Goal: Information Seeking & Learning: Learn about a topic

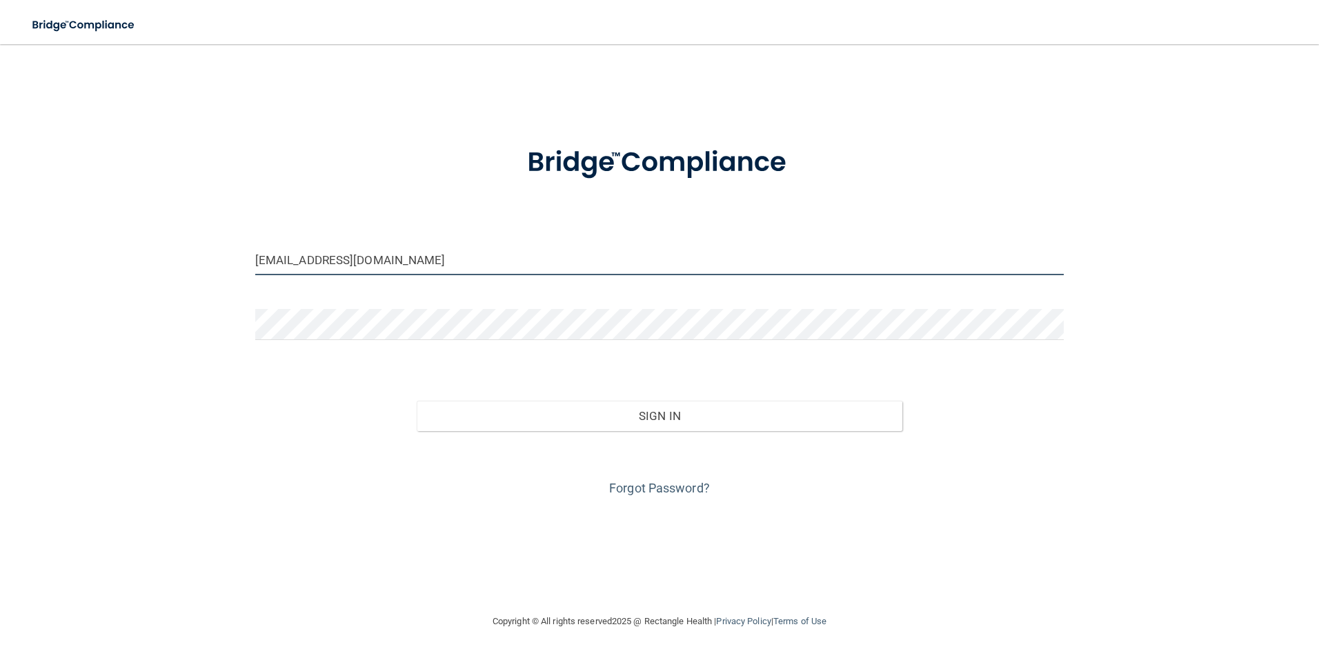
drag, startPoint x: 283, startPoint y: 263, endPoint x: 231, endPoint y: 273, distance: 52.6
click at [231, 273] on div "mwest@hopkinsdermatology.com Invalid email/password. You don't have permission …" at bounding box center [660, 329] width 1264 height 542
click at [290, 264] on input "mwest@hopkinsdermatology.com" at bounding box center [659, 259] width 809 height 31
type input "[EMAIL_ADDRESS][DOMAIN_NAME]"
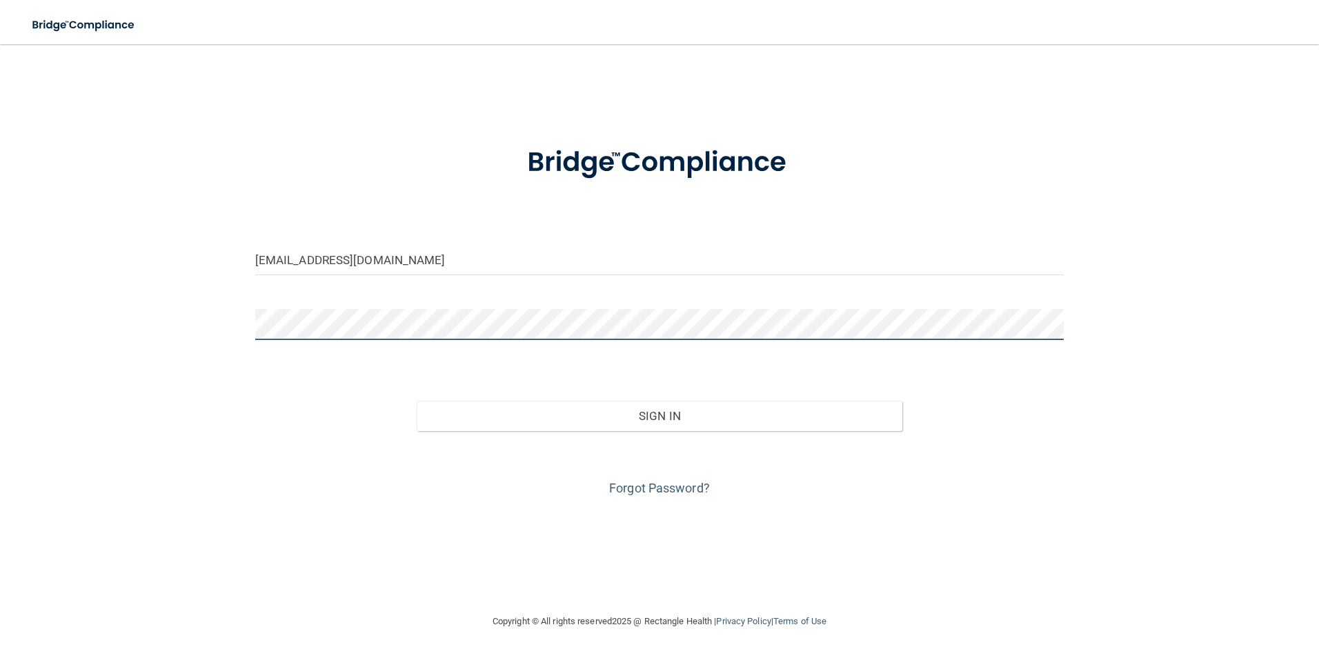
click at [0, 341] on html "Toggle navigation Manage My Enterprise Manage My Location jhopkins@hopkinsderma…" at bounding box center [659, 329] width 1319 height 658
click at [417, 401] on button "Sign In" at bounding box center [660, 416] width 486 height 30
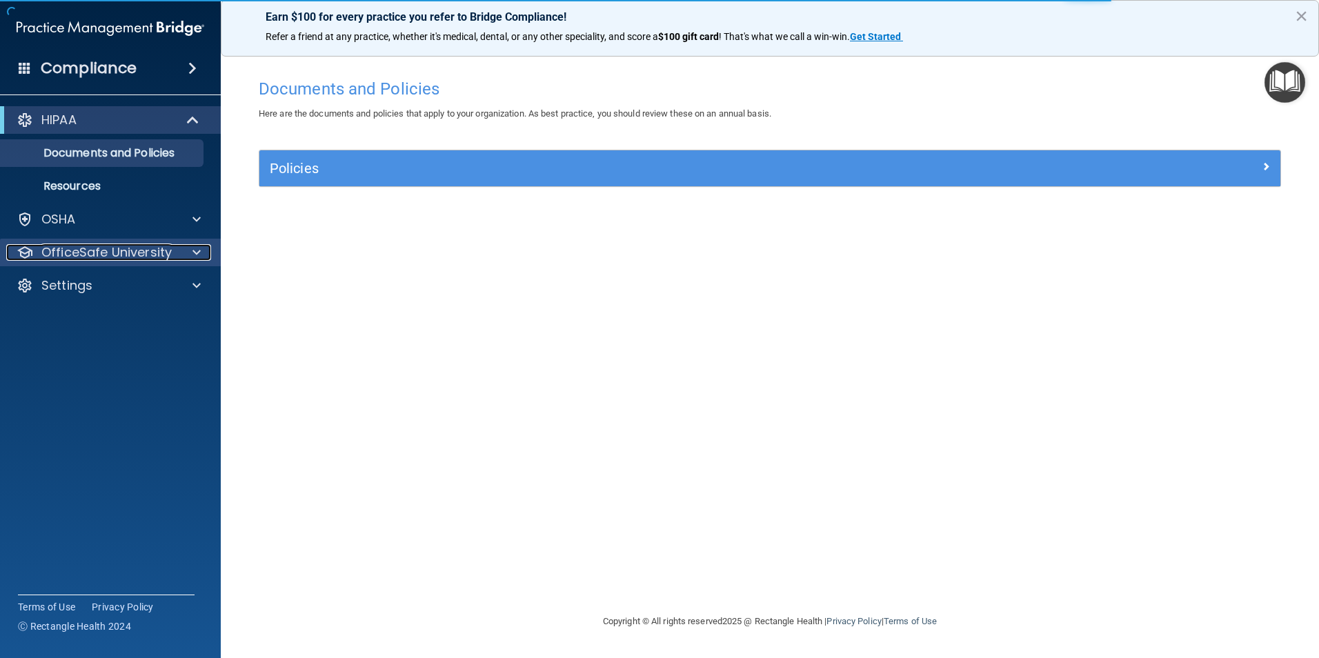
click at [110, 251] on p "OfficeSafe University" at bounding box center [106, 252] width 130 height 17
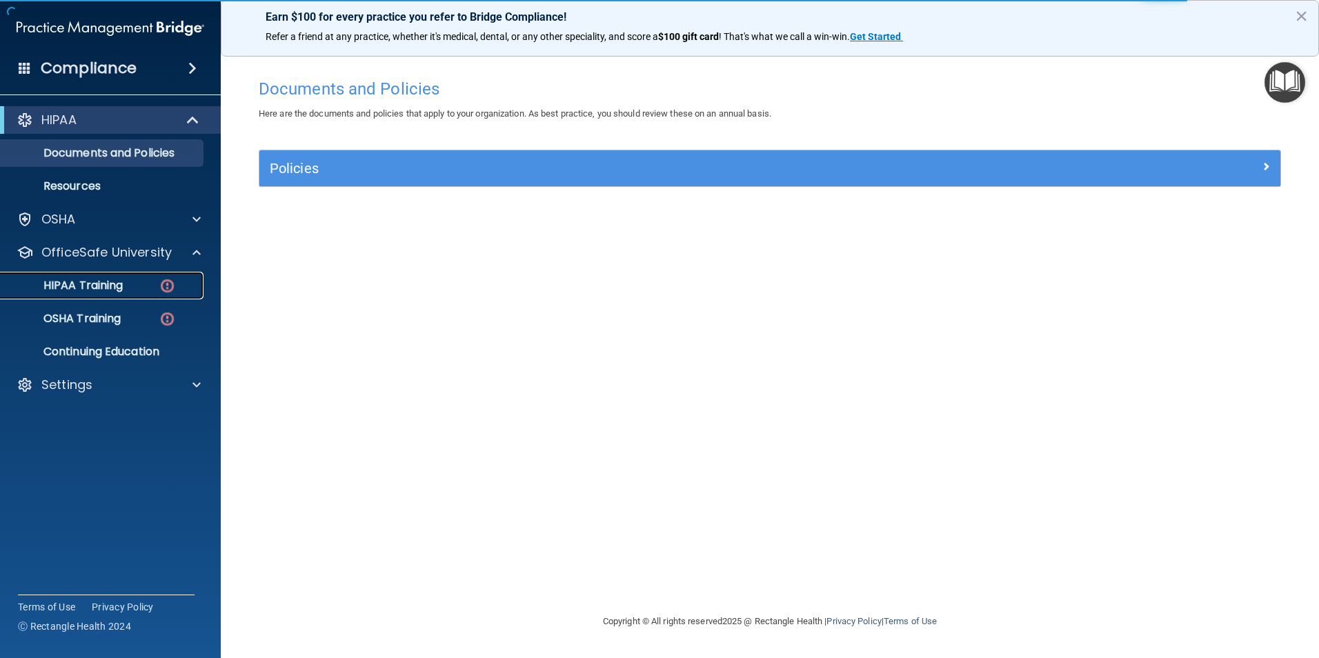
click at [150, 289] on div "HIPAA Training" at bounding box center [103, 286] width 188 height 14
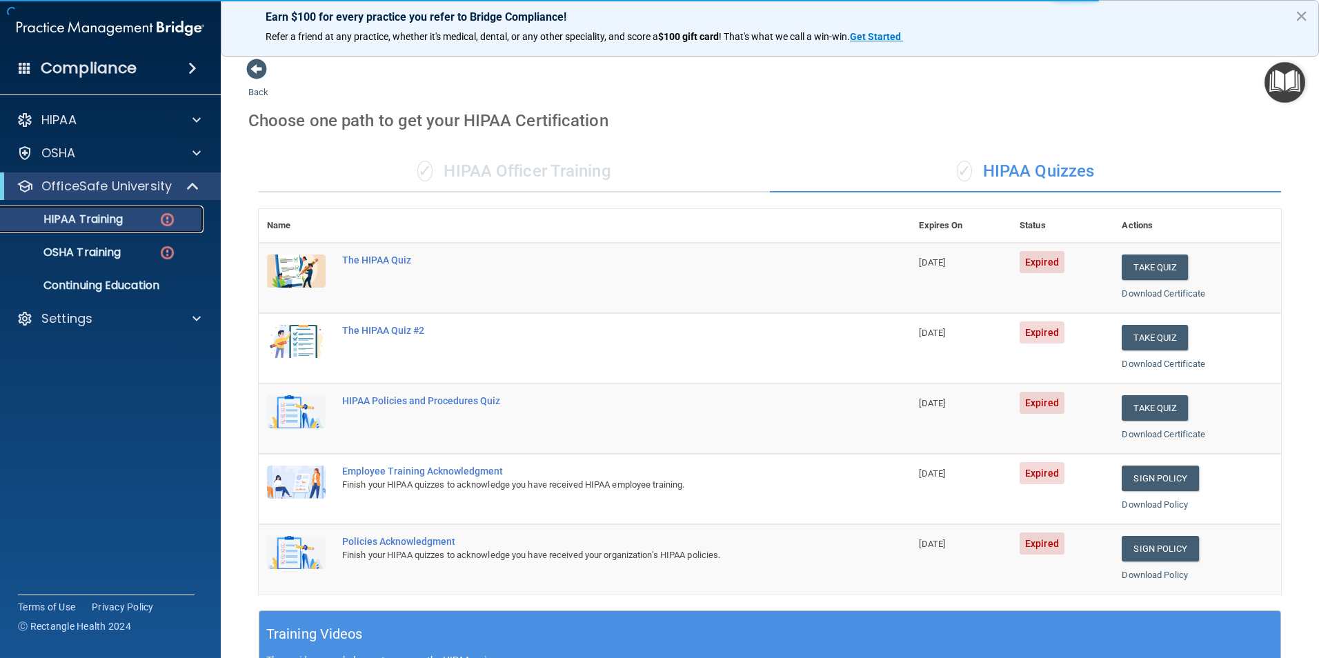
click at [99, 214] on p "HIPAA Training" at bounding box center [66, 220] width 114 height 14
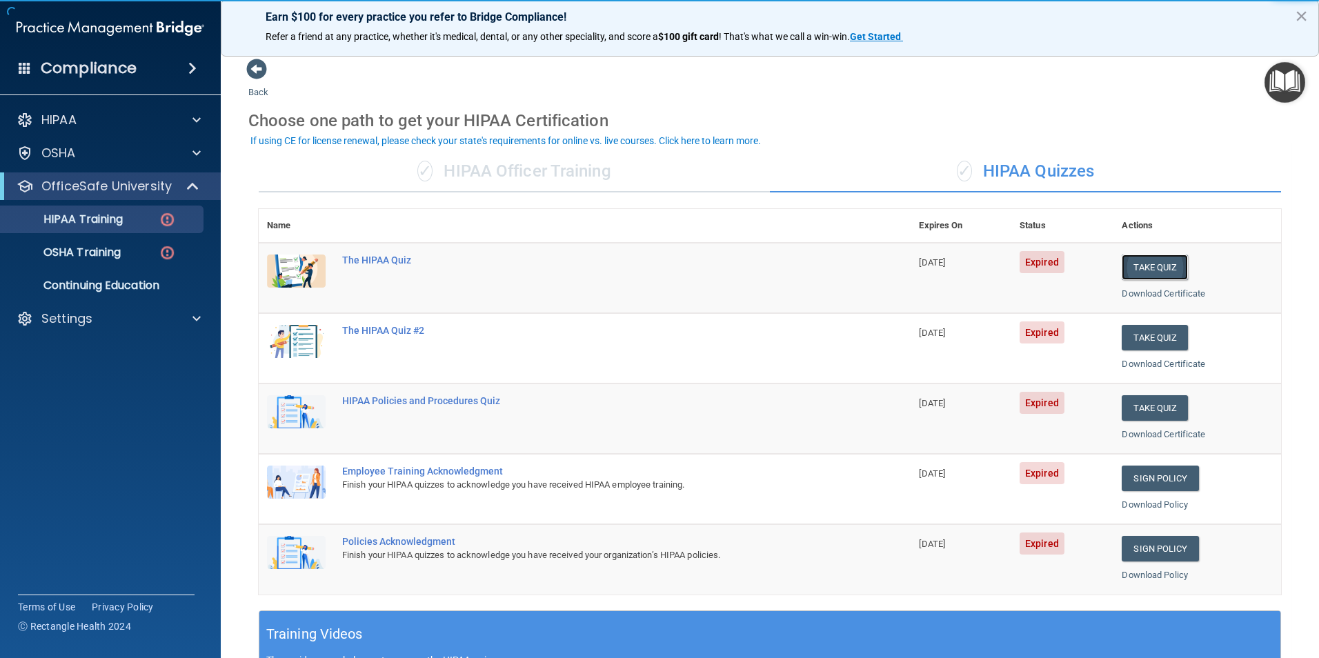
click at [1149, 261] on button "Take Quiz" at bounding box center [1155, 268] width 66 height 26
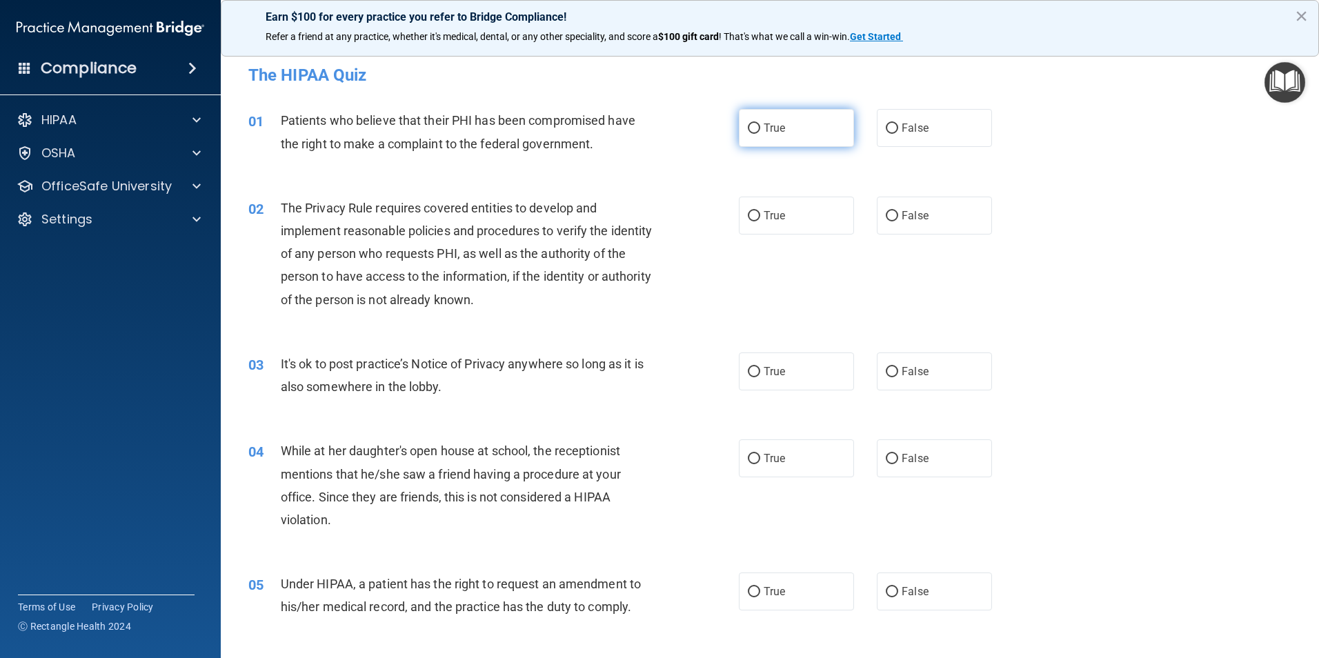
click at [806, 137] on label "True" at bounding box center [796, 128] width 115 height 38
click at [760, 134] on input "True" at bounding box center [754, 129] width 12 height 10
radio input "true"
click at [787, 234] on label "True" at bounding box center [796, 216] width 115 height 38
click at [760, 221] on input "True" at bounding box center [754, 216] width 12 height 10
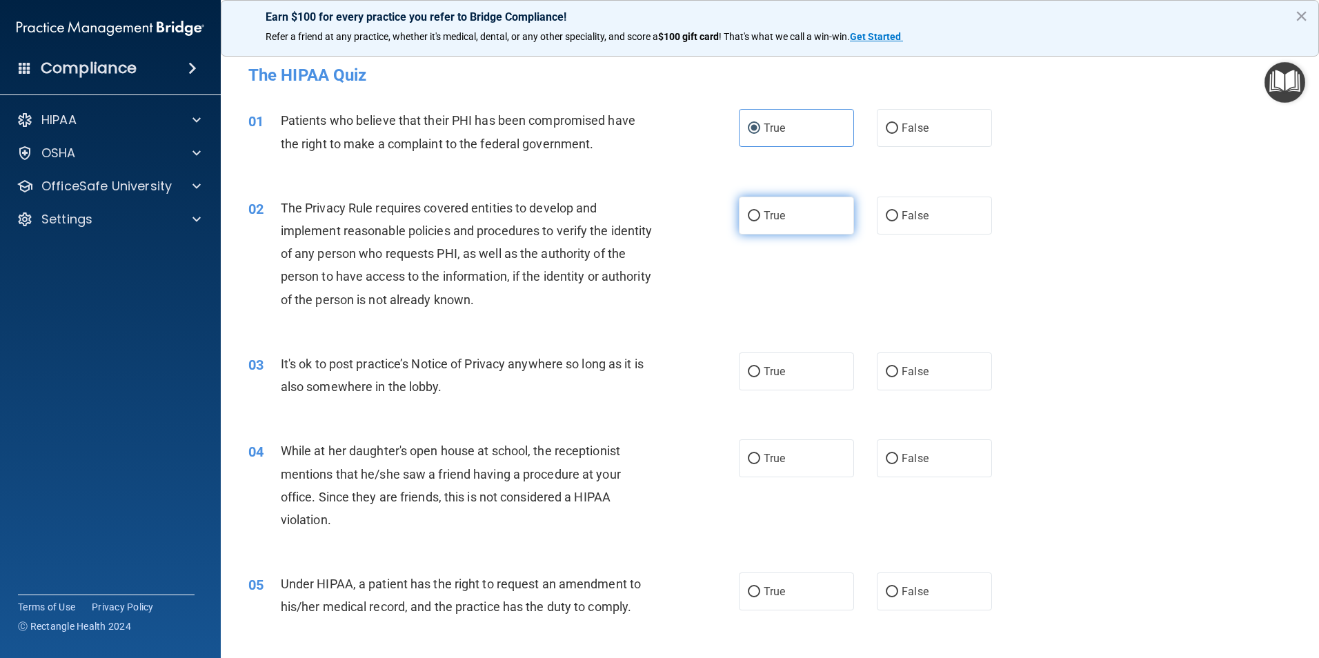
radio input "true"
click at [967, 377] on label "False" at bounding box center [934, 372] width 115 height 38
click at [898, 377] on input "False" at bounding box center [892, 372] width 12 height 10
radio input "true"
click at [951, 453] on label "False" at bounding box center [934, 459] width 115 height 38
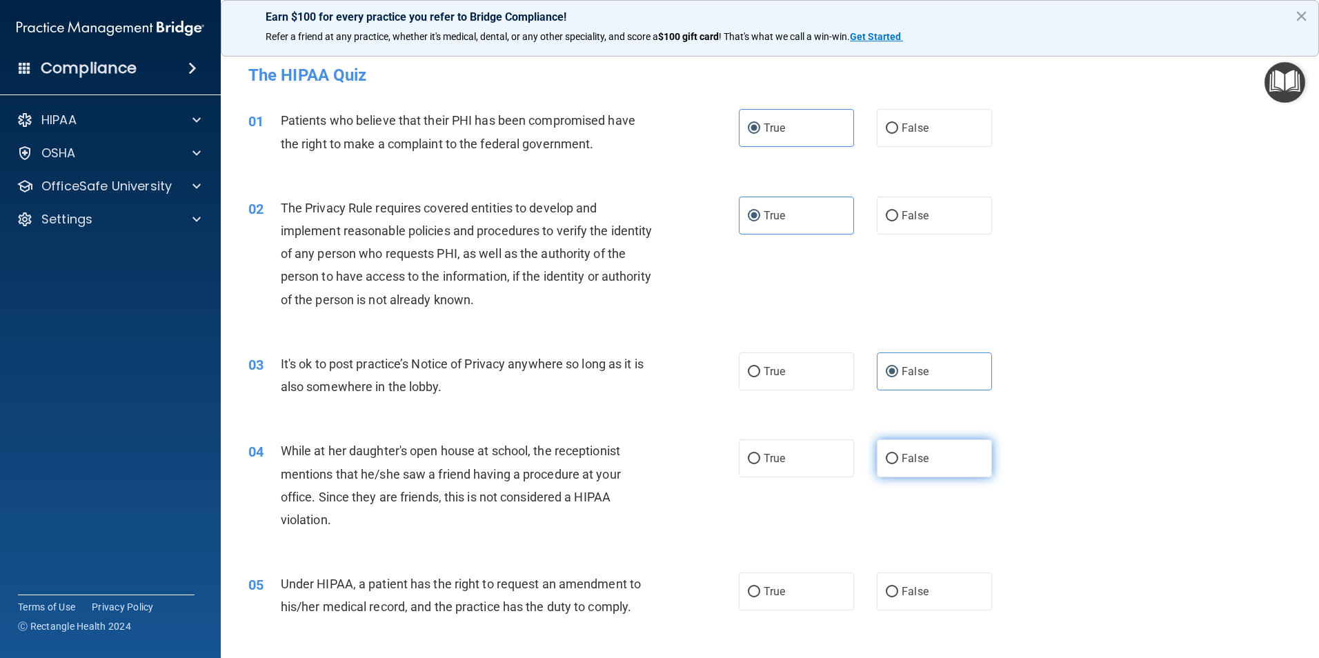
click at [898, 454] on input "False" at bounding box center [892, 459] width 12 height 10
radio input "true"
click at [942, 600] on label "False" at bounding box center [934, 592] width 115 height 38
click at [898, 598] on input "False" at bounding box center [892, 592] width 12 height 10
radio input "true"
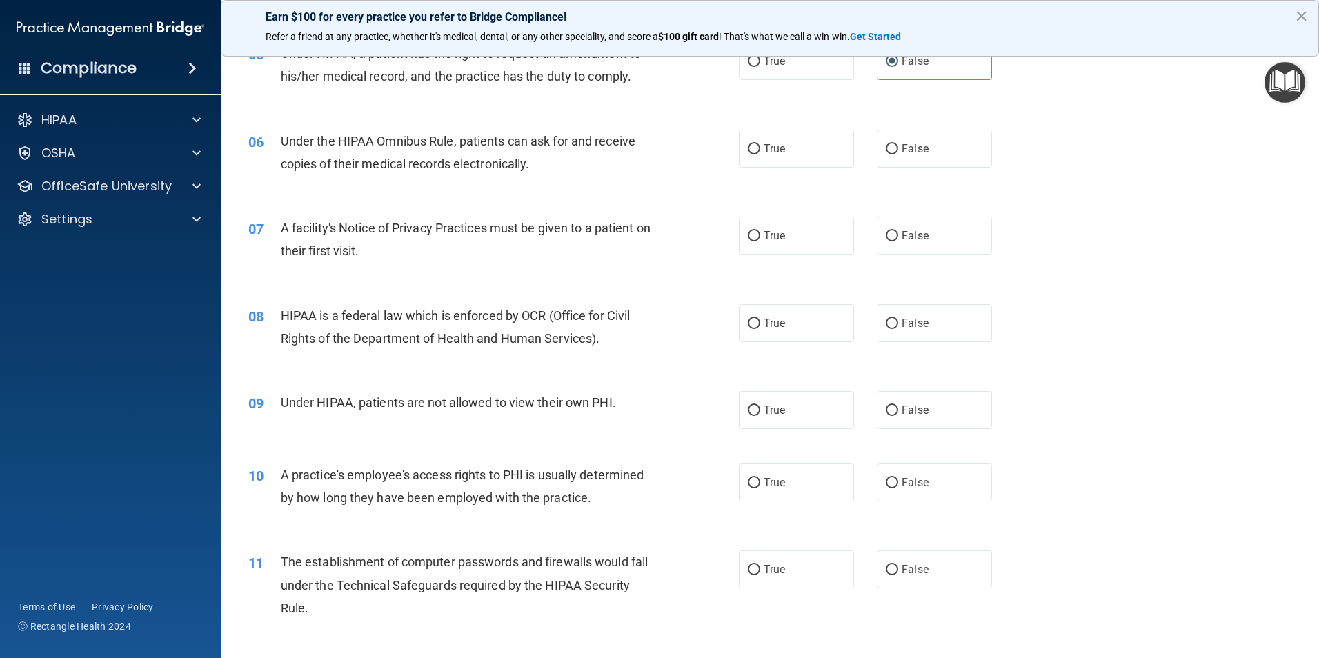
scroll to position [552, 0]
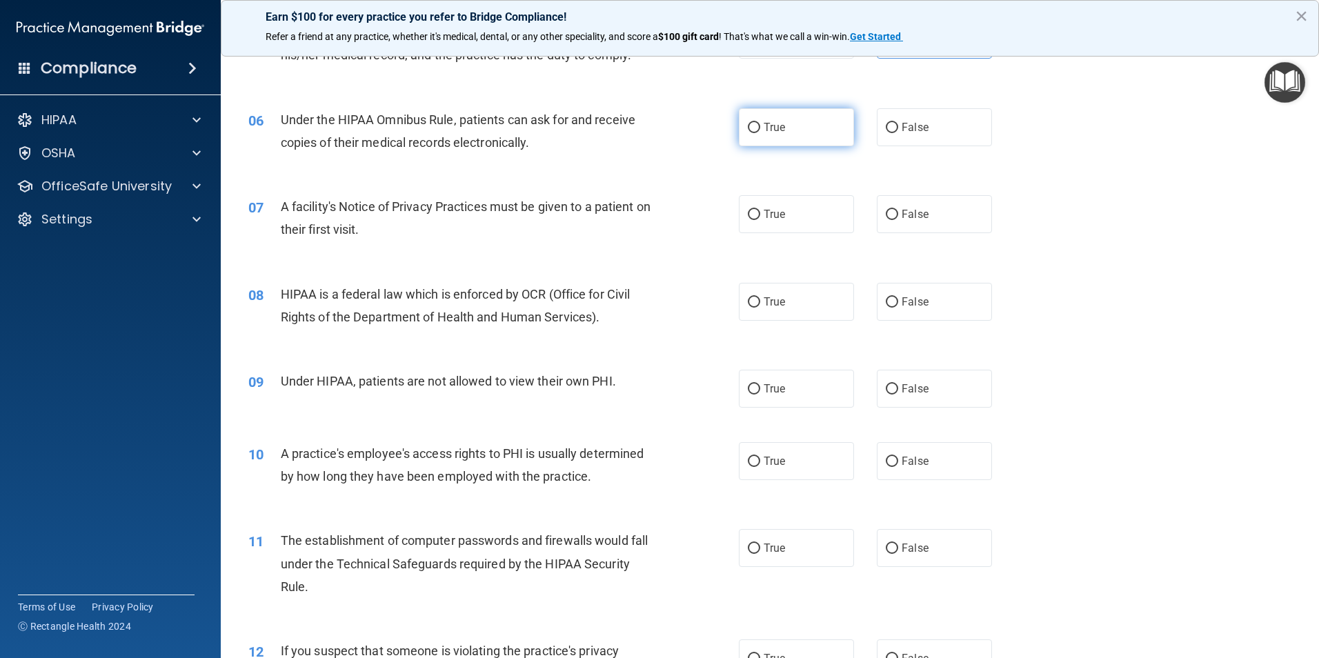
click at [791, 121] on label "True" at bounding box center [796, 127] width 115 height 38
click at [760, 123] on input "True" at bounding box center [754, 128] width 12 height 10
radio input "true"
click at [803, 221] on label "True" at bounding box center [796, 214] width 115 height 38
click at [760, 220] on input "True" at bounding box center [754, 215] width 12 height 10
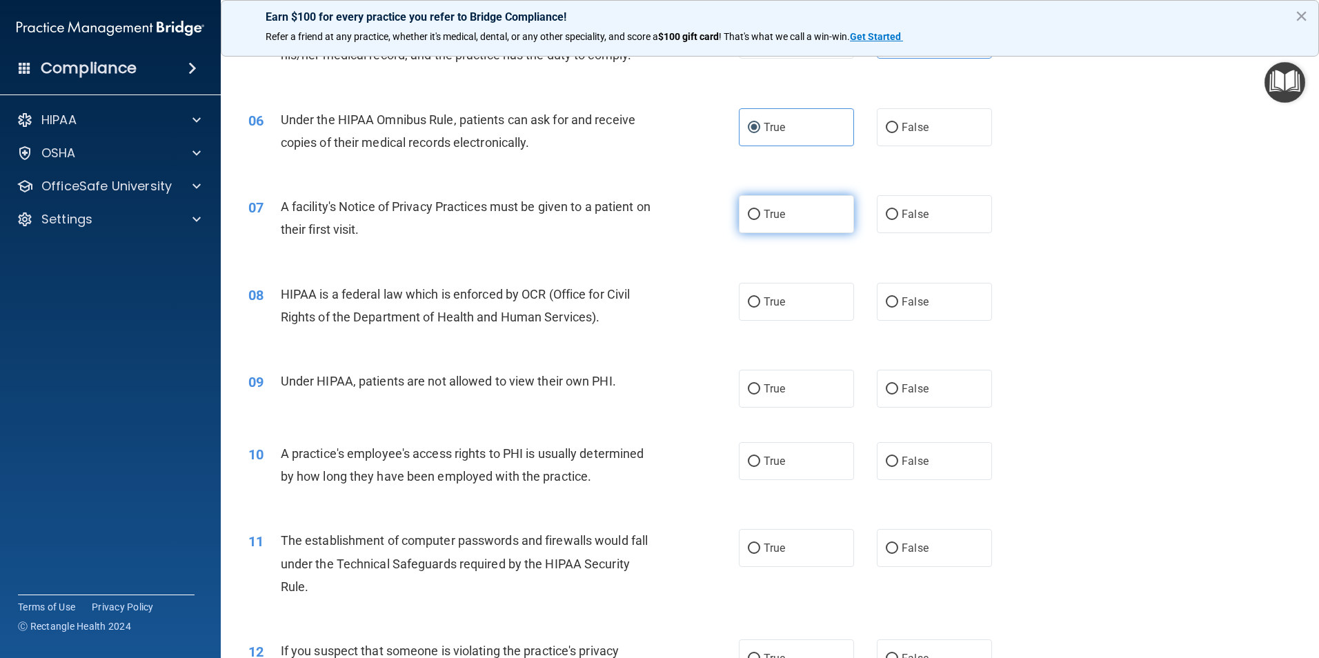
radio input "true"
click at [788, 304] on label "True" at bounding box center [796, 302] width 115 height 38
click at [760, 304] on input "True" at bounding box center [754, 302] width 12 height 10
radio input "true"
click at [961, 398] on label "False" at bounding box center [934, 389] width 115 height 38
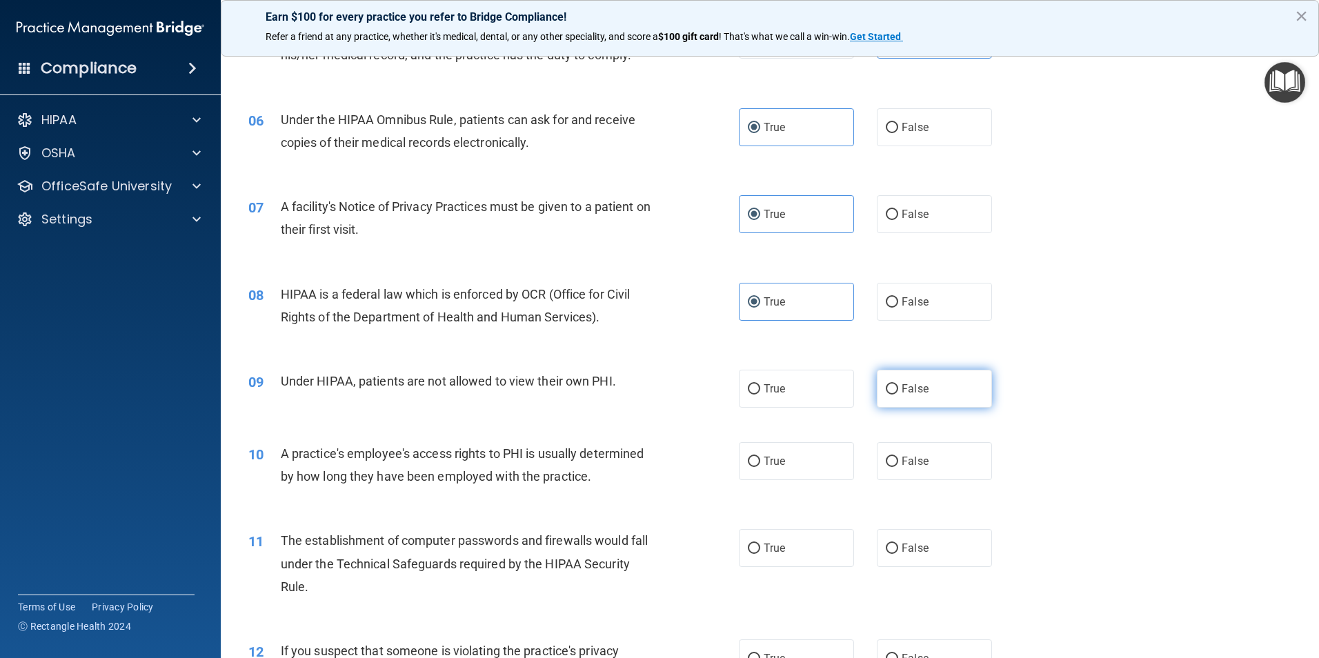
click at [898, 395] on input "False" at bounding box center [892, 389] width 12 height 10
radio input "true"
click at [949, 460] on label "False" at bounding box center [934, 461] width 115 height 38
click at [898, 460] on input "False" at bounding box center [892, 462] width 12 height 10
radio input "true"
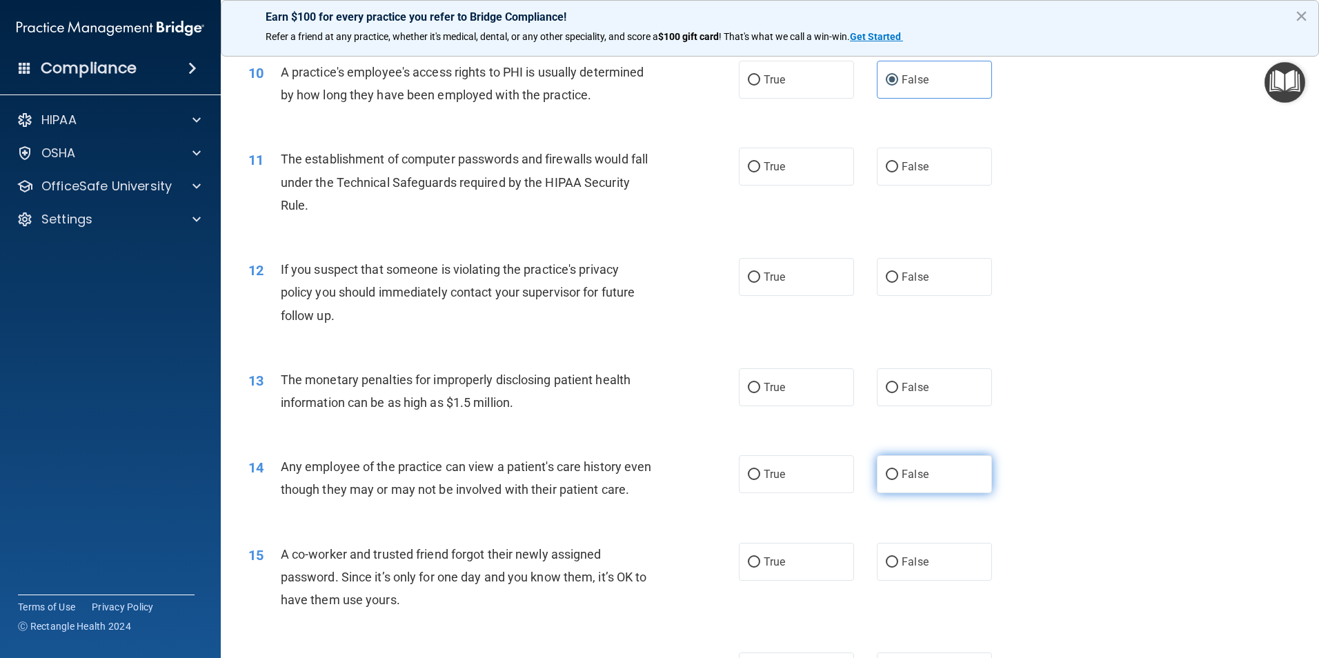
scroll to position [966, 0]
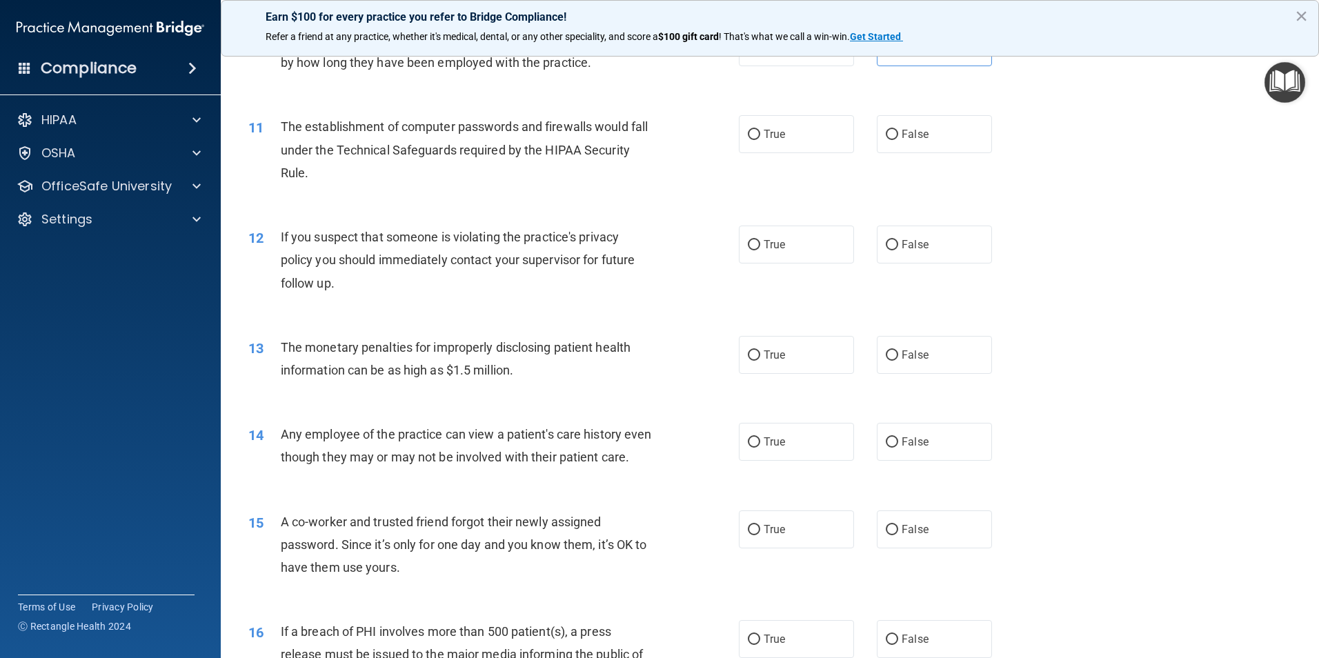
drag, startPoint x: 808, startPoint y: 132, endPoint x: 784, endPoint y: 211, distance: 82.3
click at [808, 133] on label "True" at bounding box center [796, 134] width 115 height 38
click at [760, 133] on input "True" at bounding box center [754, 135] width 12 height 10
radio input "true"
click at [782, 259] on label "True" at bounding box center [796, 245] width 115 height 38
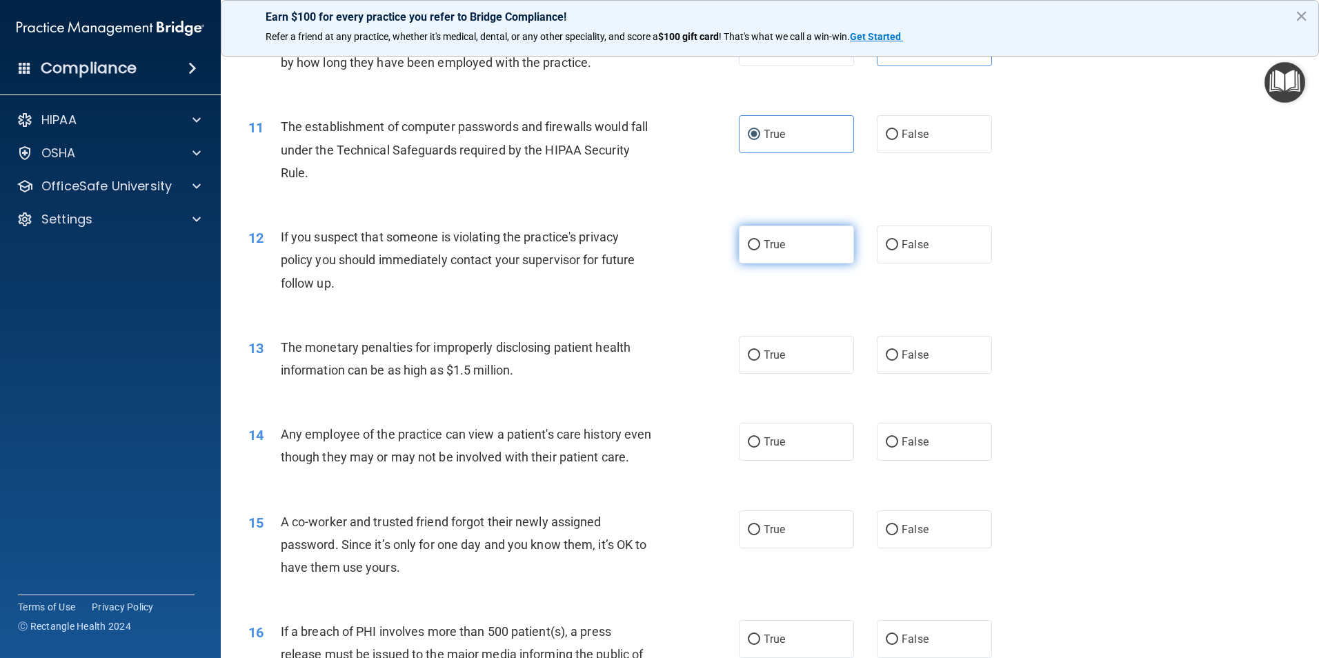
click at [760, 250] on input "True" at bounding box center [754, 245] width 12 height 10
radio input "true"
click at [782, 360] on label "True" at bounding box center [796, 355] width 115 height 38
click at [760, 360] on input "True" at bounding box center [754, 355] width 12 height 10
radio input "true"
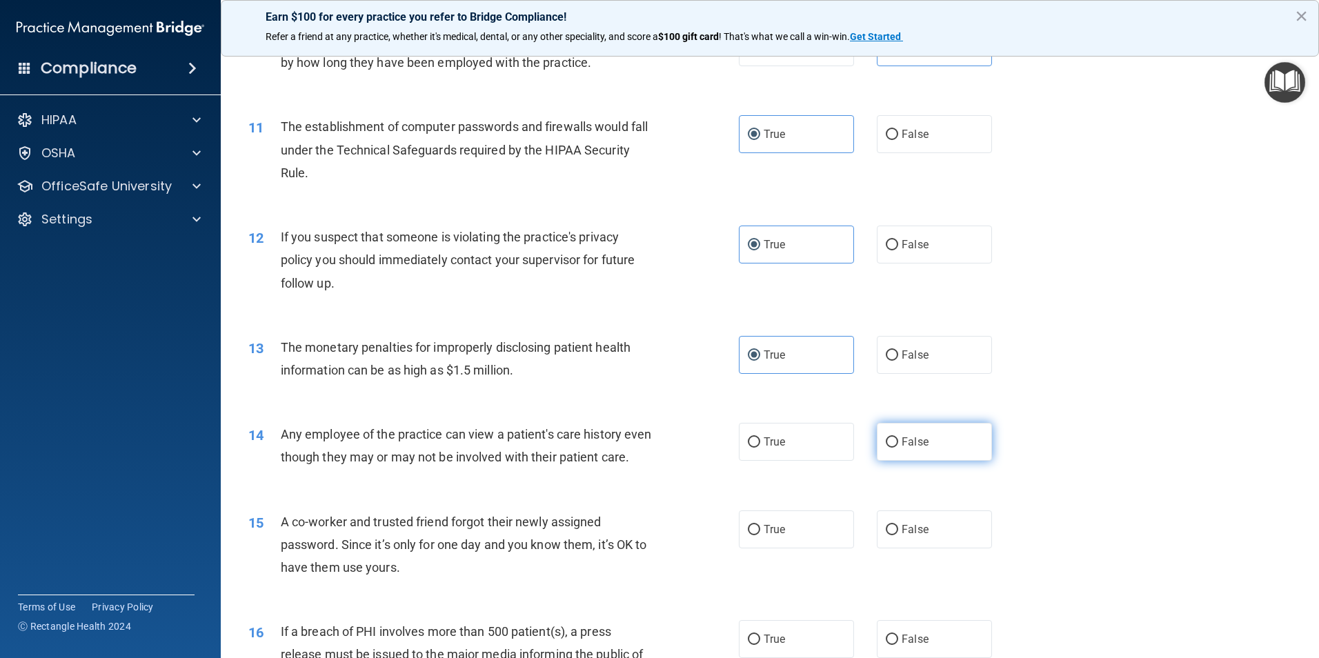
click at [949, 438] on label "False" at bounding box center [934, 442] width 115 height 38
click at [898, 438] on input "False" at bounding box center [892, 442] width 12 height 10
radio input "true"
click at [929, 549] on label "False" at bounding box center [934, 530] width 115 height 38
click at [898, 535] on input "False" at bounding box center [892, 530] width 12 height 10
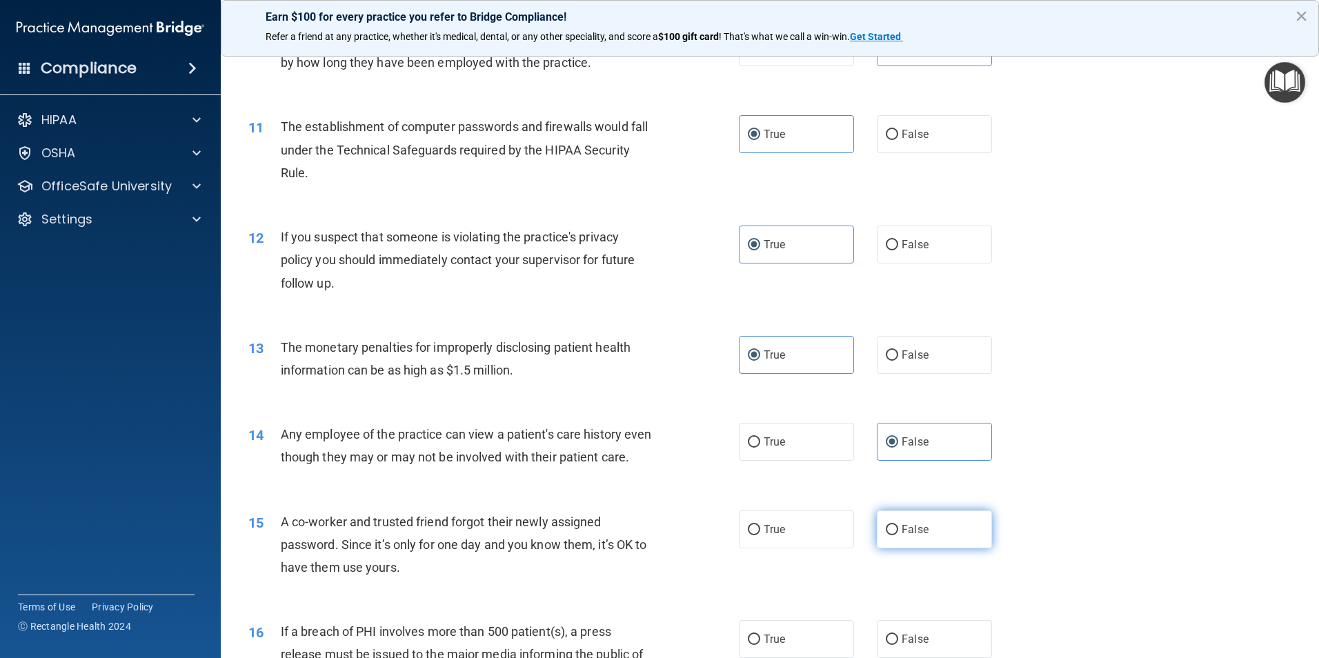
radio input "true"
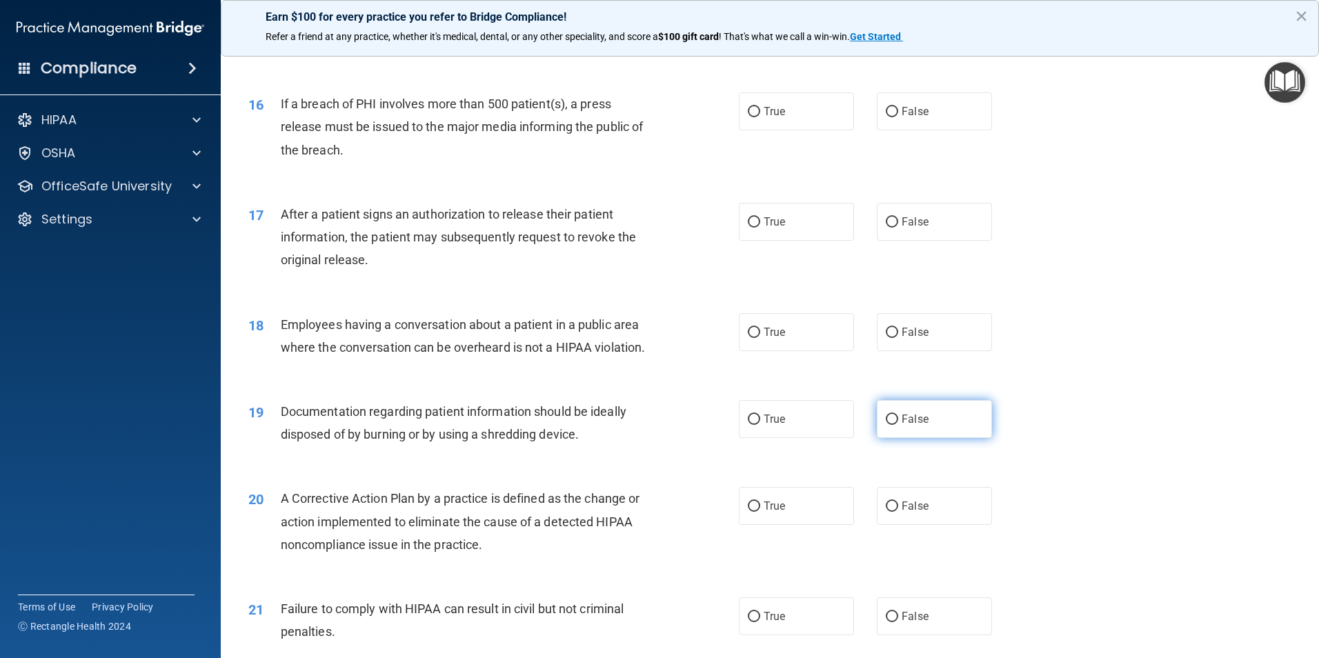
scroll to position [1518, 0]
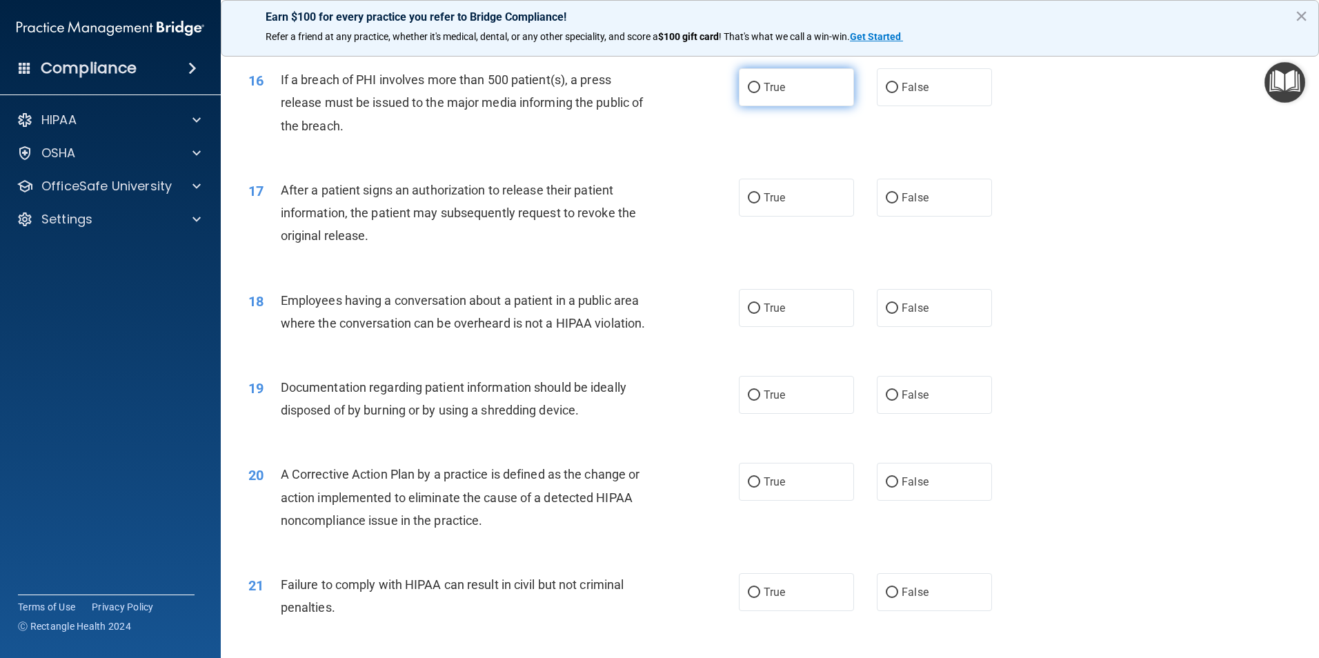
click at [779, 106] on label "True" at bounding box center [796, 87] width 115 height 38
click at [760, 93] on input "True" at bounding box center [754, 88] width 12 height 10
radio input "true"
drag, startPoint x: 776, startPoint y: 223, endPoint x: 788, endPoint y: 229, distance: 13.9
click at [776, 204] on span "True" at bounding box center [774, 197] width 21 height 13
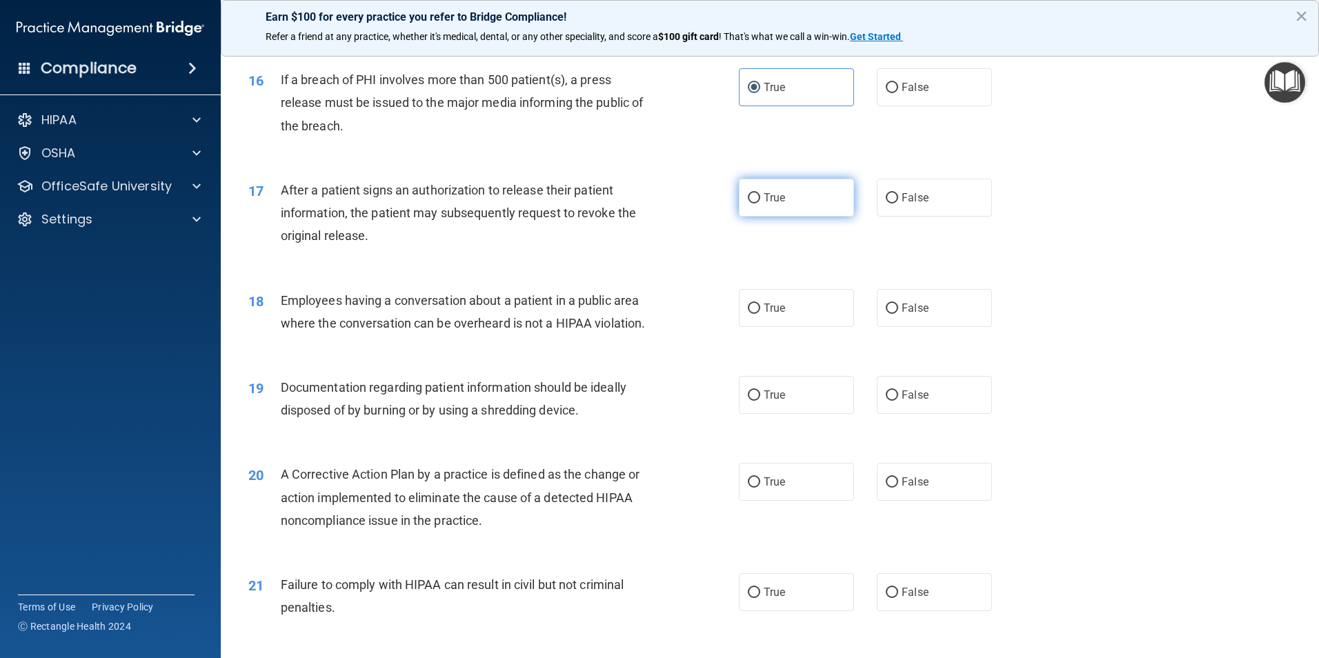
click at [760, 204] on input "True" at bounding box center [754, 198] width 12 height 10
radio input "true"
click at [931, 322] on label "False" at bounding box center [934, 308] width 115 height 38
click at [898, 314] on input "False" at bounding box center [892, 309] width 12 height 10
radio input "true"
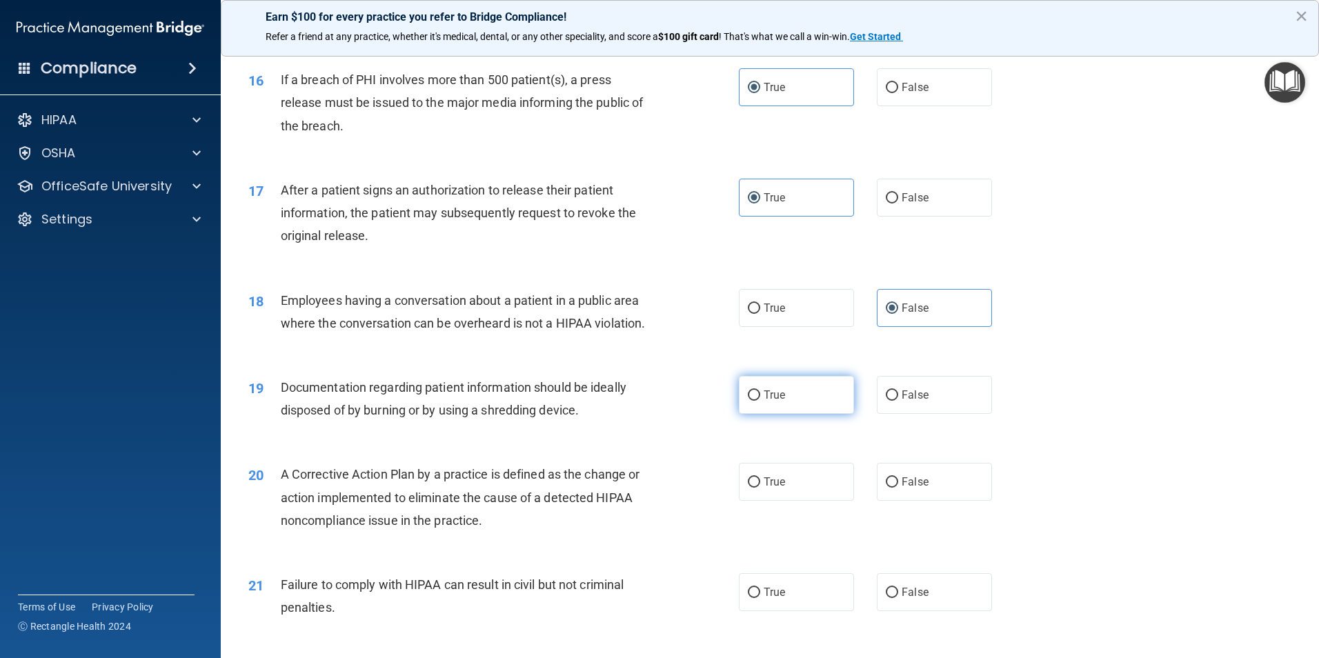
click at [808, 414] on label "True" at bounding box center [796, 395] width 115 height 38
click at [760, 401] on input "True" at bounding box center [754, 396] width 12 height 10
radio input "true"
click at [800, 490] on label "True" at bounding box center [796, 482] width 115 height 38
click at [760, 488] on input "True" at bounding box center [754, 482] width 12 height 10
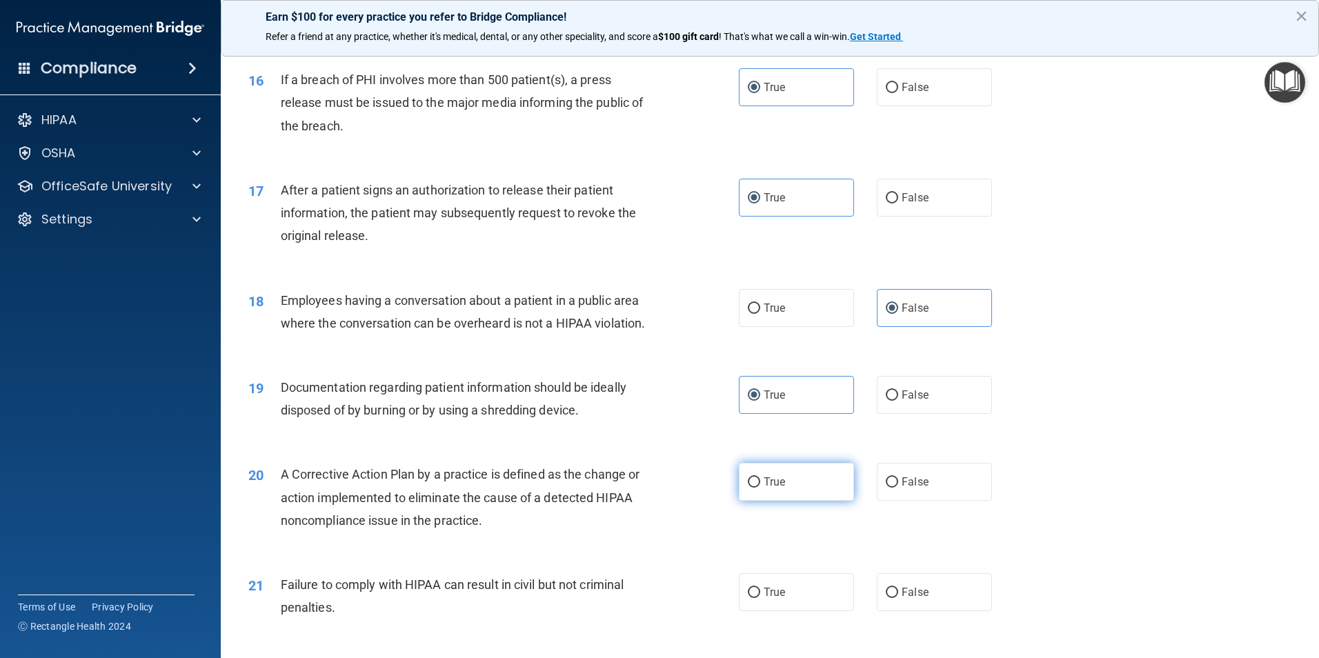
radio input "true"
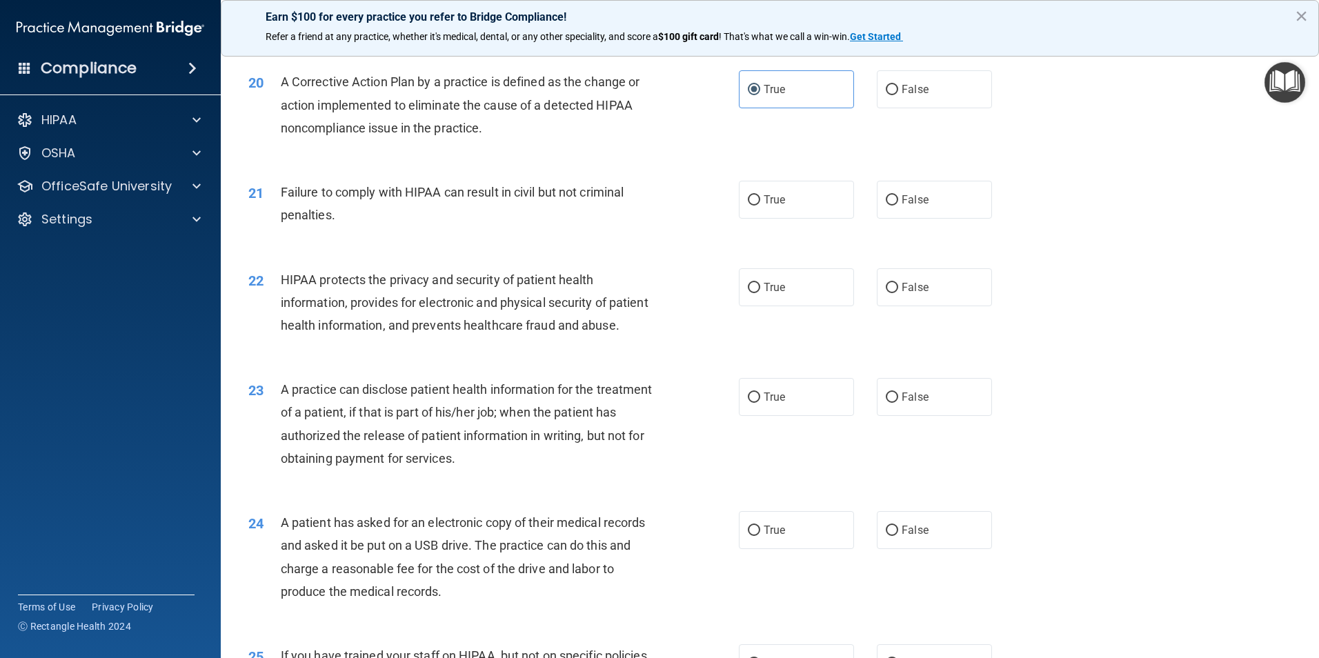
scroll to position [1932, 0]
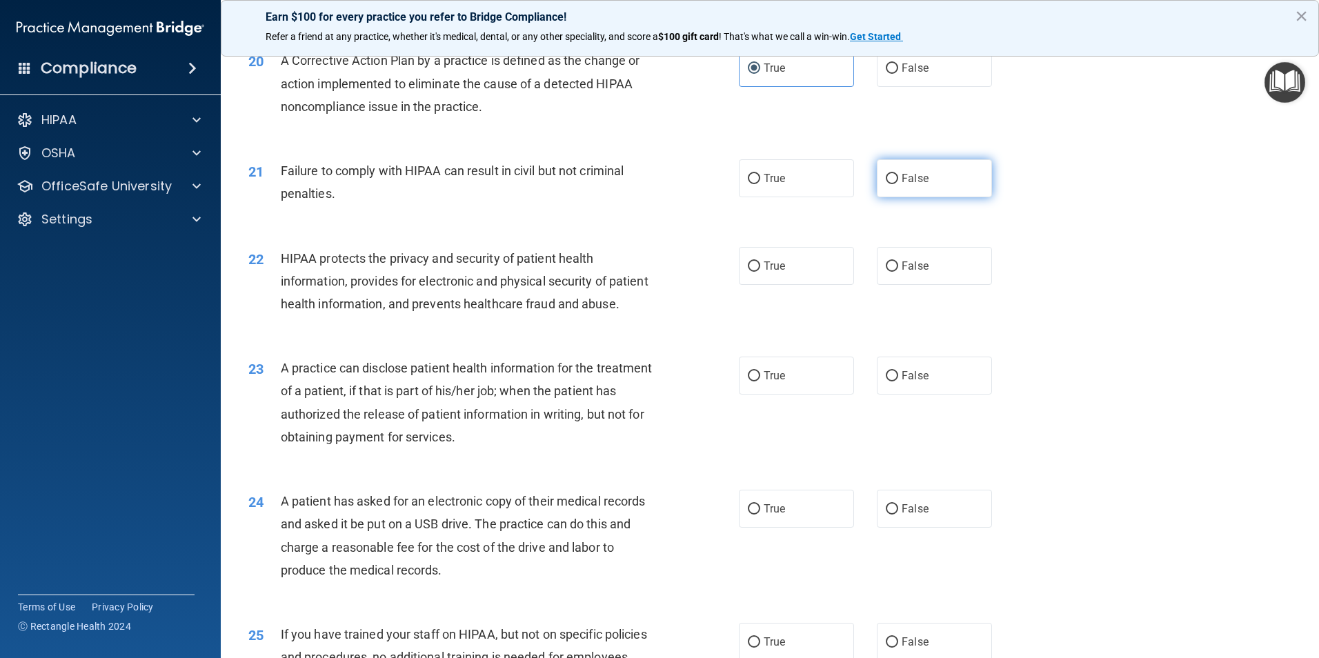
click at [921, 186] on label "False" at bounding box center [934, 178] width 115 height 38
click at [898, 184] on input "False" at bounding box center [892, 179] width 12 height 10
radio input "true"
click at [820, 285] on label "True" at bounding box center [796, 266] width 115 height 38
click at [760, 272] on input "True" at bounding box center [754, 266] width 12 height 10
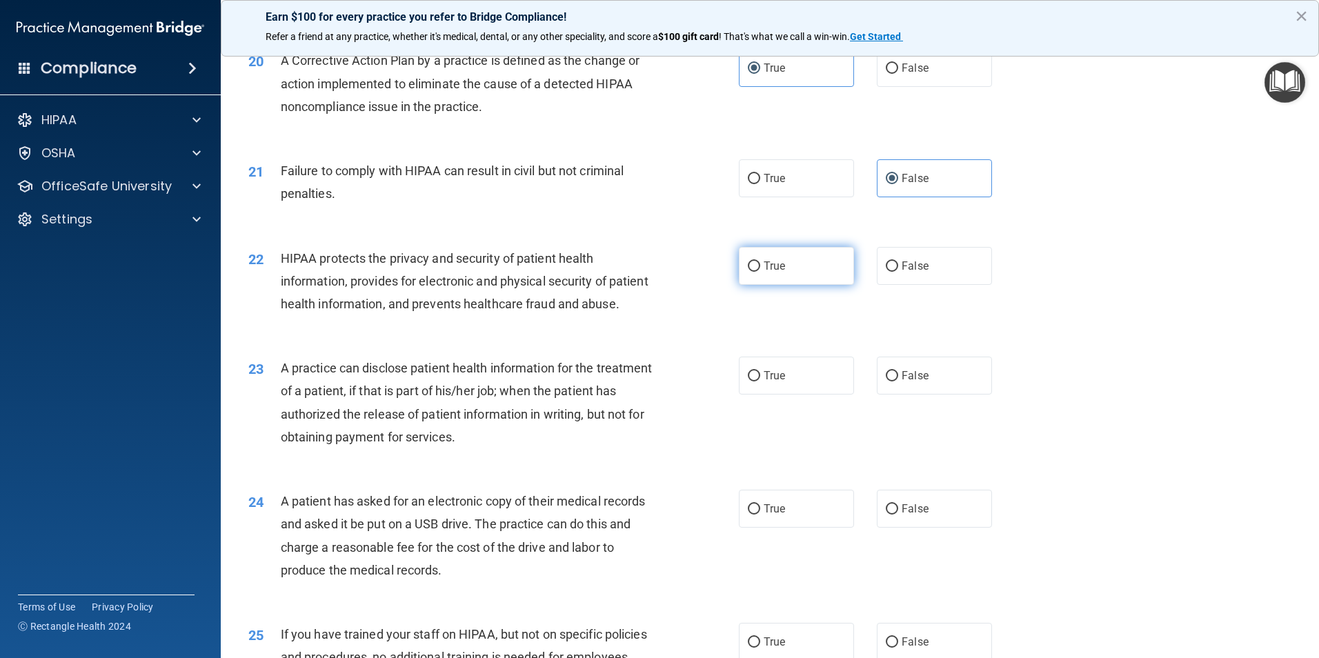
radio input "true"
click at [955, 395] on label "False" at bounding box center [934, 376] width 115 height 38
click at [898, 382] on input "False" at bounding box center [892, 376] width 12 height 10
radio input "true"
click at [807, 528] on label "True" at bounding box center [796, 509] width 115 height 38
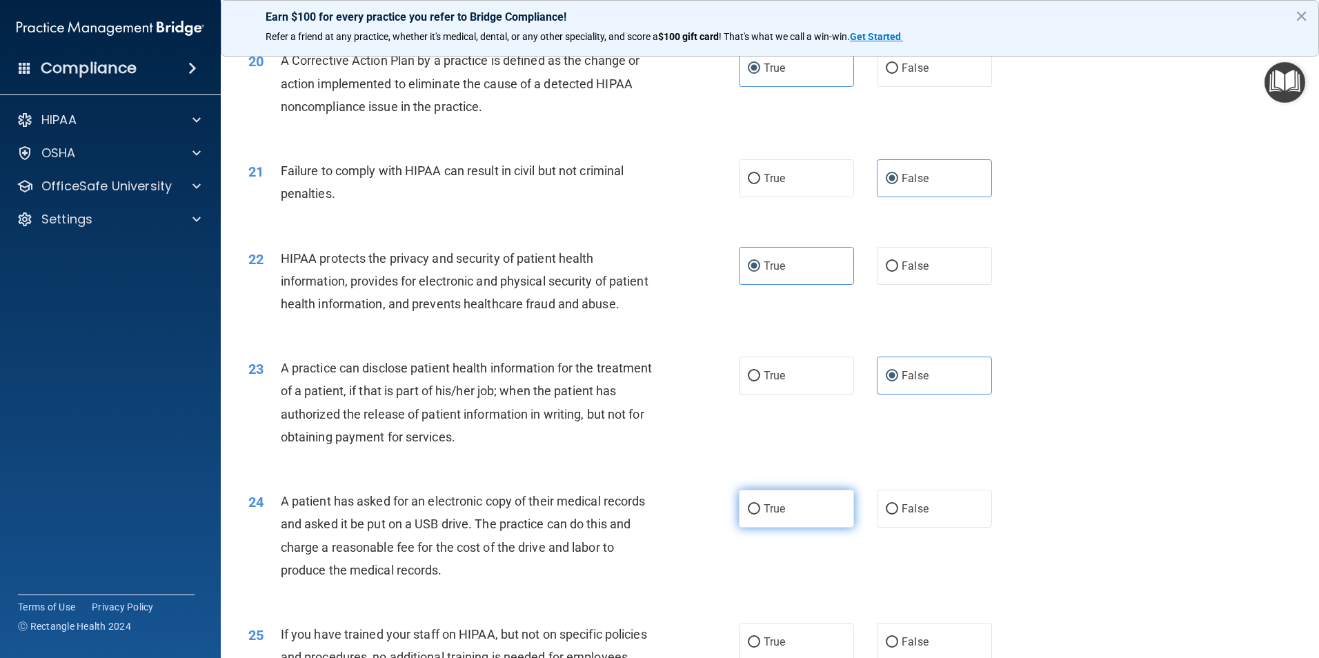
click at [760, 515] on input "True" at bounding box center [754, 509] width 12 height 10
radio input "true"
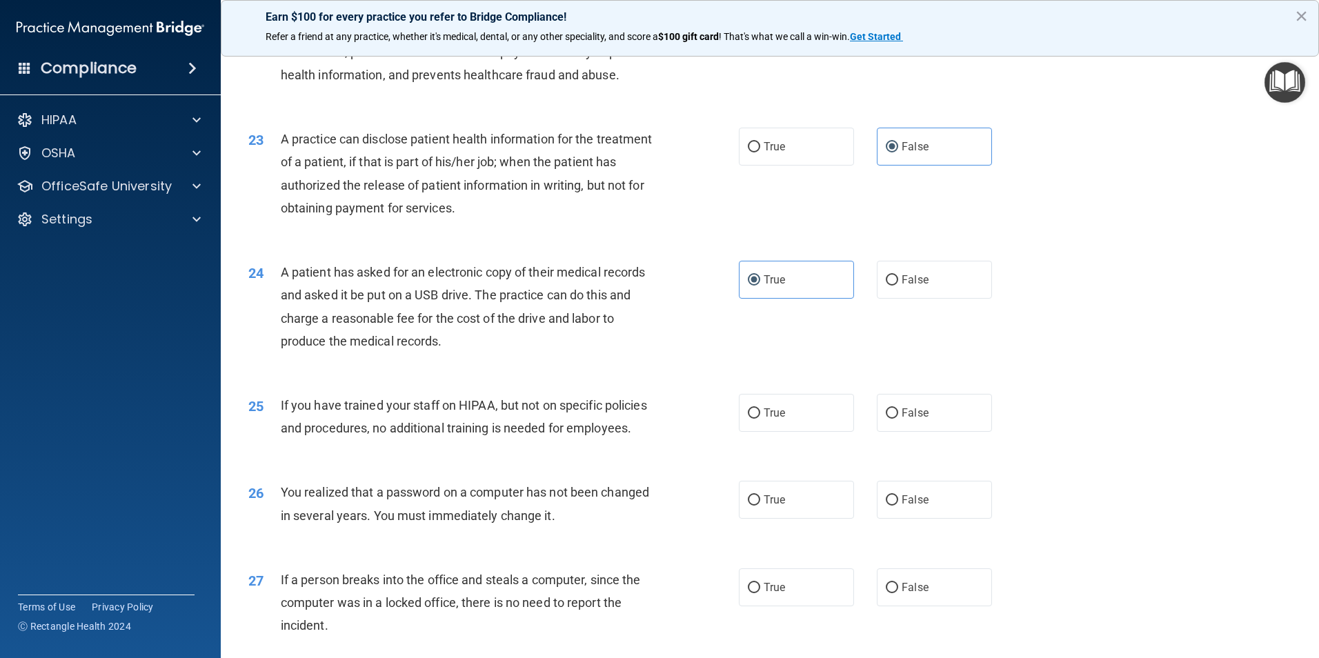
scroll to position [2208, 0]
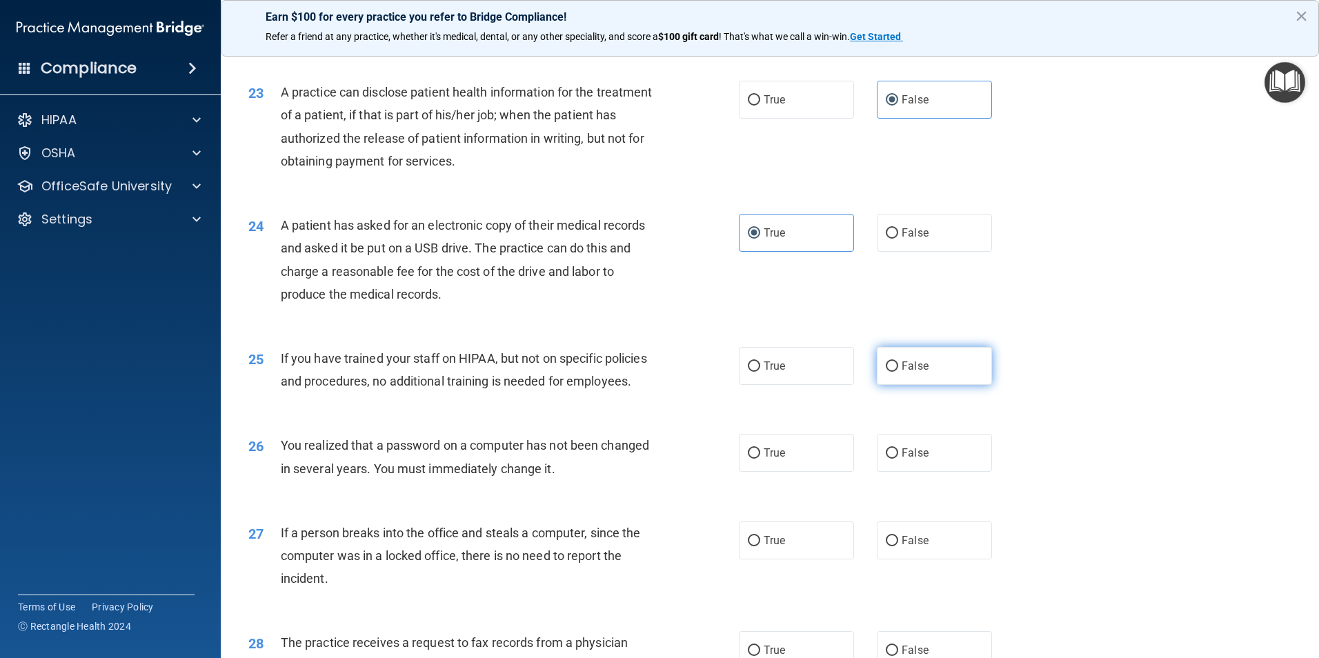
click at [946, 385] on label "False" at bounding box center [934, 366] width 115 height 38
click at [898, 372] on input "False" at bounding box center [892, 367] width 12 height 10
radio input "true"
click at [777, 460] on span "True" at bounding box center [774, 452] width 21 height 13
click at [760, 459] on input "True" at bounding box center [754, 453] width 12 height 10
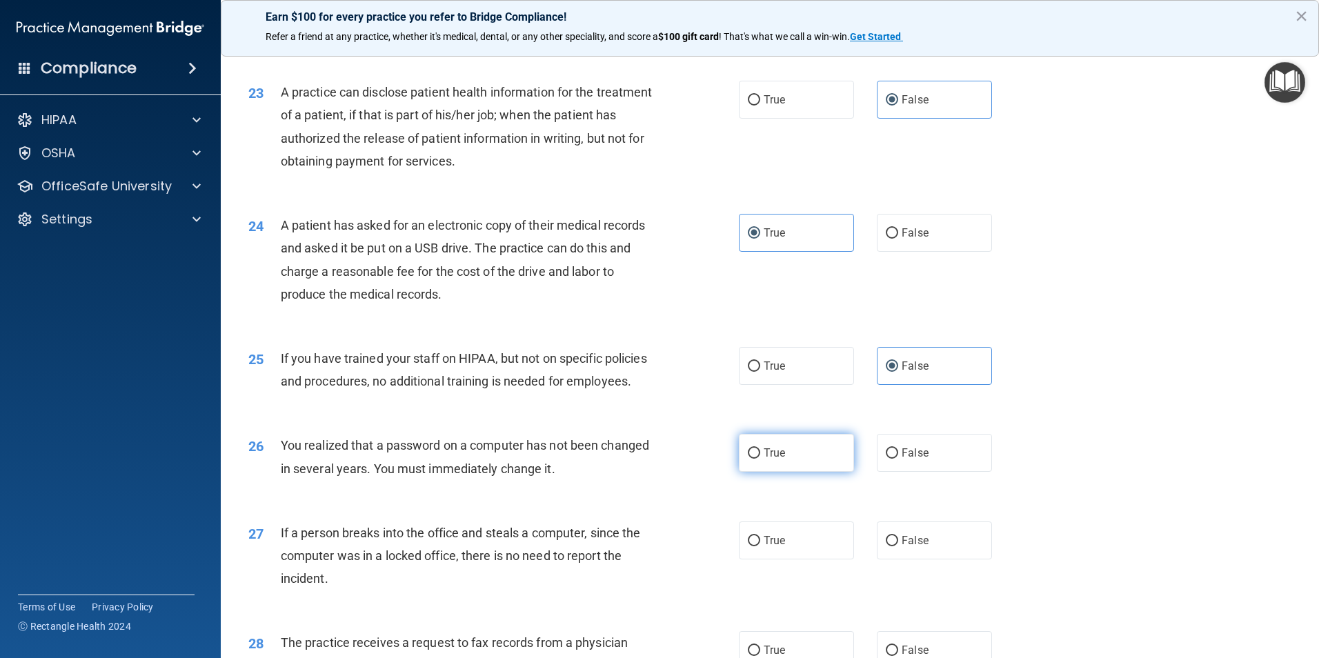
radio input "true"
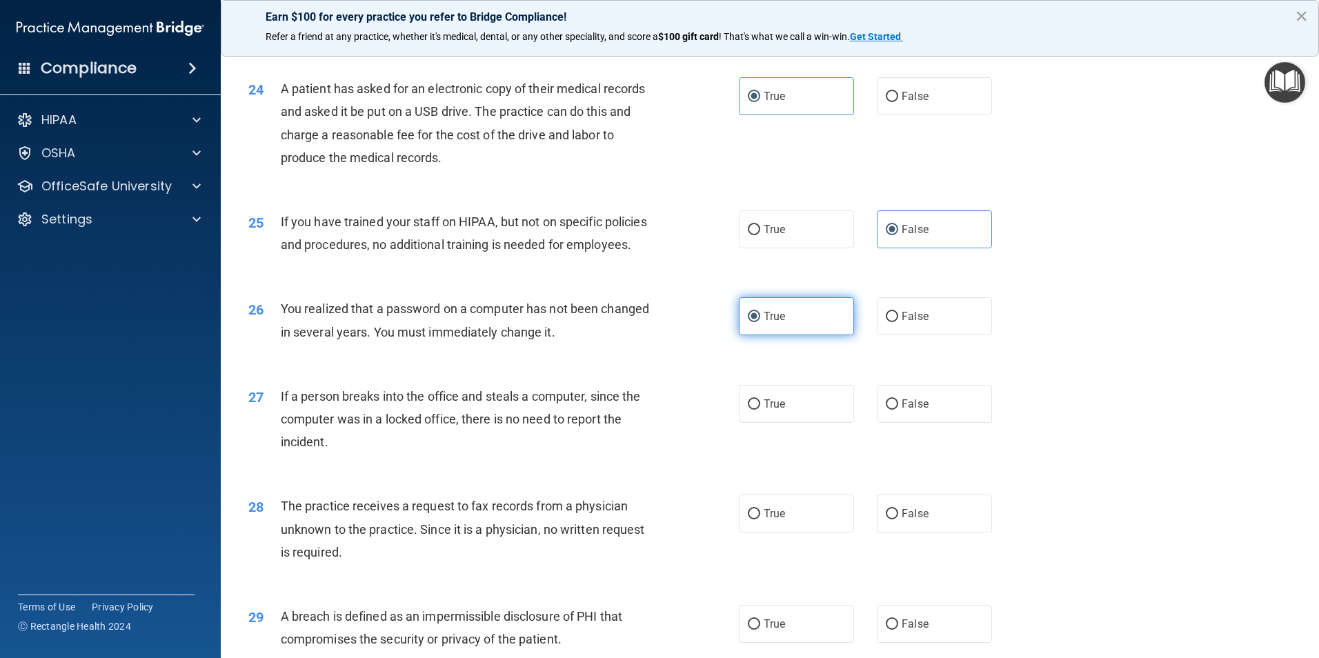
scroll to position [2346, 0]
click at [947, 422] on label "False" at bounding box center [934, 403] width 115 height 38
click at [898, 408] on input "False" at bounding box center [892, 403] width 12 height 10
radio input "true"
click at [920, 531] on label "False" at bounding box center [934, 512] width 115 height 38
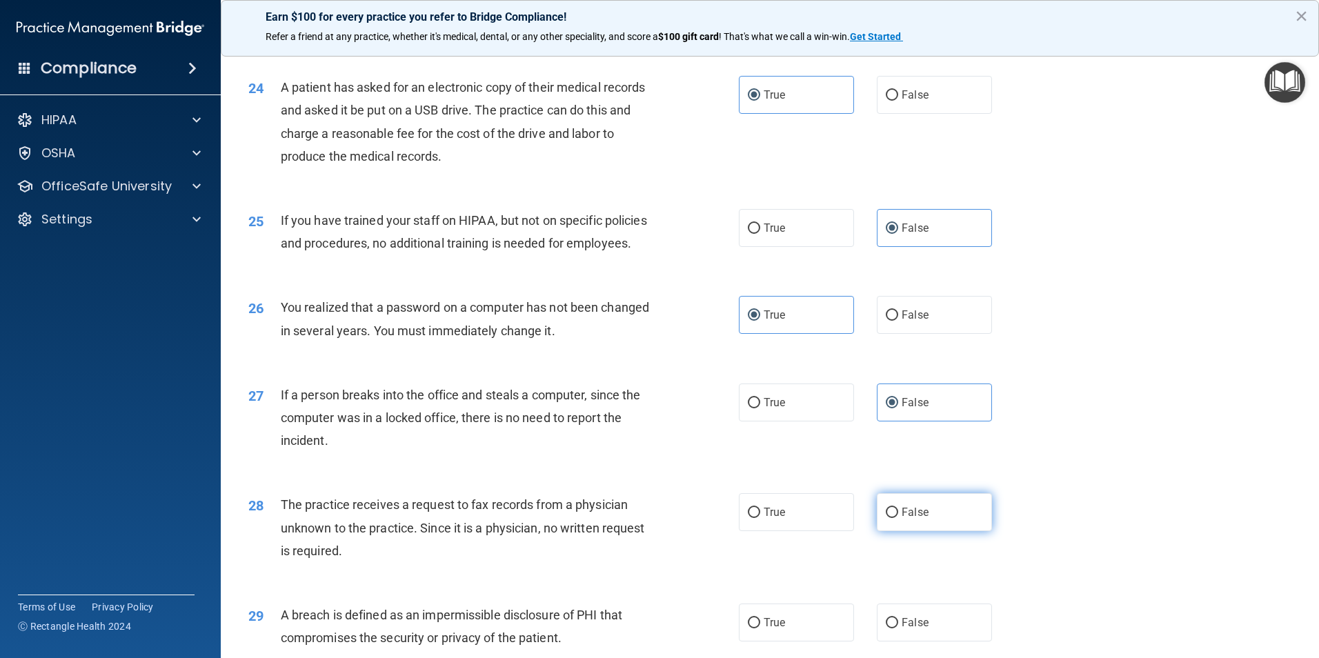
click at [898, 518] on input "False" at bounding box center [892, 513] width 12 height 10
radio input "true"
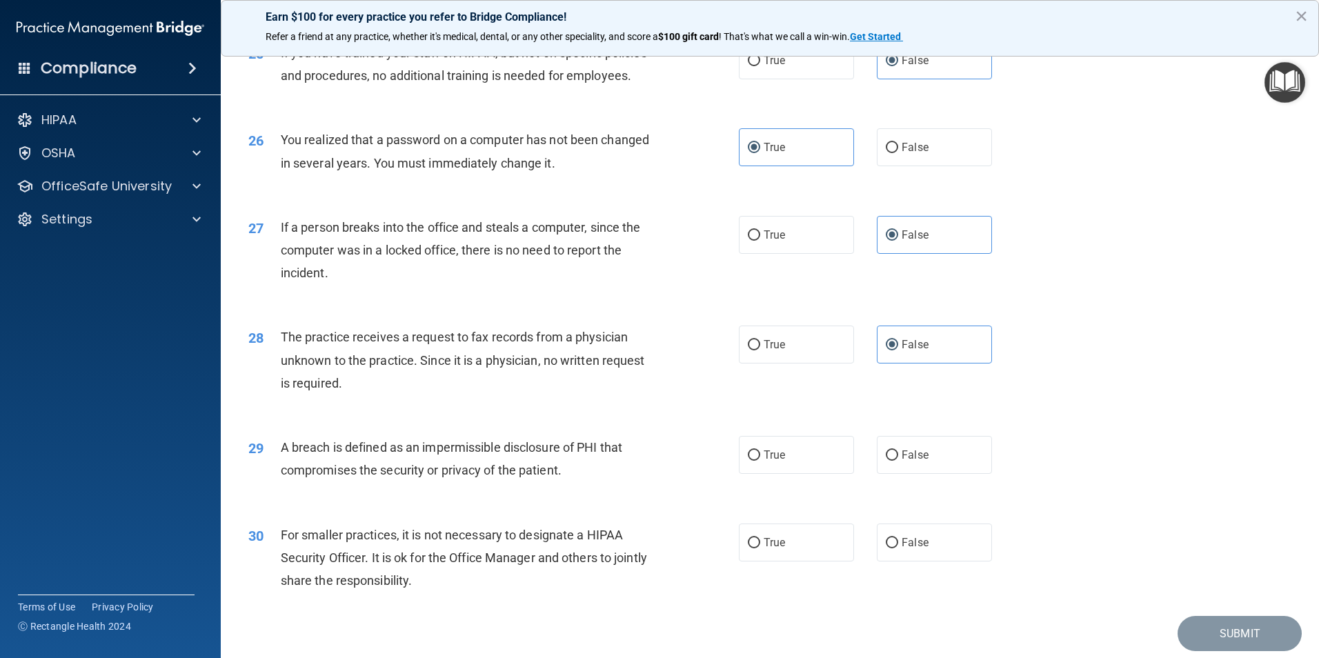
scroll to position [2553, 0]
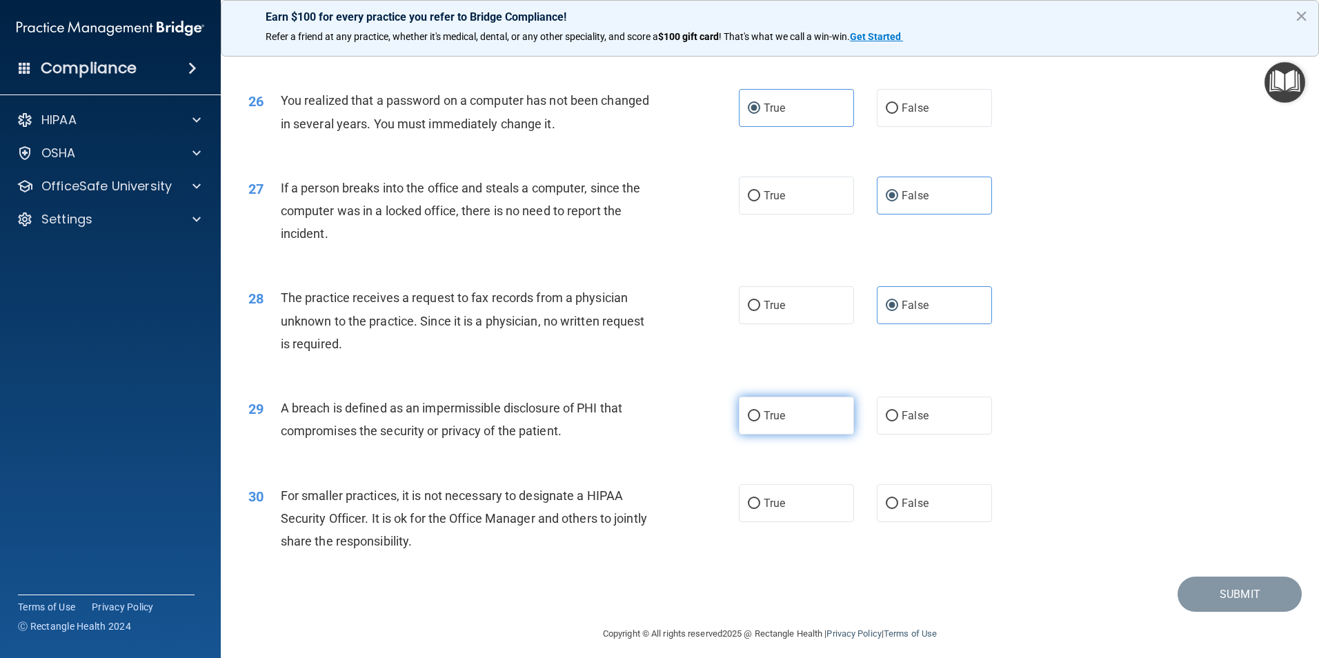
click at [835, 435] on label "True" at bounding box center [796, 416] width 115 height 38
click at [760, 422] on input "True" at bounding box center [754, 416] width 12 height 10
radio input "true"
click at [898, 522] on label "False" at bounding box center [934, 503] width 115 height 38
click at [898, 509] on input "False" at bounding box center [892, 504] width 12 height 10
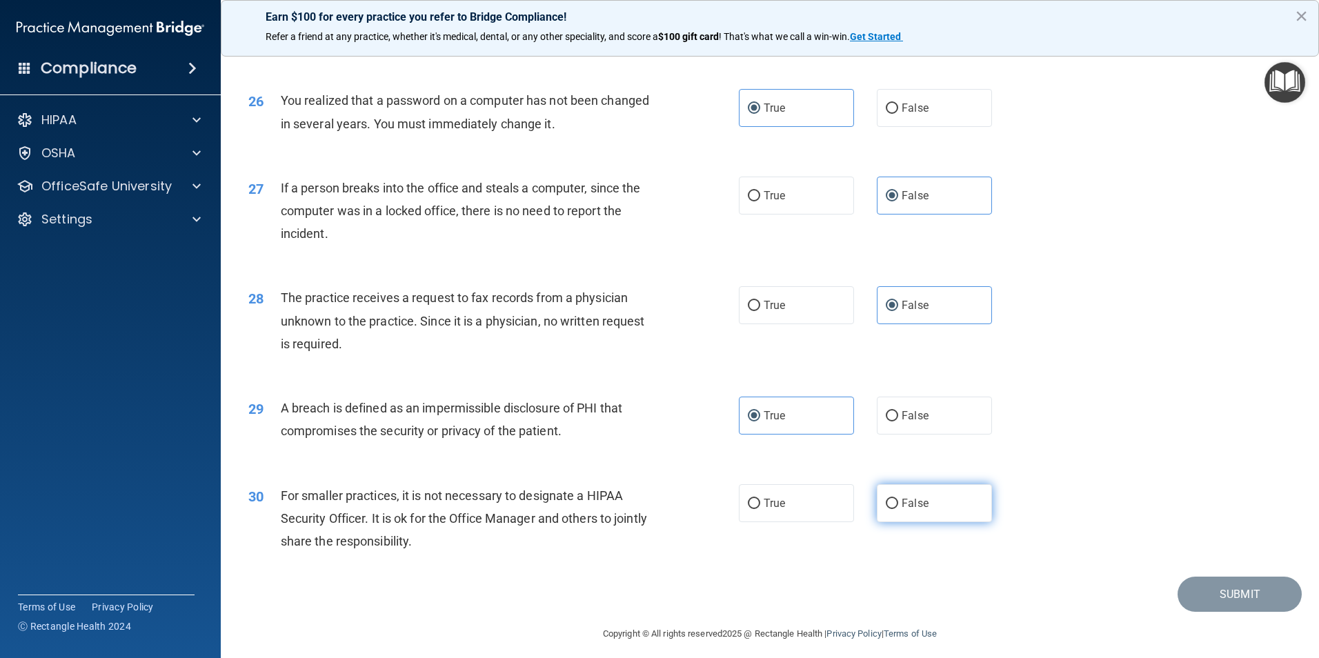
radio input "true"
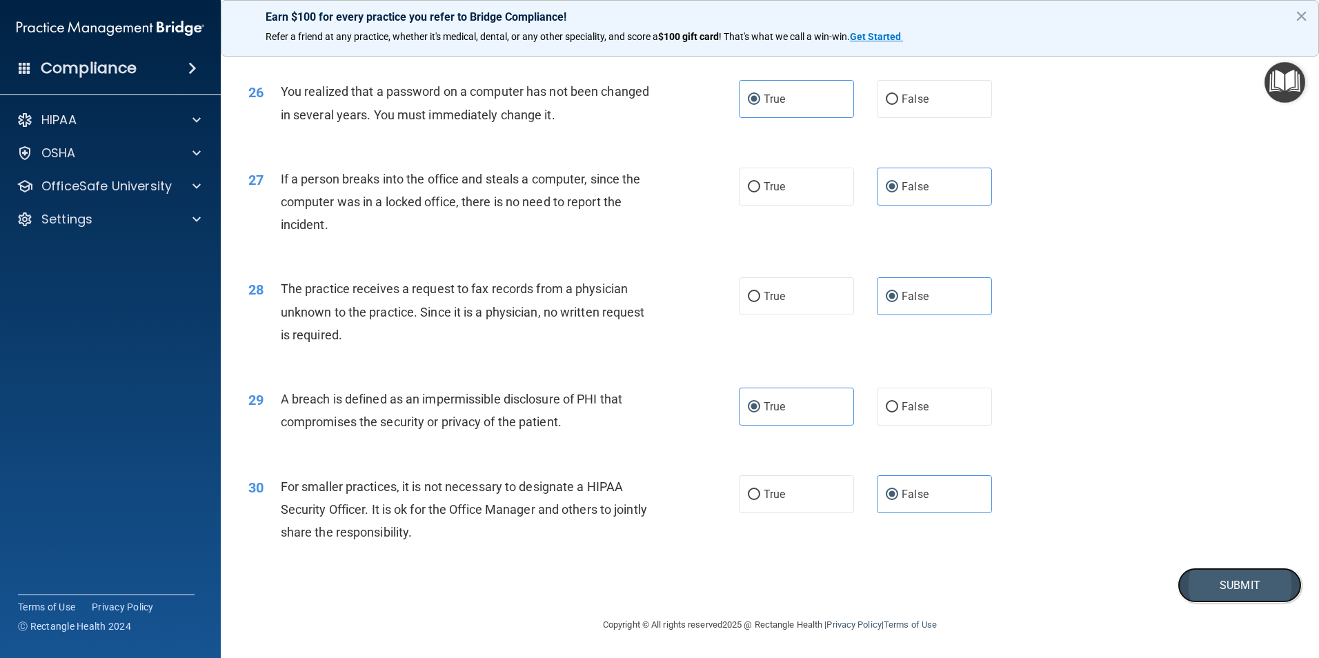
click at [1247, 602] on button "Submit" at bounding box center [1240, 585] width 124 height 35
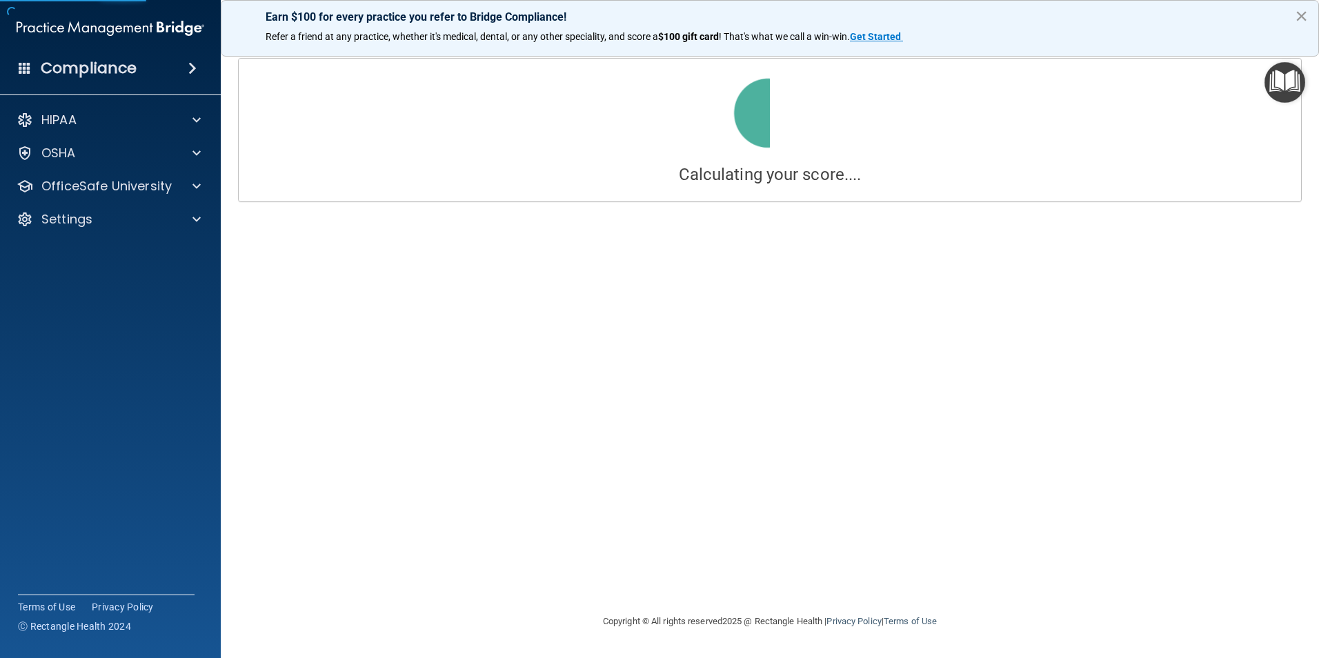
click at [1299, 14] on button "×" at bounding box center [1301, 16] width 13 height 22
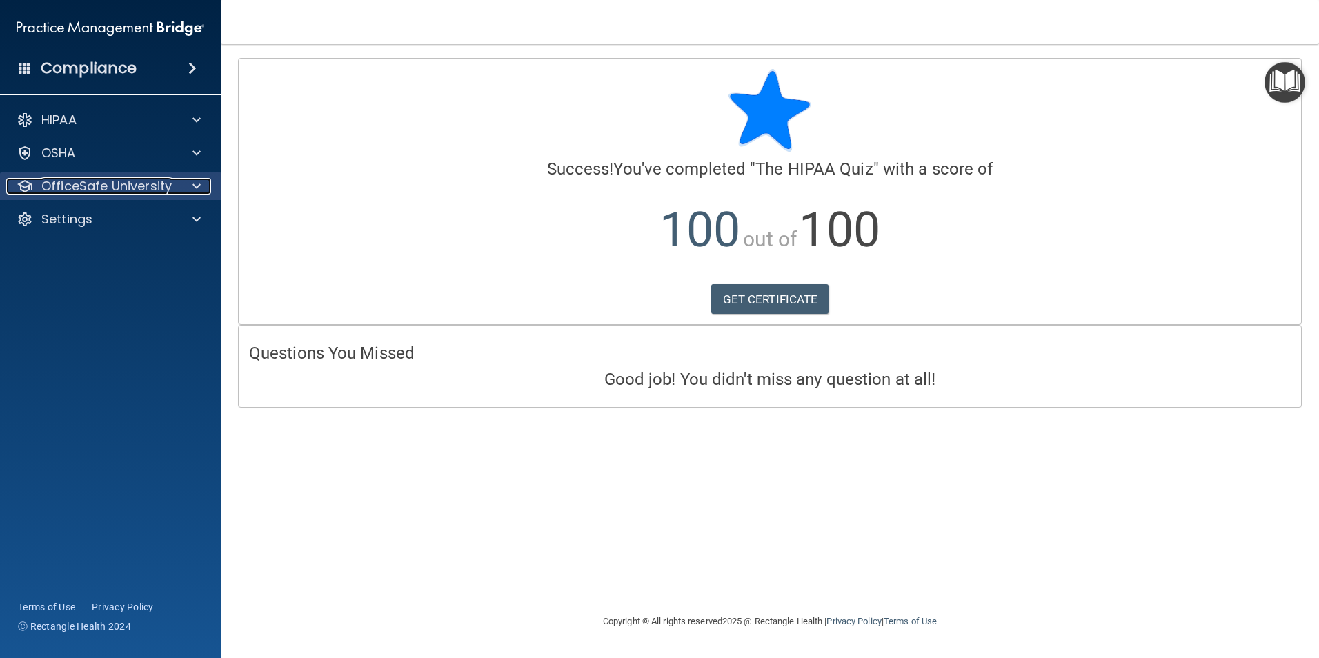
click at [157, 184] on p "OfficeSafe University" at bounding box center [106, 186] width 130 height 17
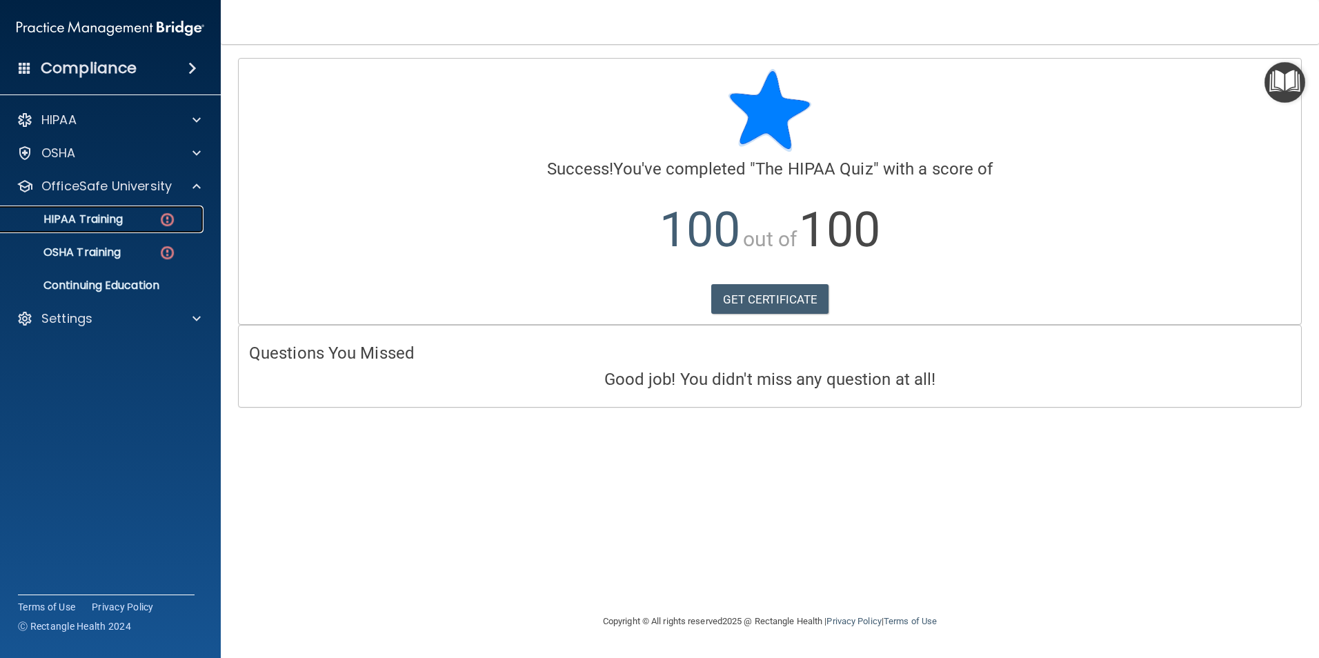
click at [144, 221] on div "HIPAA Training" at bounding box center [103, 220] width 188 height 14
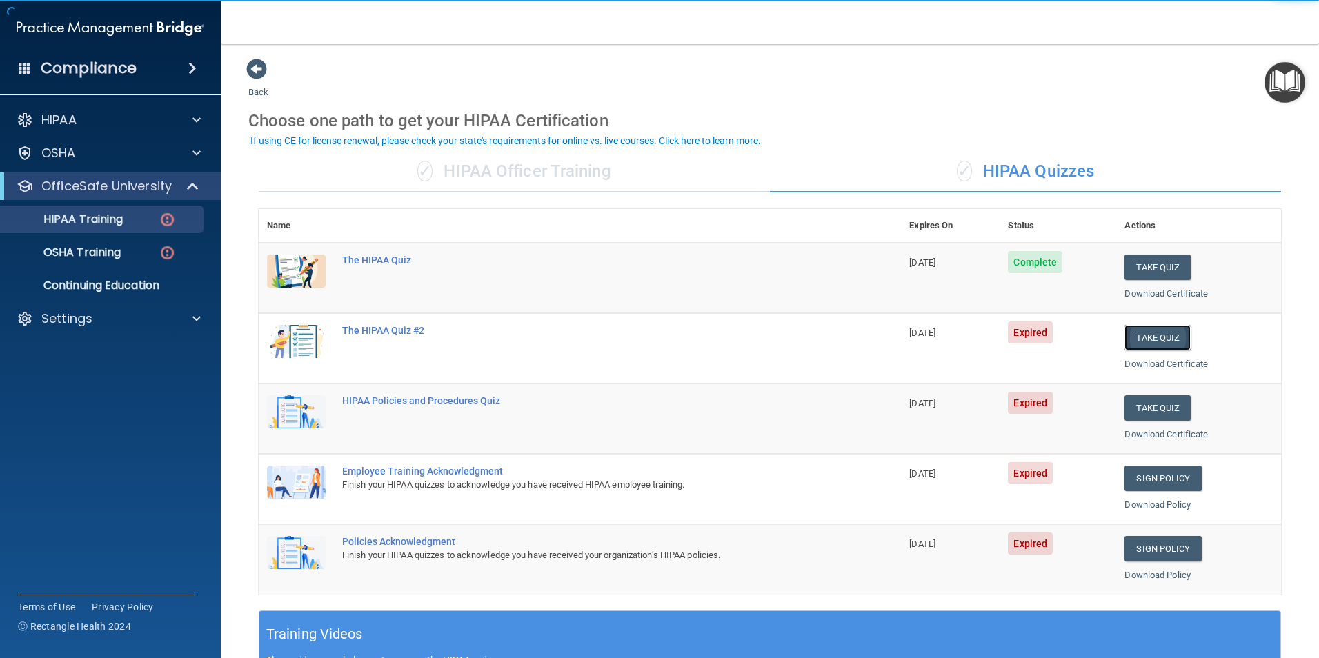
click at [1149, 340] on button "Take Quiz" at bounding box center [1158, 338] width 66 height 26
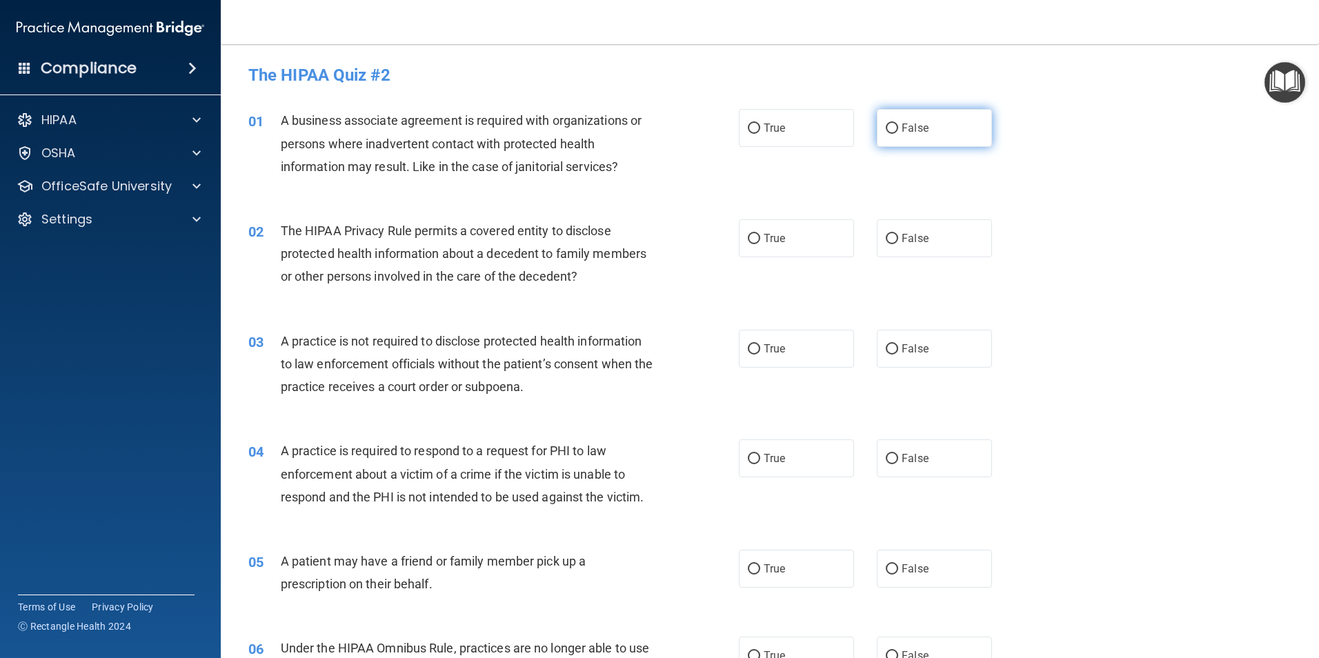
click at [947, 134] on label "False" at bounding box center [934, 128] width 115 height 38
click at [898, 134] on input "False" at bounding box center [892, 129] width 12 height 10
radio input "true"
drag, startPoint x: 757, startPoint y: 264, endPoint x: 767, endPoint y: 259, distance: 11.7
click at [758, 264] on div "02 The HIPAA Privacy Rule permits a covered entity to disclose protected health…" at bounding box center [770, 257] width 1064 height 110
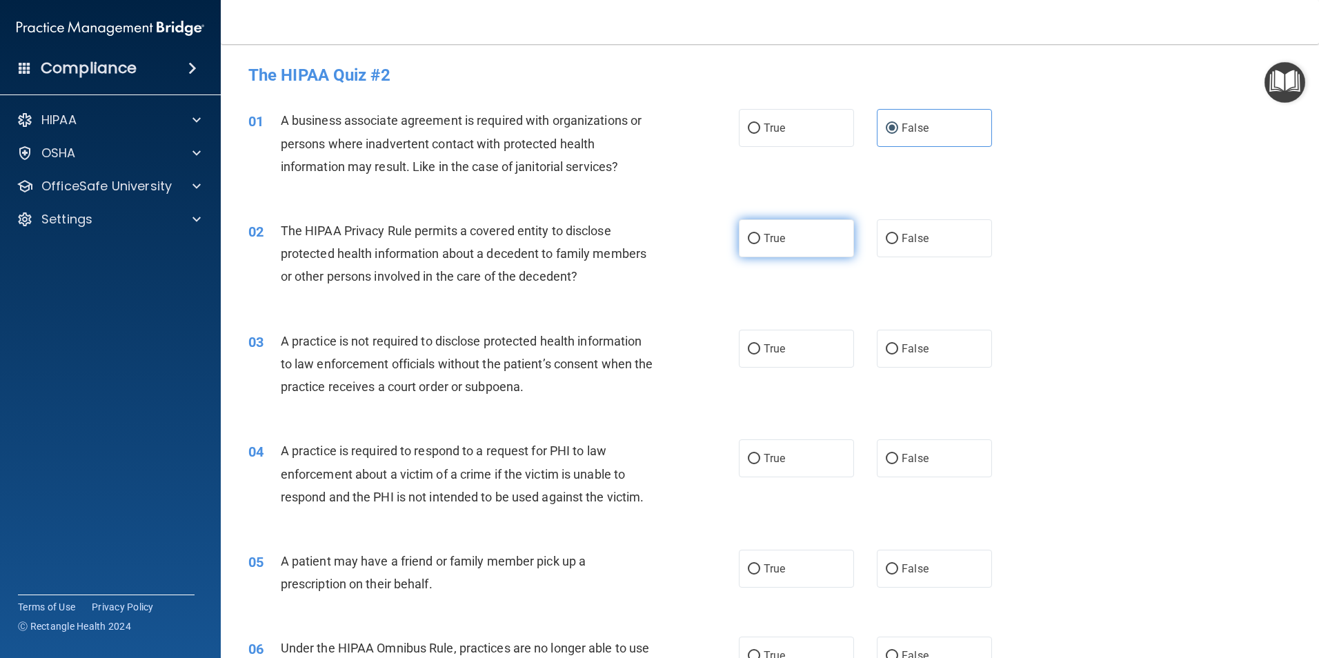
click at [796, 234] on label "True" at bounding box center [796, 238] width 115 height 38
click at [760, 234] on input "True" at bounding box center [754, 239] width 12 height 10
radio input "true"
click at [915, 352] on span "False" at bounding box center [915, 348] width 27 height 13
click at [898, 352] on input "False" at bounding box center [892, 349] width 12 height 10
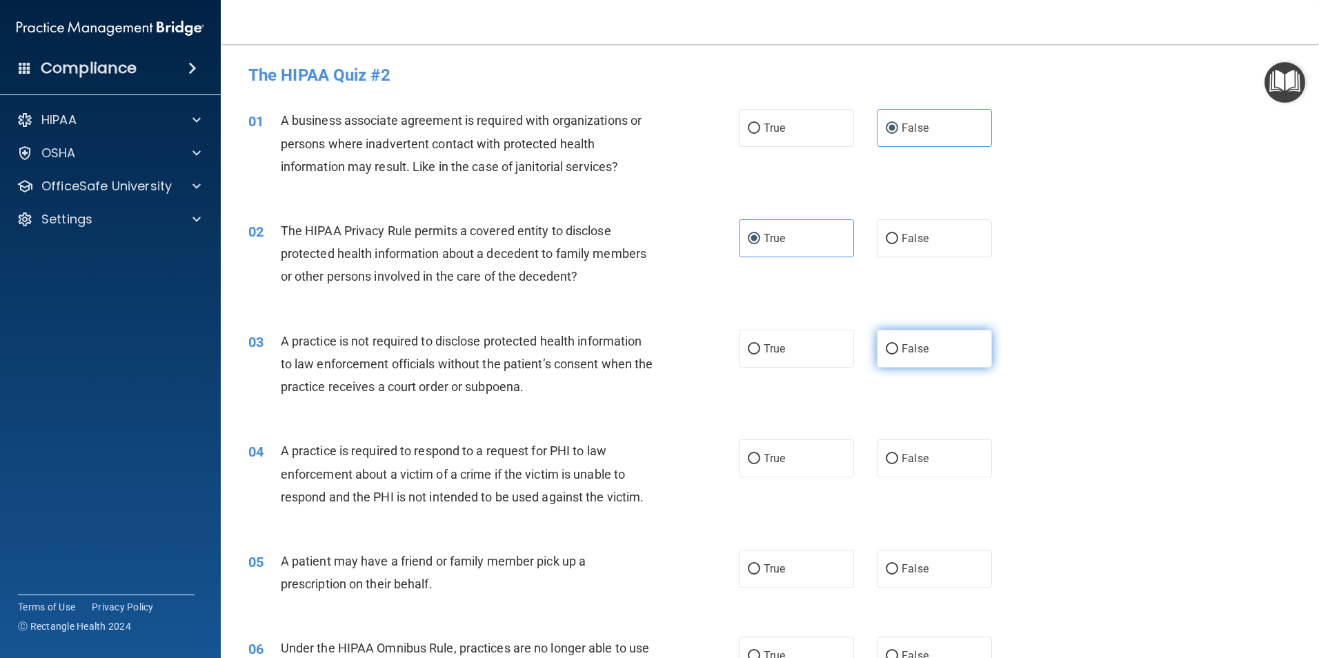
radio input "true"
click at [780, 451] on label "True" at bounding box center [796, 459] width 115 height 38
click at [760, 454] on input "True" at bounding box center [754, 459] width 12 height 10
radio input "true"
click at [775, 575] on label "True" at bounding box center [796, 569] width 115 height 38
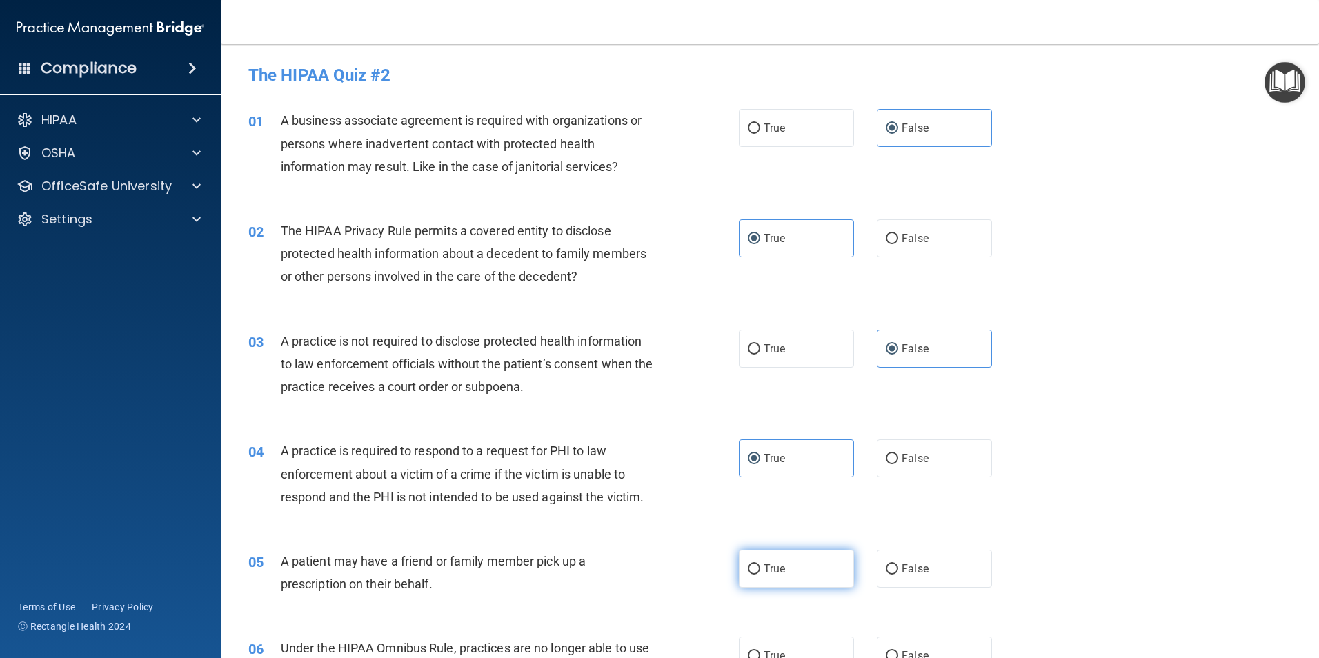
click at [760, 575] on input "True" at bounding box center [754, 569] width 12 height 10
radio input "true"
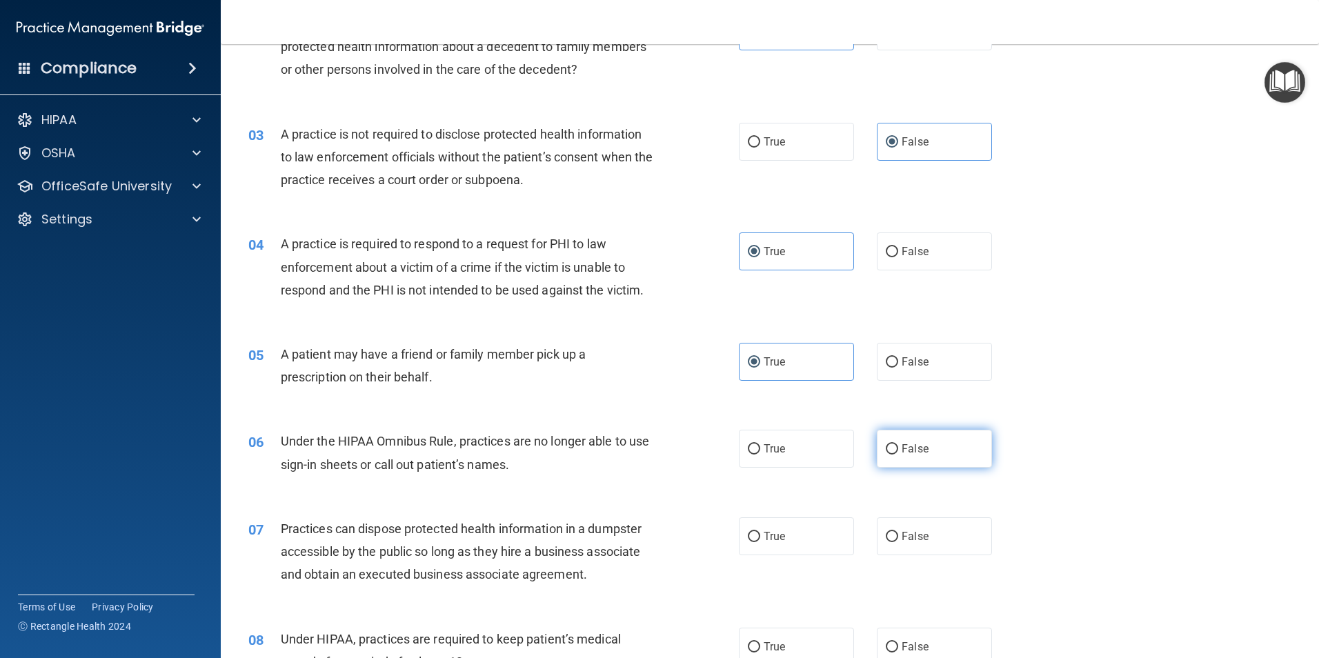
click at [929, 453] on label "False" at bounding box center [934, 449] width 115 height 38
click at [898, 453] on input "False" at bounding box center [892, 449] width 12 height 10
radio input "true"
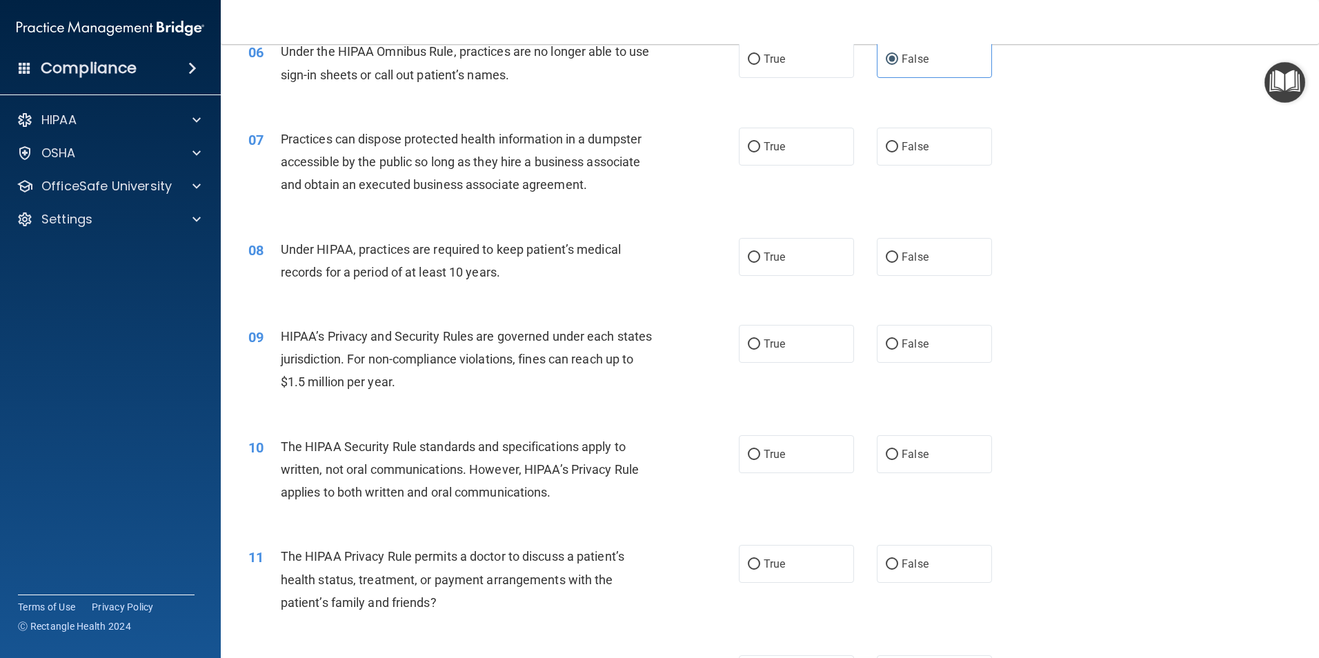
scroll to position [621, 0]
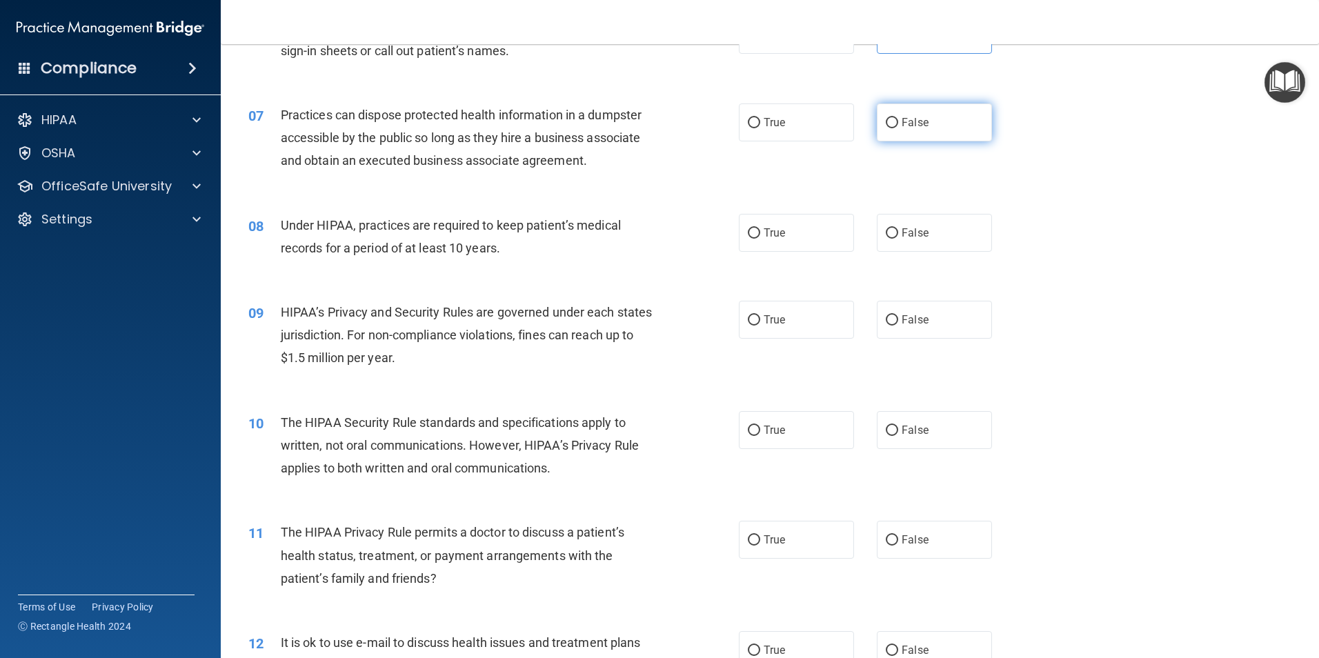
click at [948, 137] on label "False" at bounding box center [934, 122] width 115 height 38
click at [898, 128] on input "False" at bounding box center [892, 123] width 12 height 10
radio input "true"
click at [902, 230] on span "False" at bounding box center [915, 232] width 27 height 13
click at [898, 230] on input "False" at bounding box center [892, 233] width 12 height 10
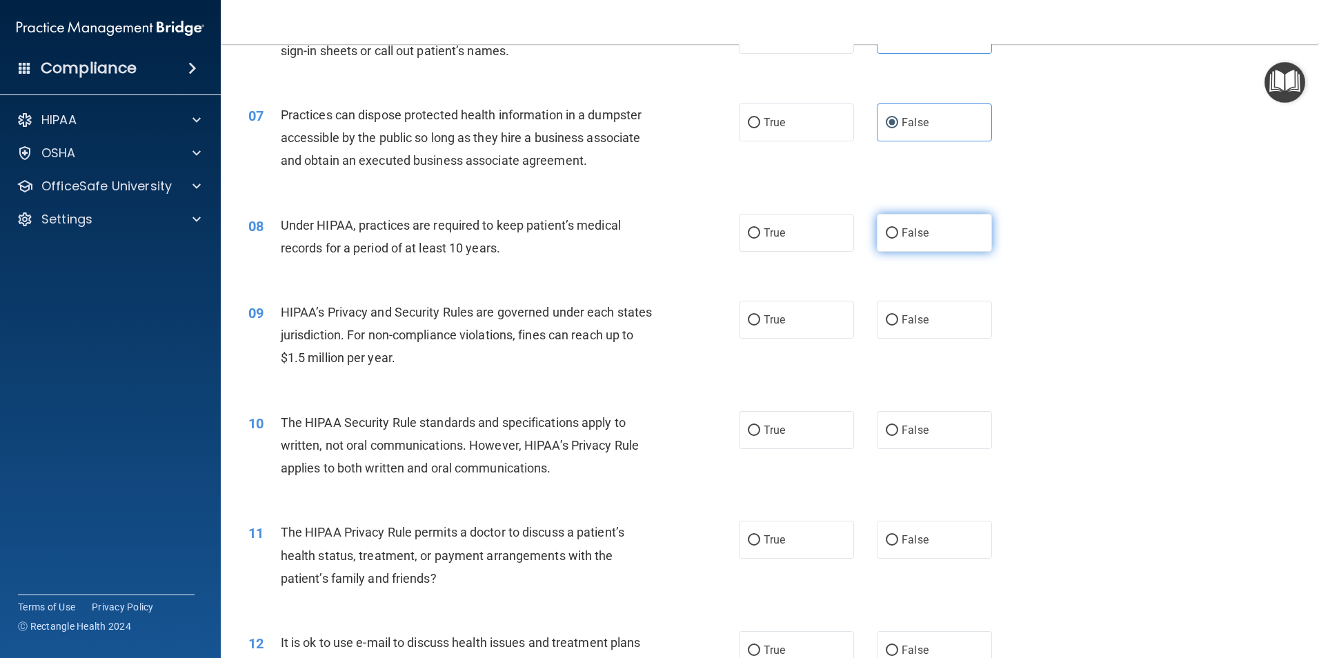
radio input "true"
click at [920, 317] on span "False" at bounding box center [915, 319] width 27 height 13
click at [898, 317] on input "False" at bounding box center [892, 320] width 12 height 10
radio input "true"
click at [755, 452] on div "10 The HIPAA Security Rule standards and specifications apply to written, not o…" at bounding box center [770, 449] width 1064 height 110
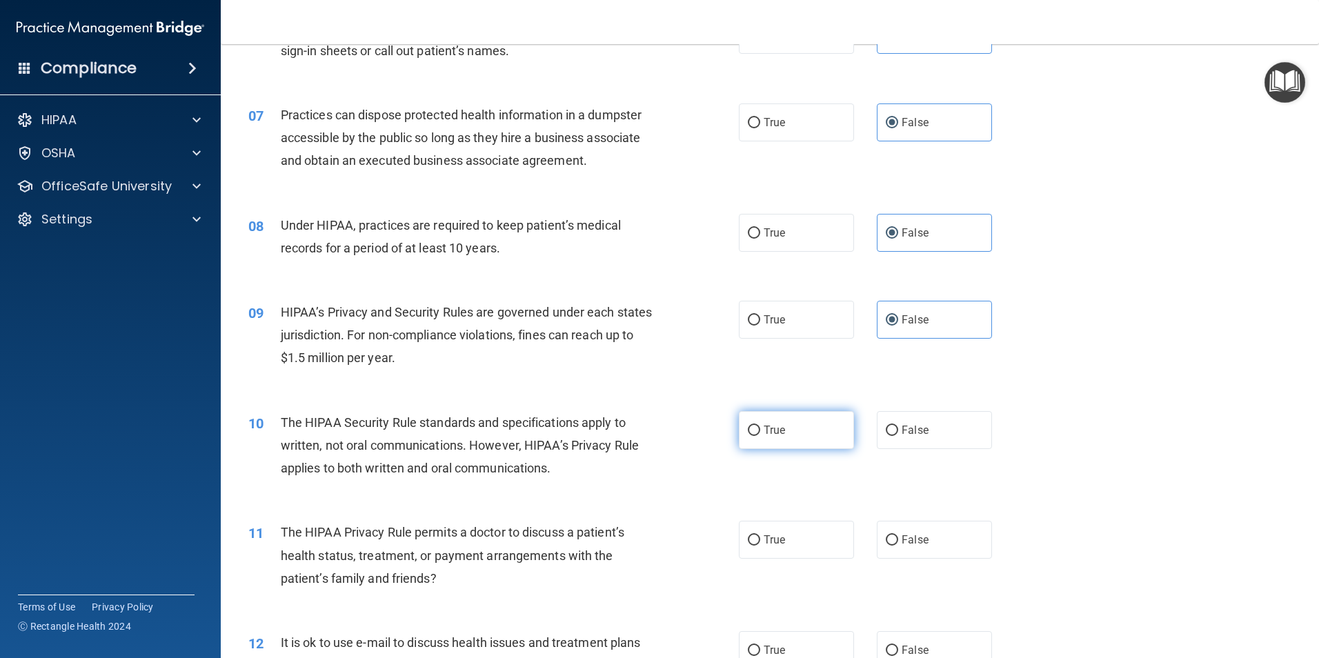
click at [787, 435] on label "True" at bounding box center [796, 430] width 115 height 38
click at [760, 435] on input "True" at bounding box center [754, 431] width 12 height 10
radio input "true"
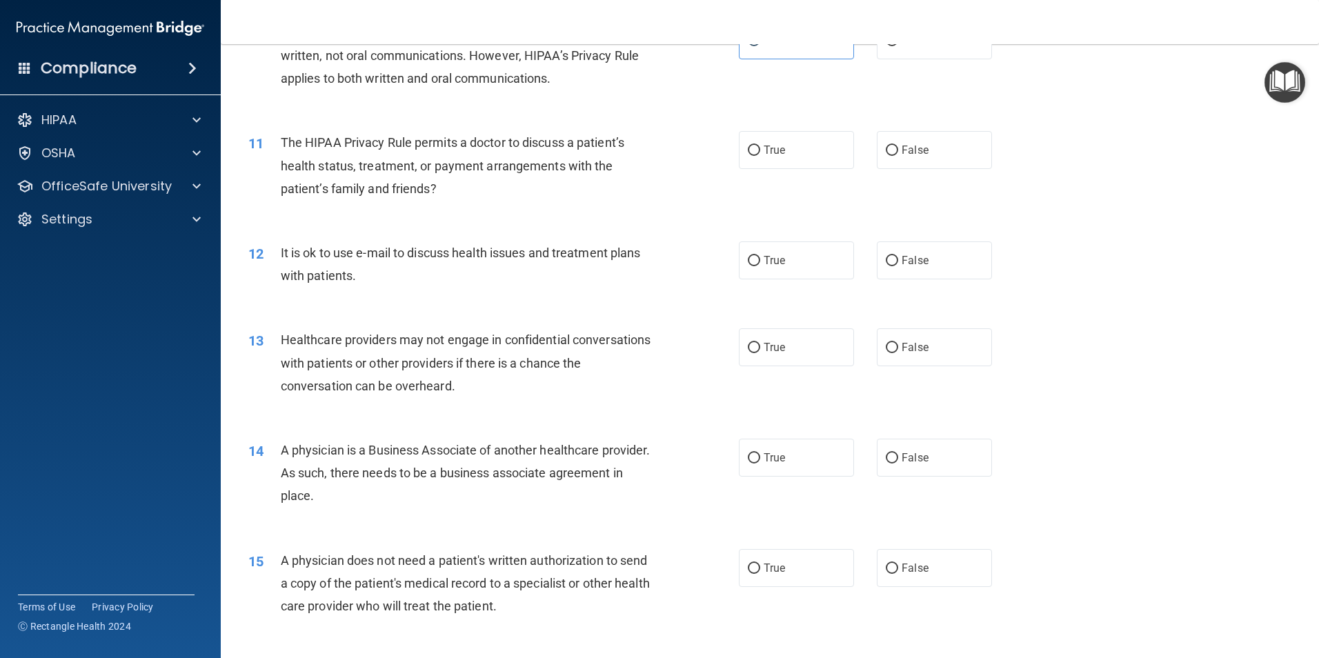
scroll to position [1035, 0]
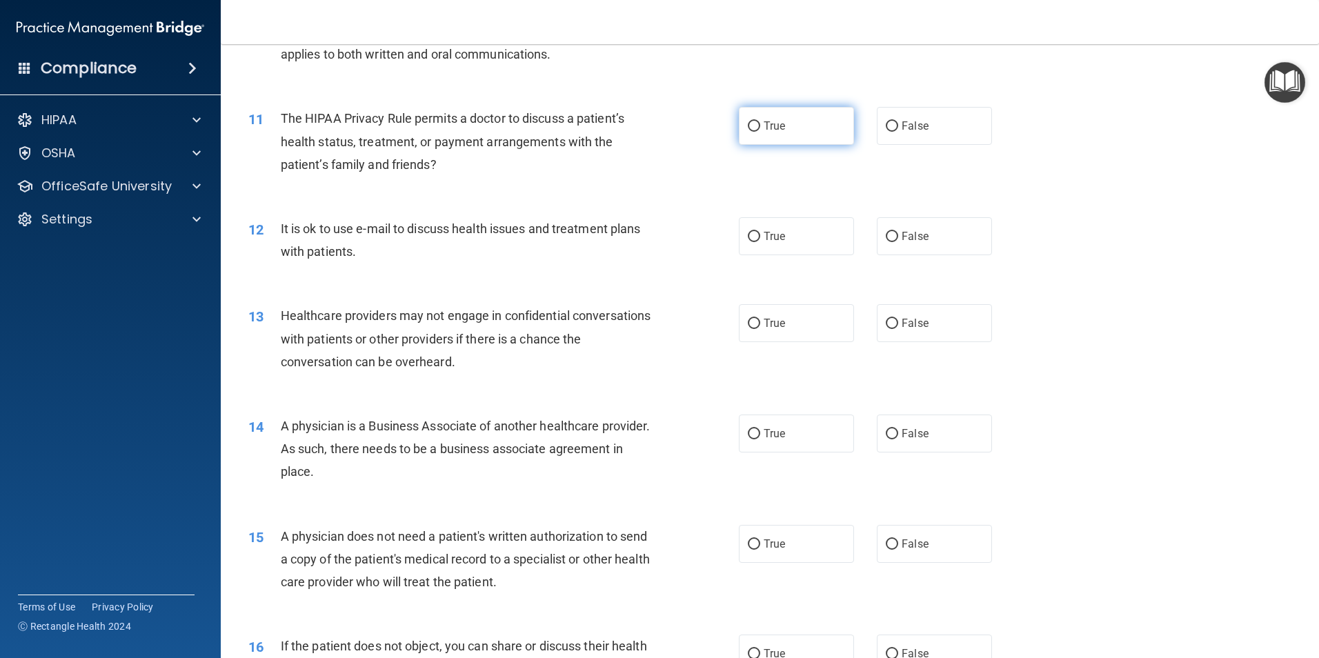
click at [814, 123] on label "True" at bounding box center [796, 126] width 115 height 38
click at [760, 123] on input "True" at bounding box center [754, 126] width 12 height 10
radio input "true"
click at [787, 241] on label "True" at bounding box center [796, 236] width 115 height 38
click at [760, 241] on input "True" at bounding box center [754, 237] width 12 height 10
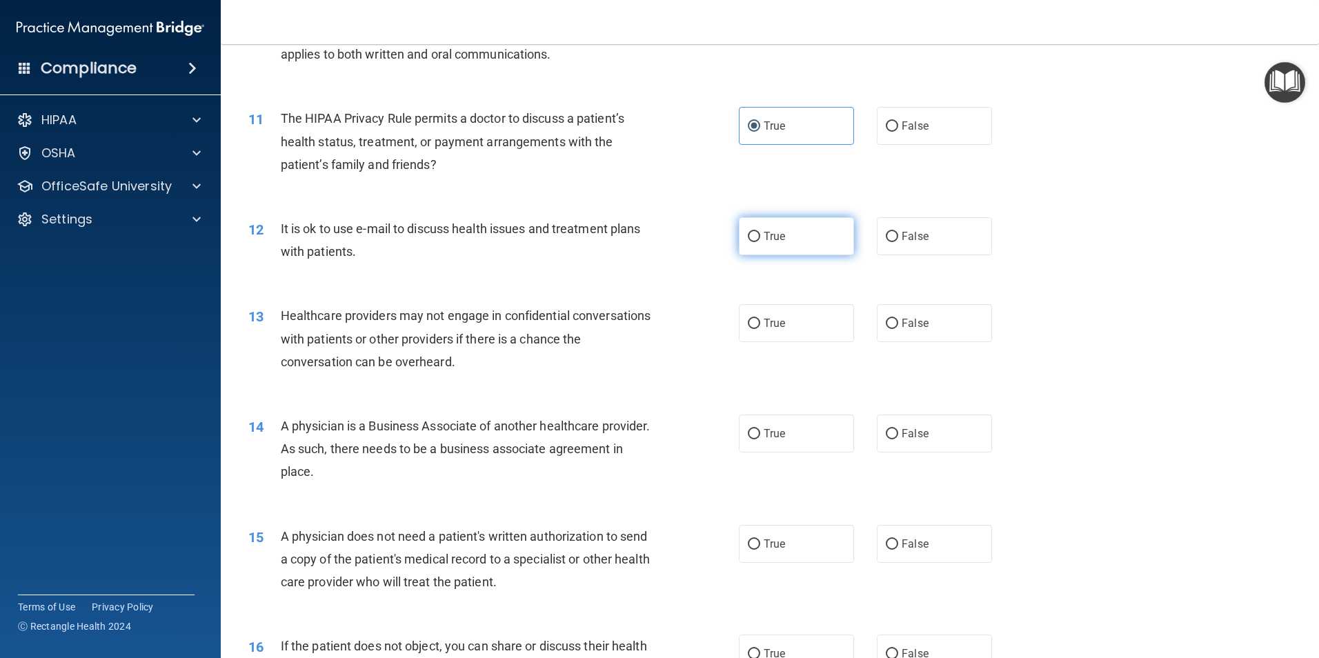
radio input "true"
drag, startPoint x: 951, startPoint y: 322, endPoint x: 946, endPoint y: 333, distance: 13.0
click at [951, 323] on label "False" at bounding box center [934, 323] width 115 height 38
click at [898, 323] on input "False" at bounding box center [892, 324] width 12 height 10
radio input "true"
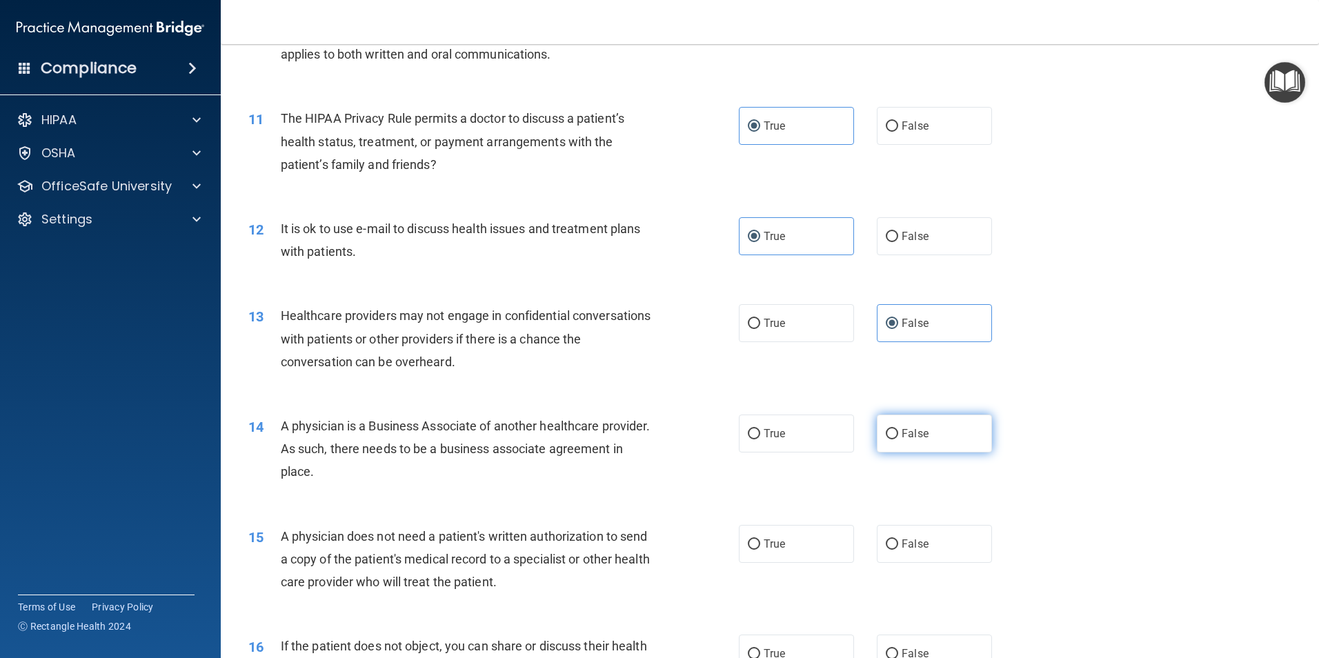
click at [913, 418] on label "False" at bounding box center [934, 434] width 115 height 38
click at [898, 429] on input "False" at bounding box center [892, 434] width 12 height 10
radio input "true"
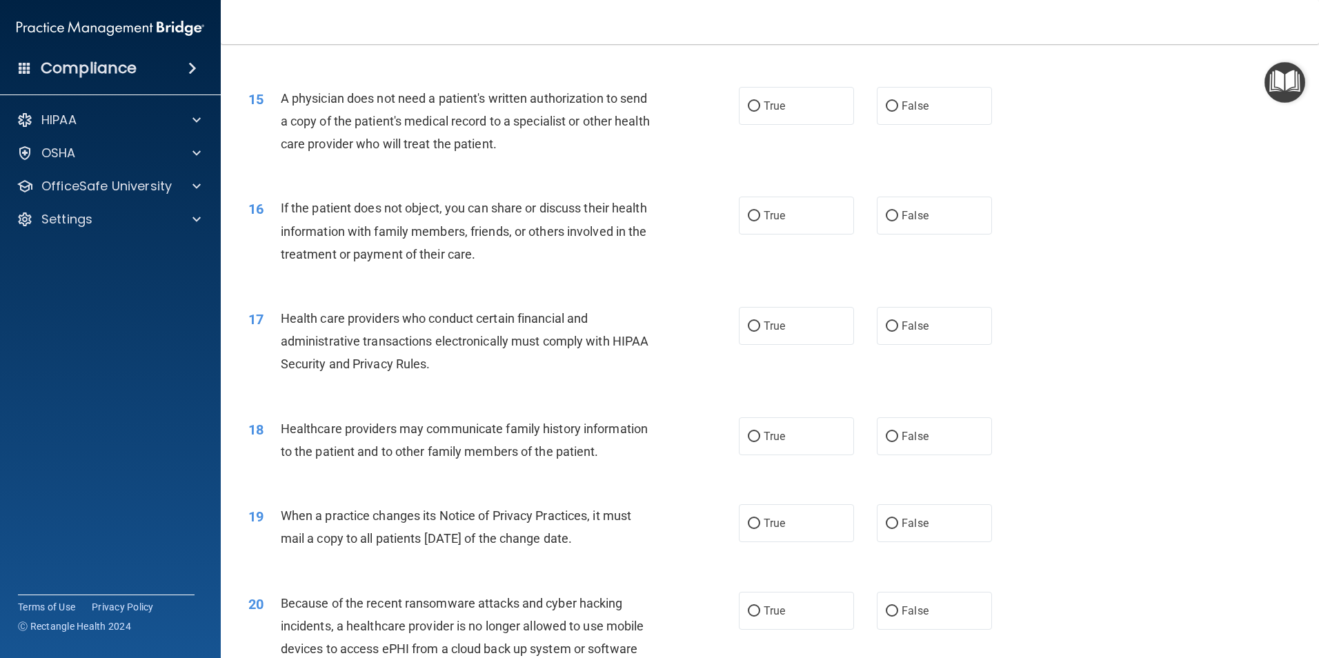
scroll to position [1380, 0]
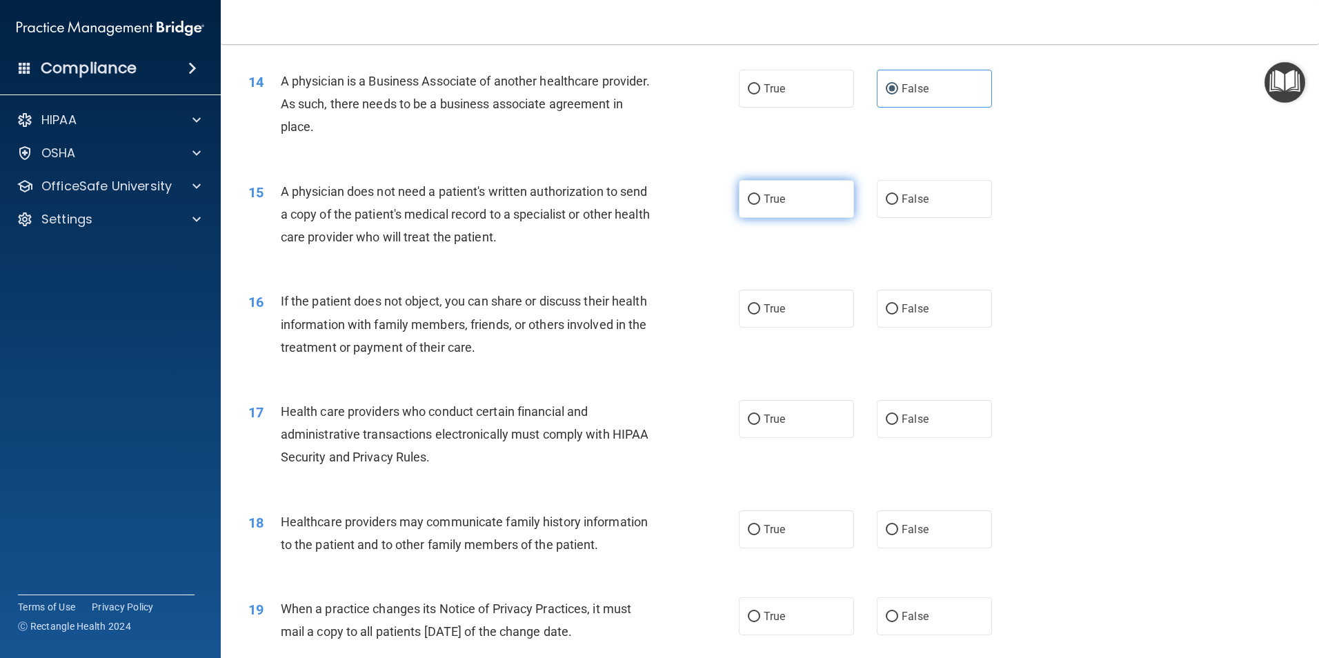
click at [777, 201] on span "True" at bounding box center [774, 198] width 21 height 13
click at [760, 201] on input "True" at bounding box center [754, 200] width 12 height 10
radio input "true"
click at [790, 295] on label "True" at bounding box center [796, 309] width 115 height 38
click at [760, 304] on input "True" at bounding box center [754, 309] width 12 height 10
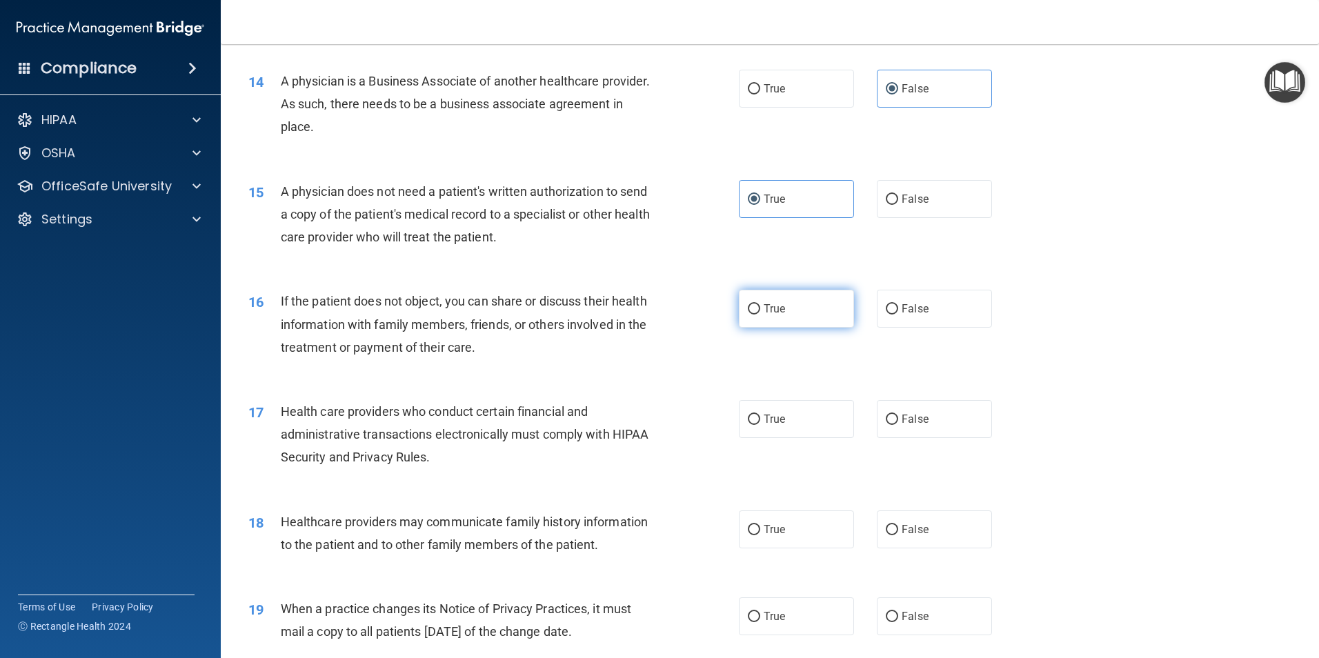
radio input "true"
click at [789, 405] on label "True" at bounding box center [796, 419] width 115 height 38
click at [760, 415] on input "True" at bounding box center [754, 420] width 12 height 10
radio input "true"
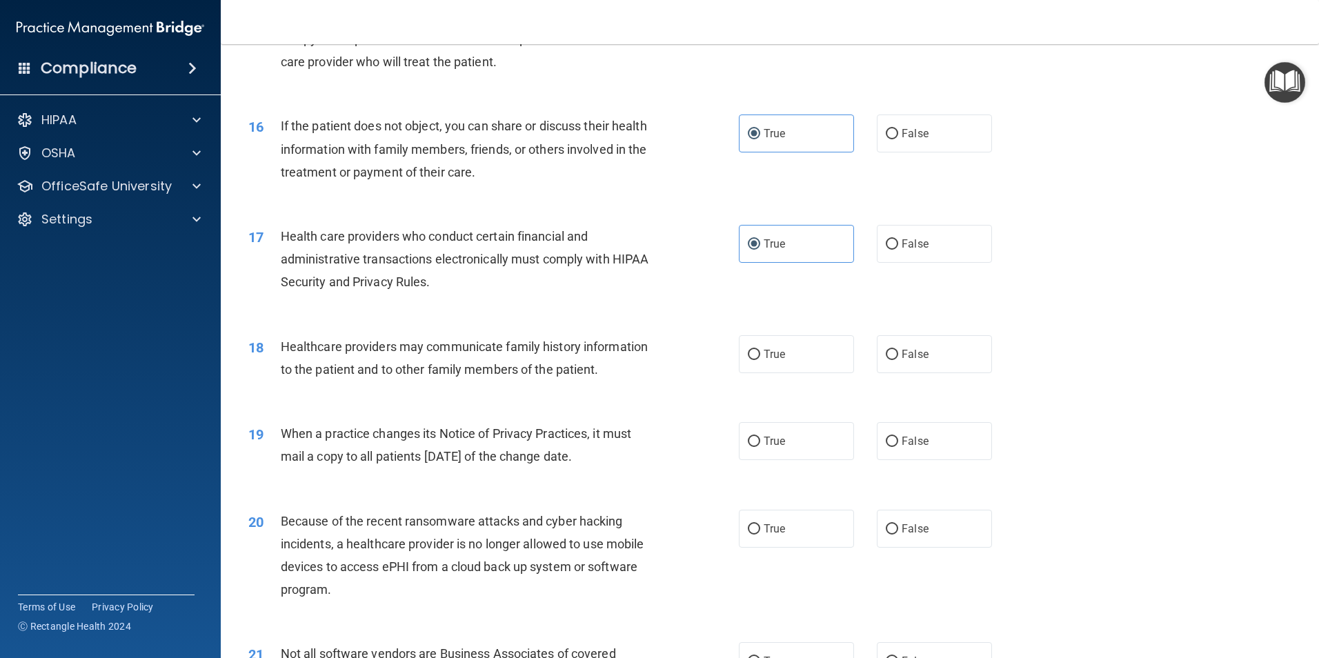
scroll to position [1587, 0]
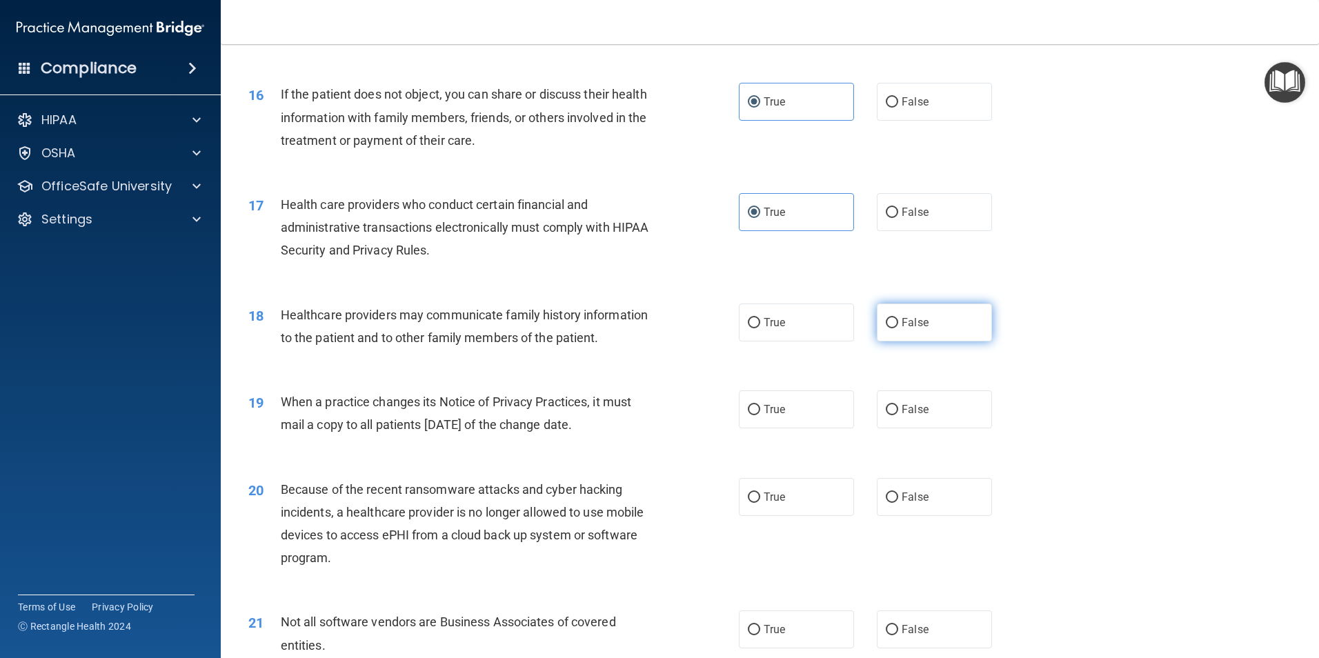
click at [926, 335] on label "False" at bounding box center [934, 323] width 115 height 38
click at [898, 328] on input "False" at bounding box center [892, 323] width 12 height 10
radio input "true"
drag, startPoint x: 914, startPoint y: 413, endPoint x: 914, endPoint y: 422, distance: 9.7
click at [914, 413] on span "False" at bounding box center [915, 409] width 27 height 13
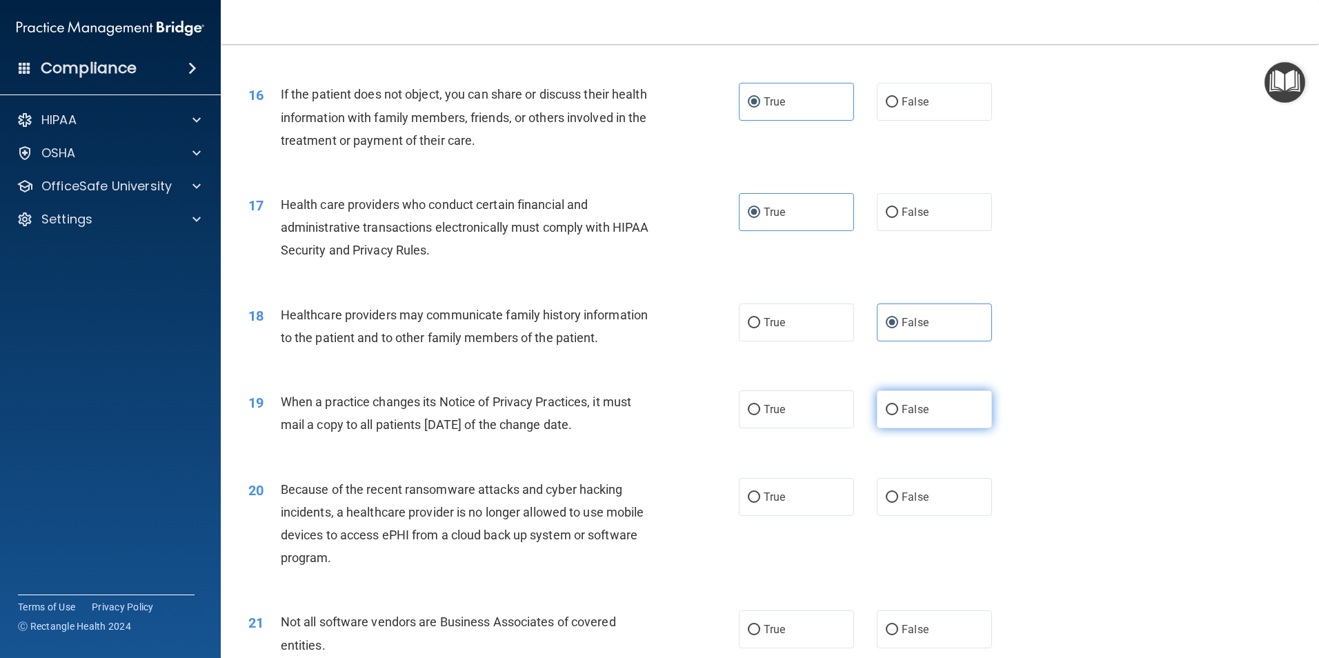
click at [898, 413] on input "False" at bounding box center [892, 410] width 12 height 10
radio input "true"
drag, startPoint x: 921, startPoint y: 493, endPoint x: 938, endPoint y: 473, distance: 26.0
click at [922, 493] on label "False" at bounding box center [934, 497] width 115 height 38
click at [898, 493] on input "False" at bounding box center [892, 498] width 12 height 10
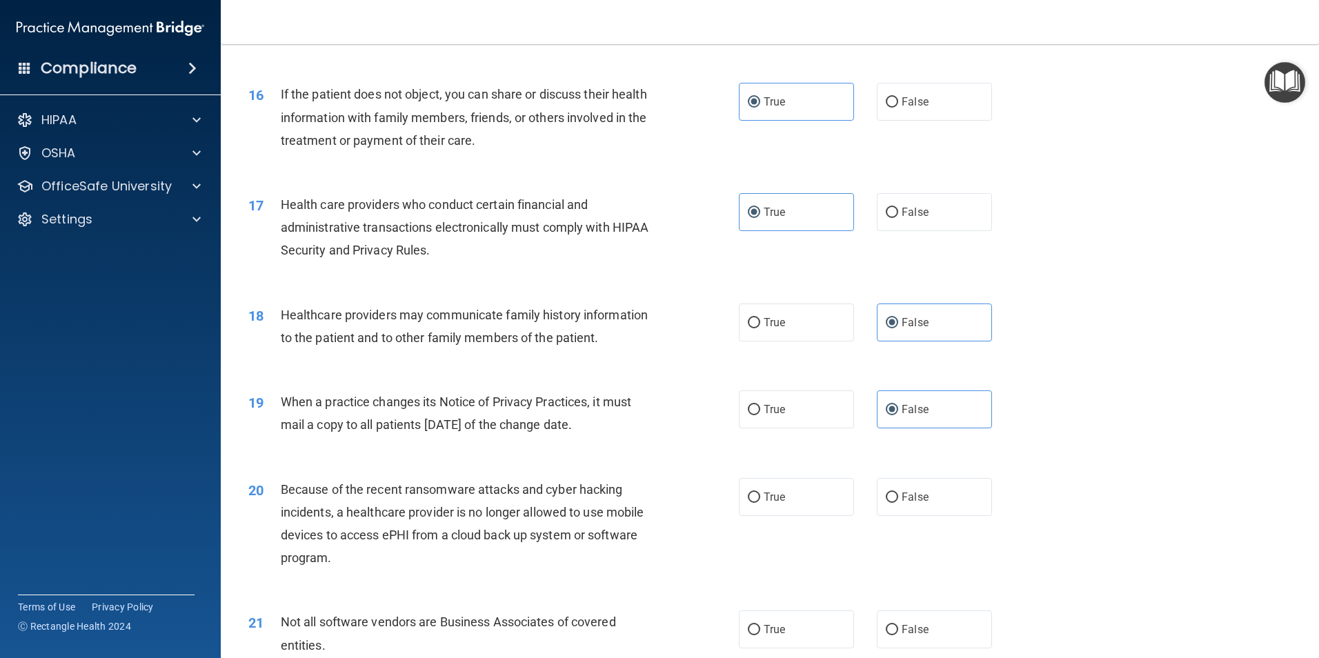
radio input "true"
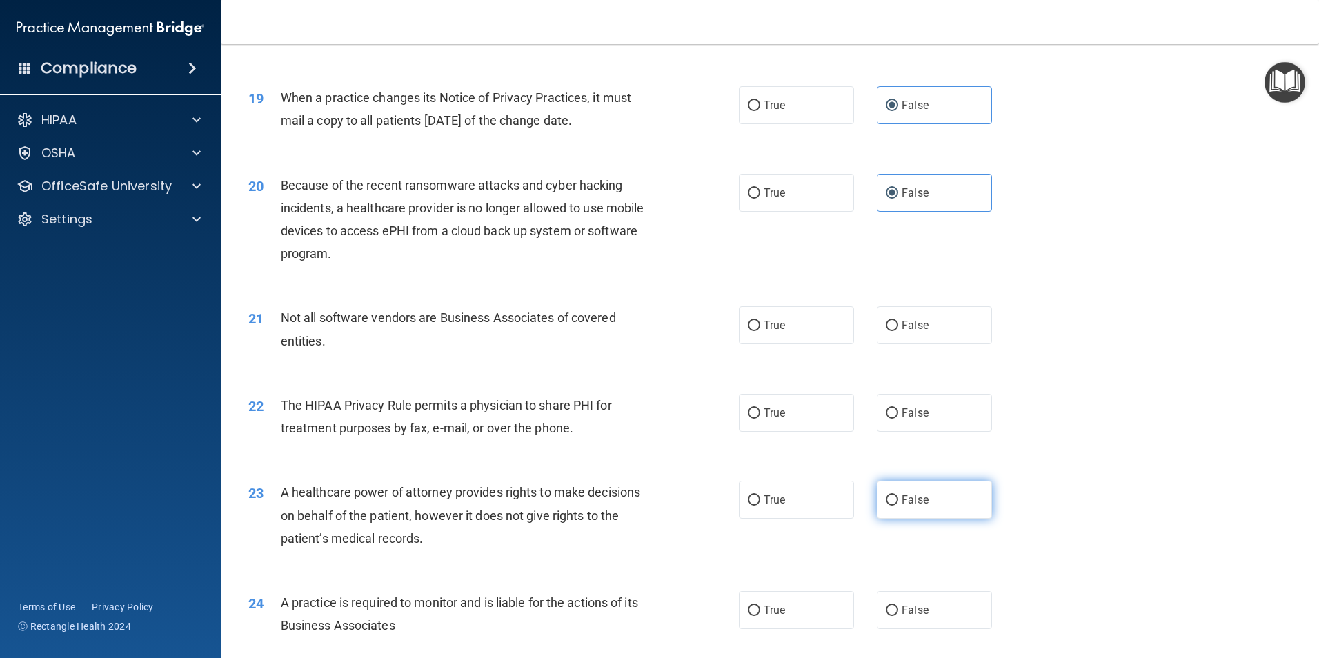
scroll to position [1932, 0]
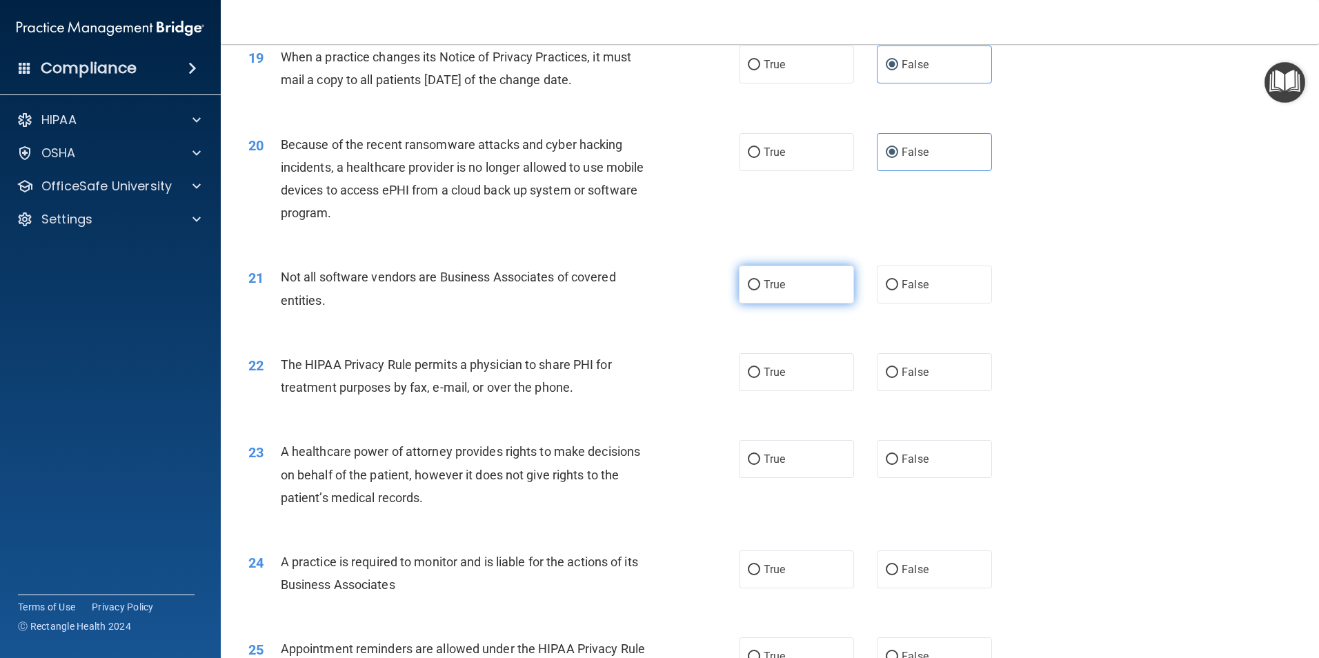
click at [809, 288] on label "True" at bounding box center [796, 285] width 115 height 38
click at [760, 288] on input "True" at bounding box center [754, 285] width 12 height 10
radio input "true"
click at [800, 374] on label "True" at bounding box center [796, 372] width 115 height 38
click at [760, 374] on input "True" at bounding box center [754, 373] width 12 height 10
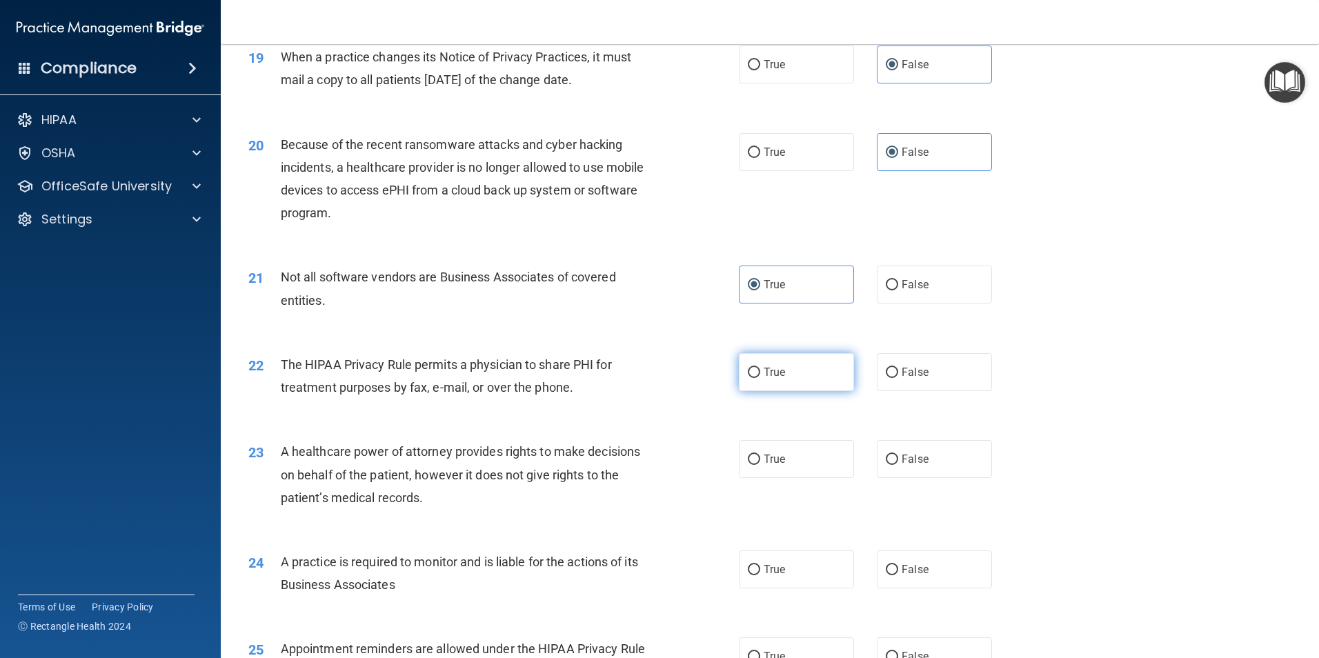
radio input "true"
click at [961, 451] on label "False" at bounding box center [934, 459] width 115 height 38
click at [898, 455] on input "False" at bounding box center [892, 460] width 12 height 10
radio input "true"
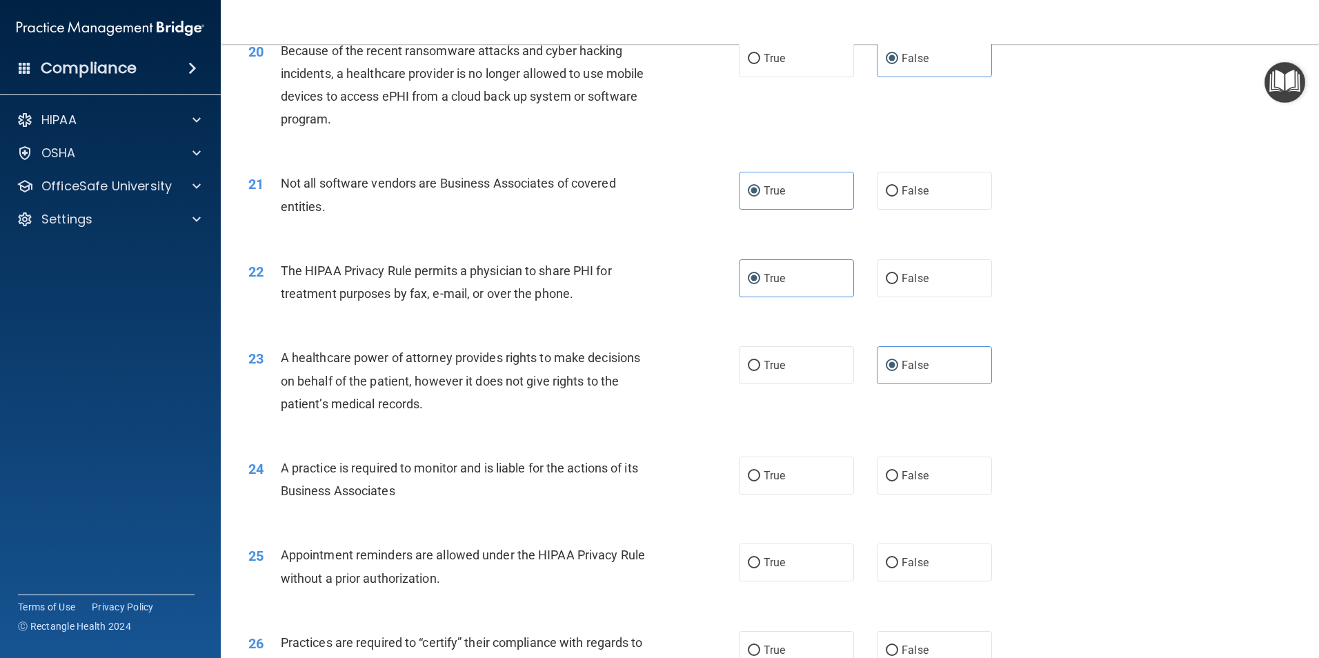
scroll to position [2139, 0]
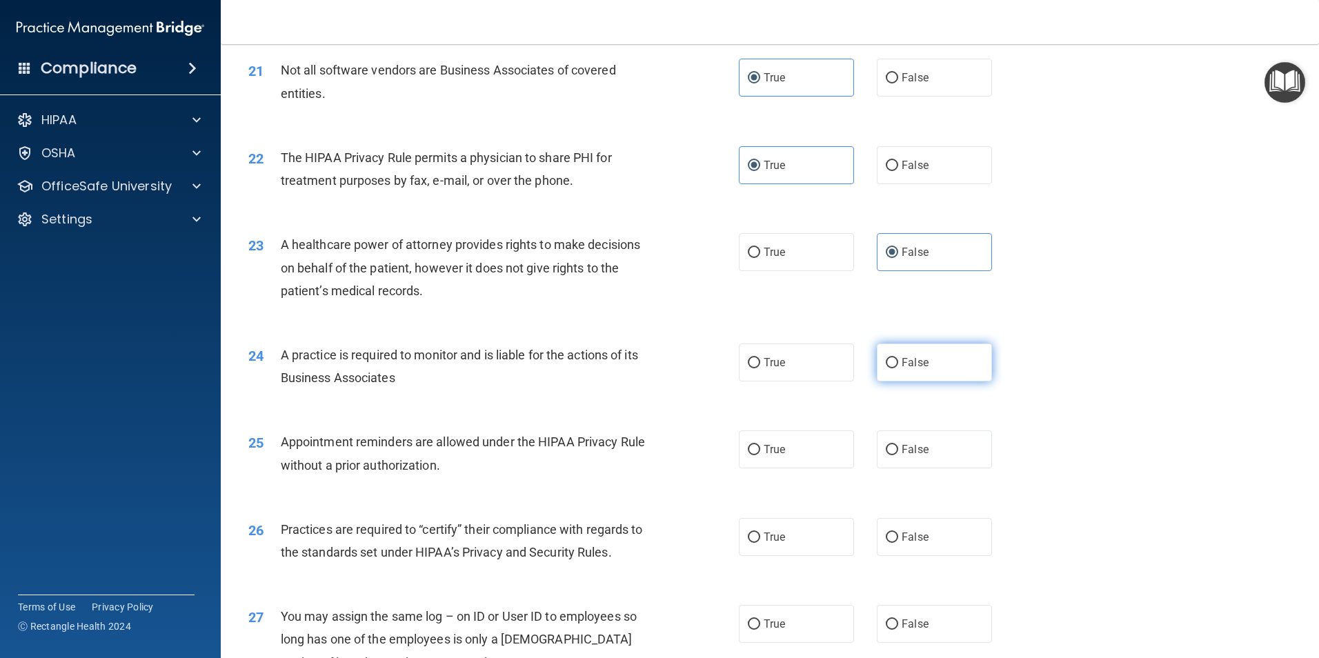
drag, startPoint x: 929, startPoint y: 384, endPoint x: 929, endPoint y: 376, distance: 8.3
click at [929, 384] on div "24 A practice is required to monitor and is liable for the actions of its Busin…" at bounding box center [770, 369] width 1064 height 87
click at [929, 357] on label "False" at bounding box center [934, 363] width 115 height 38
click at [898, 358] on input "False" at bounding box center [892, 363] width 12 height 10
radio input "true"
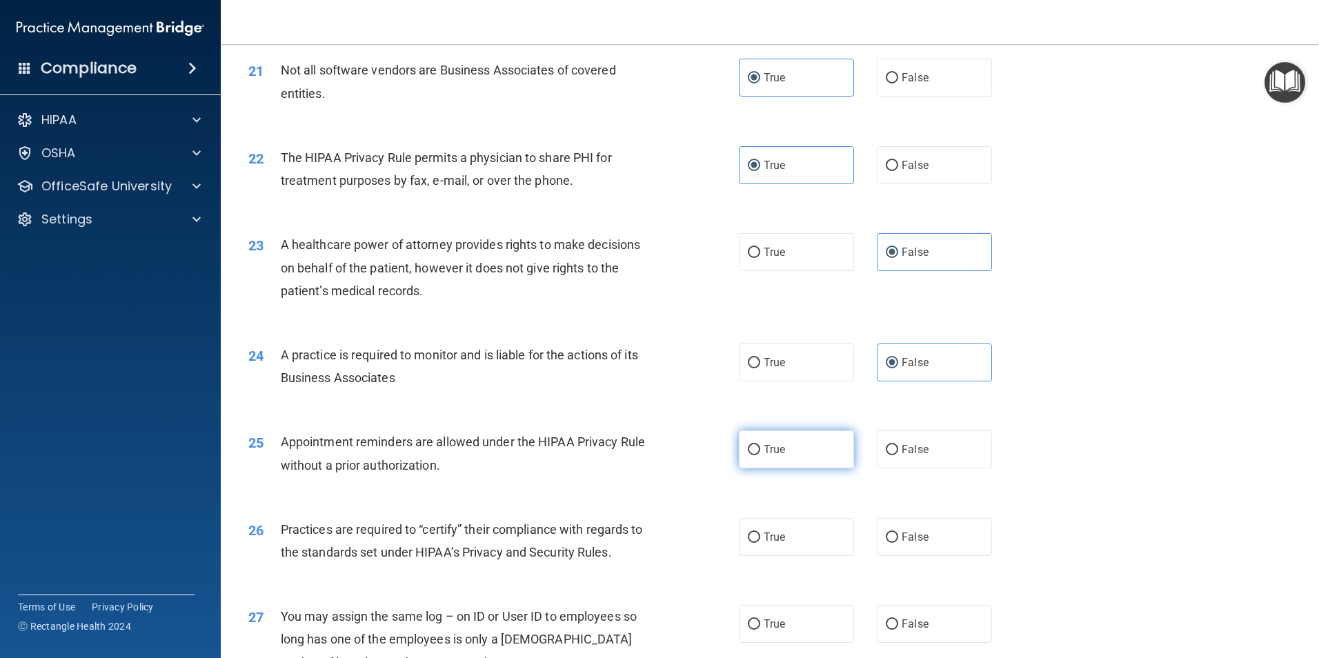
click at [810, 451] on label "True" at bounding box center [796, 450] width 115 height 38
click at [760, 451] on input "True" at bounding box center [754, 450] width 12 height 10
radio input "true"
click at [917, 555] on label "False" at bounding box center [934, 537] width 115 height 38
click at [898, 543] on input "False" at bounding box center [892, 538] width 12 height 10
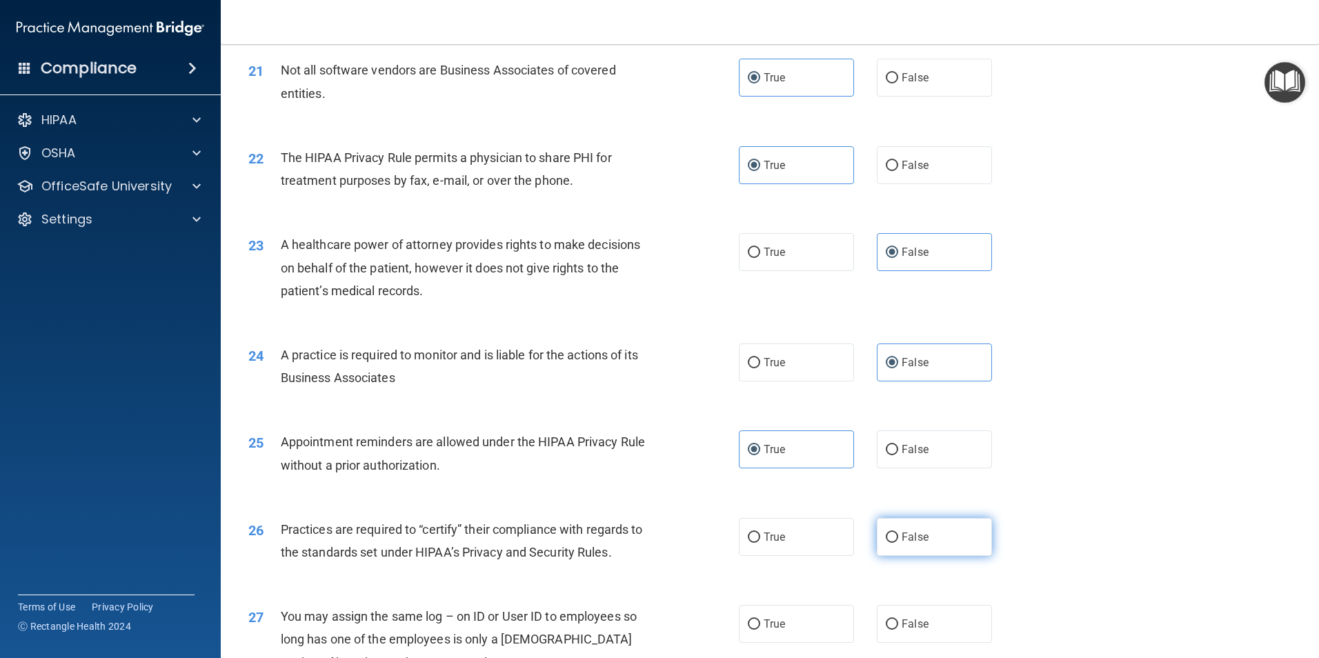
radio input "true"
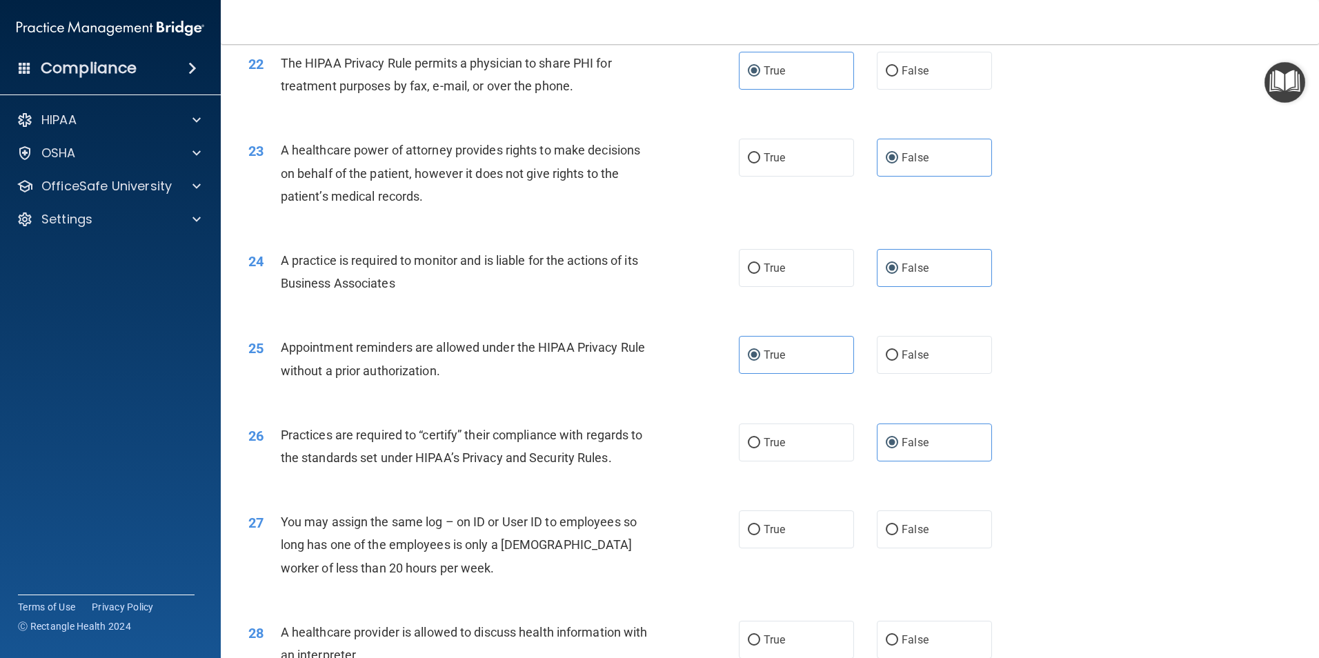
scroll to position [2277, 0]
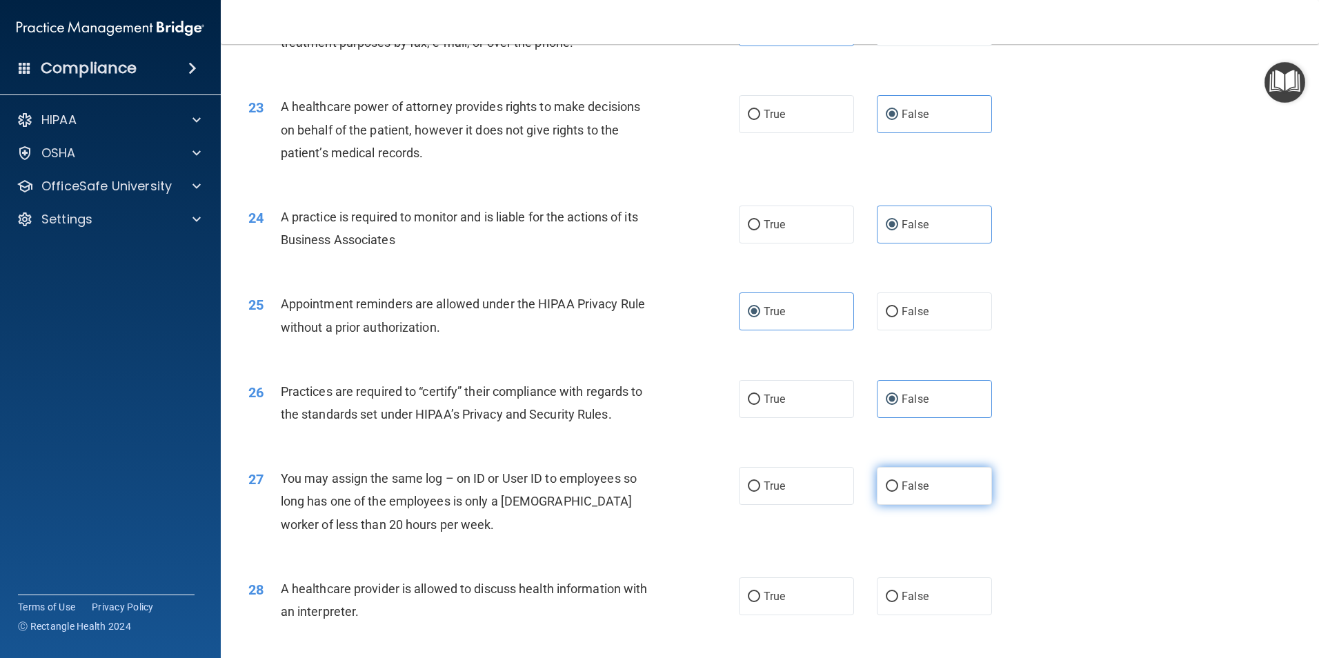
click at [937, 473] on label "False" at bounding box center [934, 486] width 115 height 38
click at [898, 482] on input "False" at bounding box center [892, 487] width 12 height 10
radio input "true"
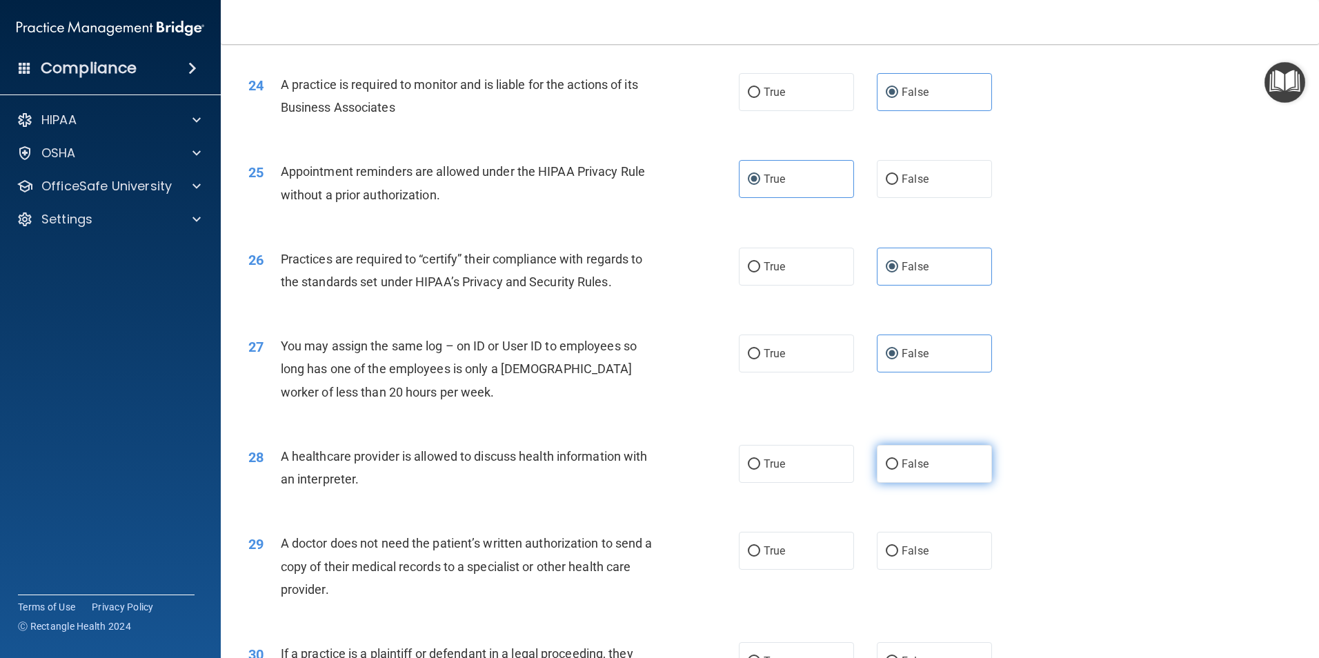
scroll to position [2415, 0]
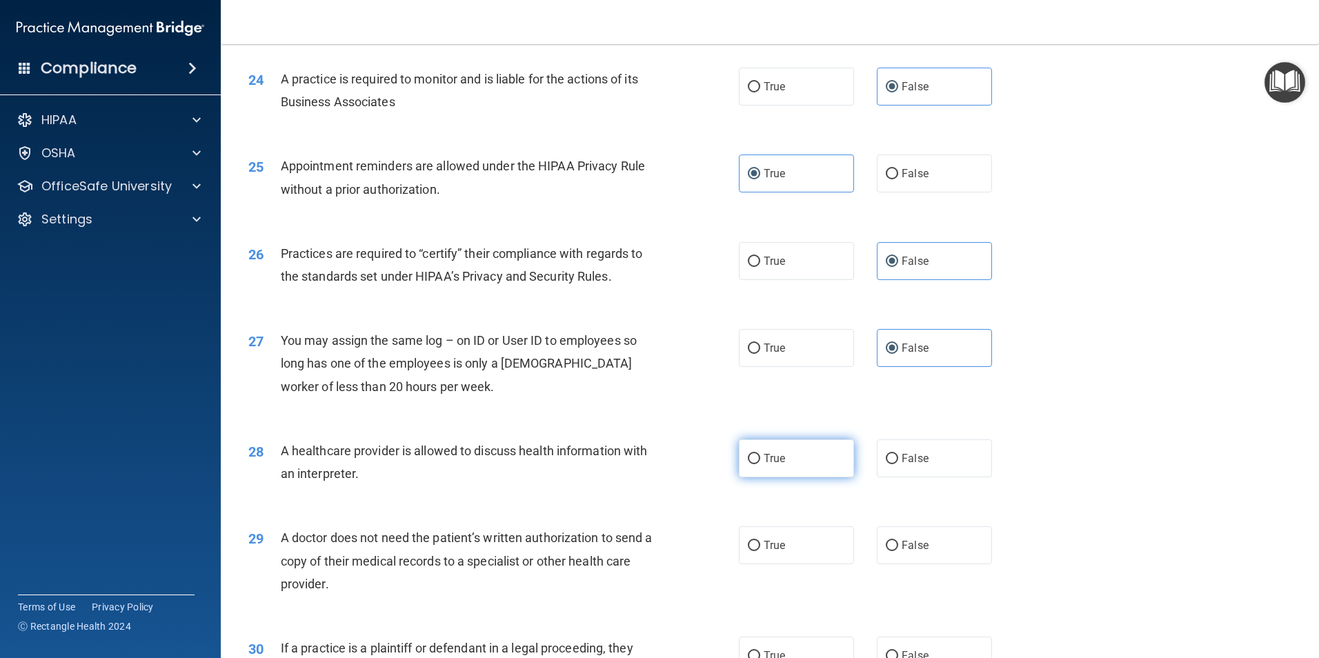
click at [784, 460] on label "True" at bounding box center [796, 459] width 115 height 38
click at [760, 460] on input "True" at bounding box center [754, 459] width 12 height 10
radio input "true"
click at [943, 563] on label "False" at bounding box center [934, 545] width 115 height 38
click at [898, 551] on input "False" at bounding box center [892, 546] width 12 height 10
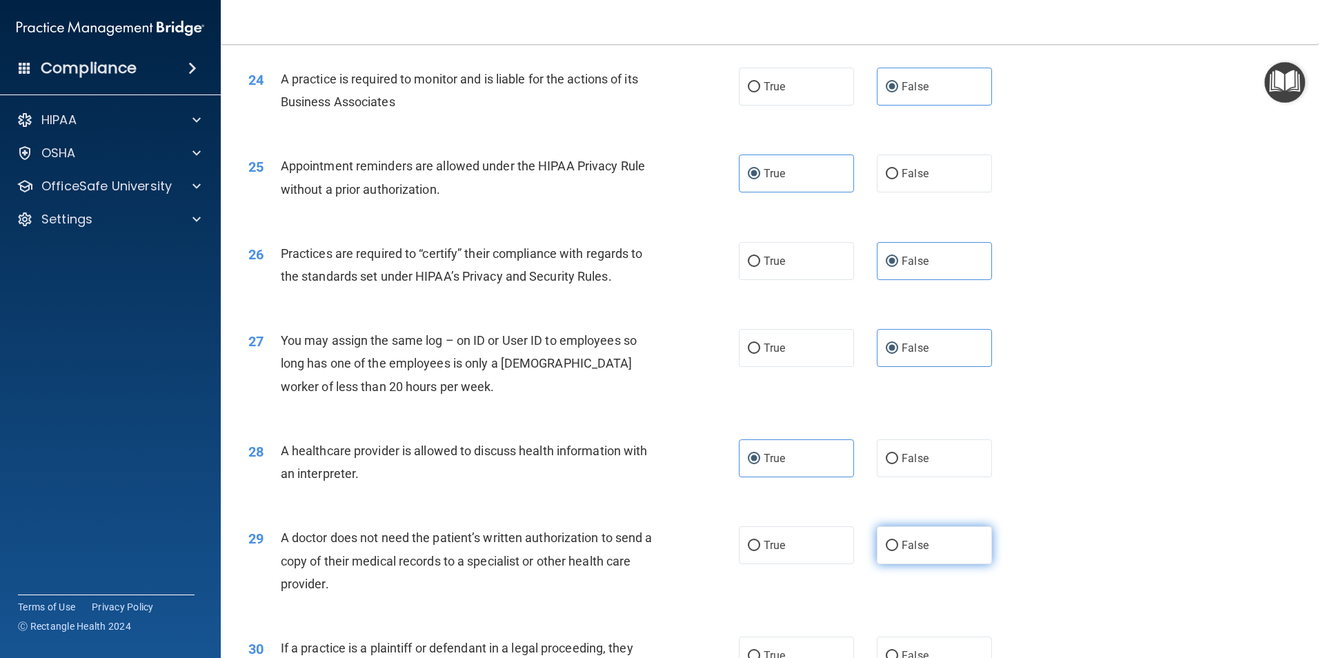
radio input "true"
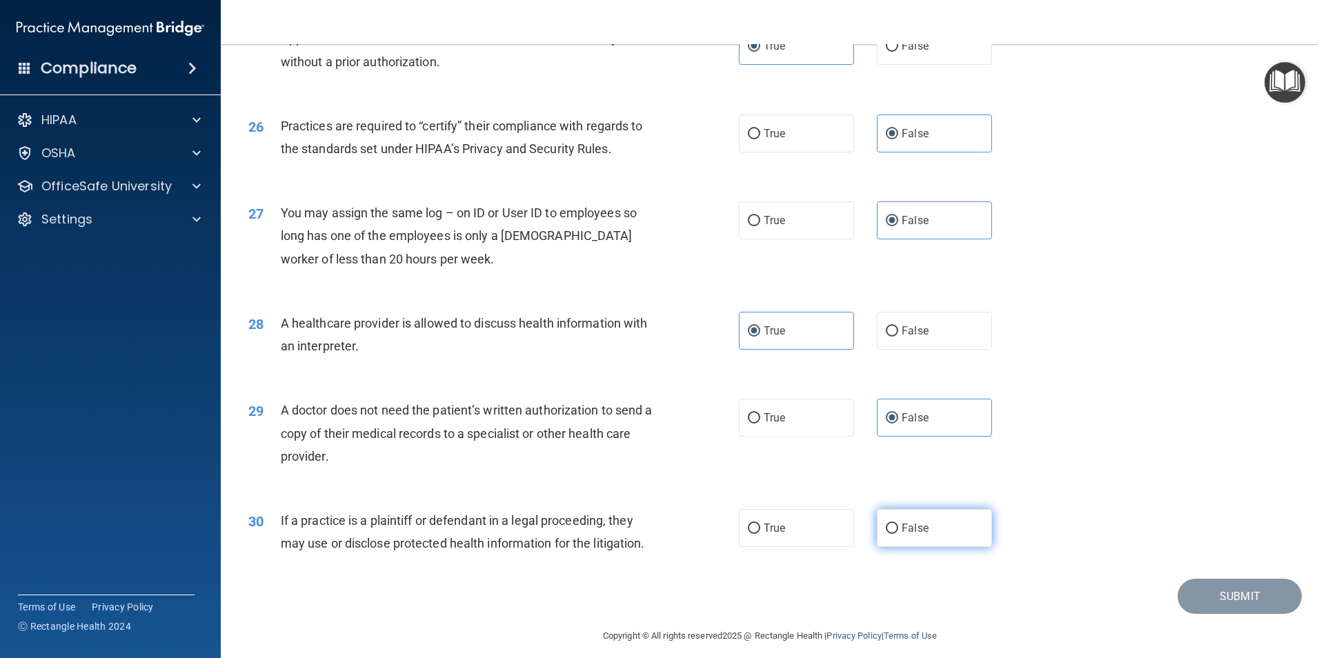
scroll to position [2553, 0]
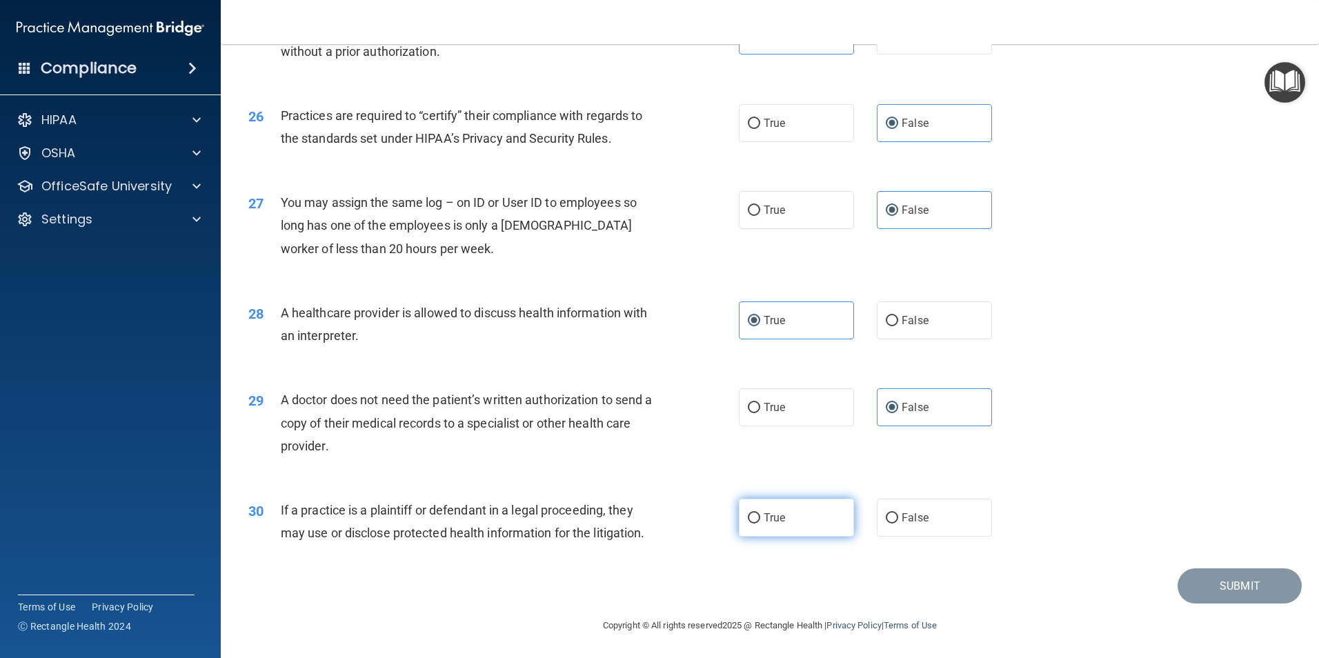
click at [809, 518] on label "True" at bounding box center [796, 518] width 115 height 38
click at [760, 518] on input "True" at bounding box center [754, 518] width 12 height 10
radio input "true"
click at [1234, 596] on button "Submit" at bounding box center [1240, 586] width 124 height 35
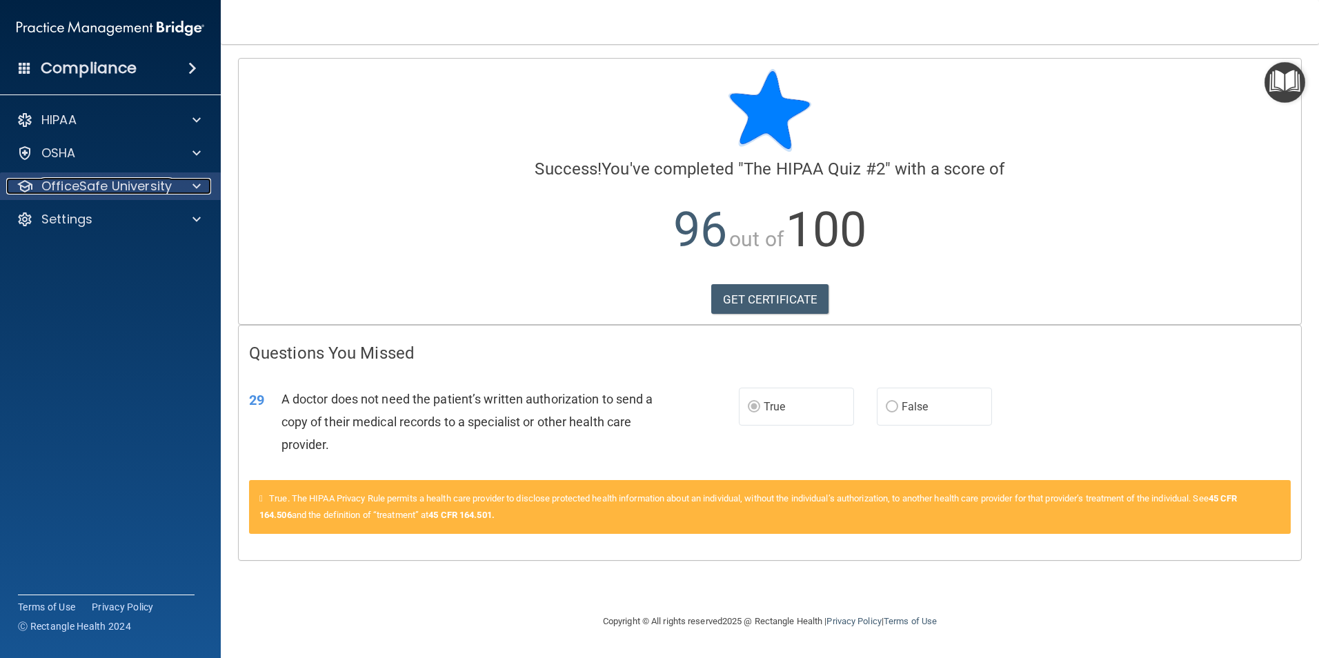
click at [103, 194] on p "OfficeSafe University" at bounding box center [106, 186] width 130 height 17
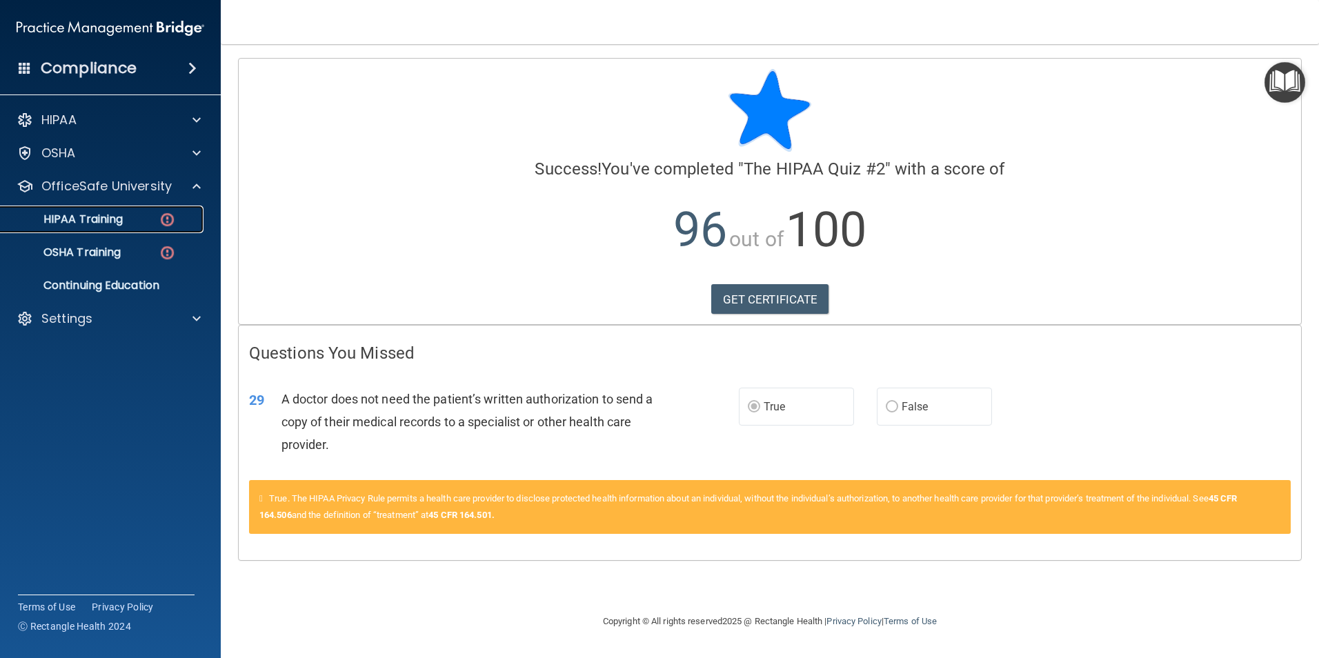
click at [121, 222] on p "HIPAA Training" at bounding box center [66, 220] width 114 height 14
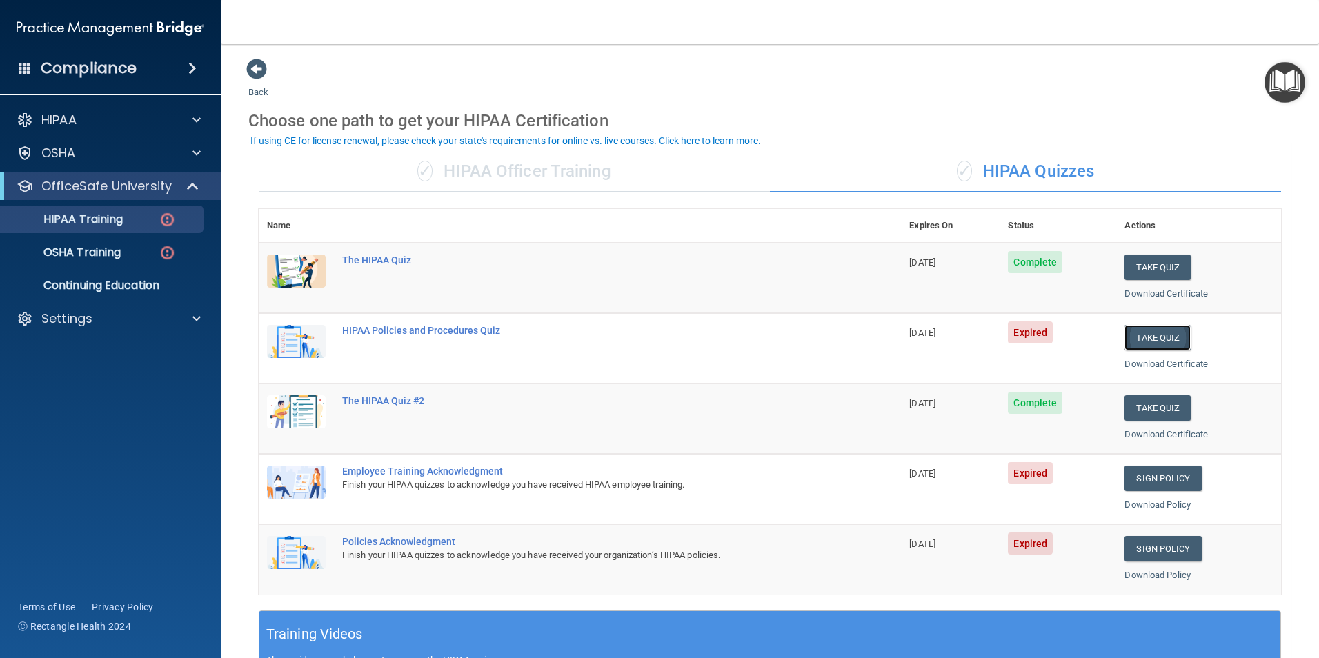
click at [1167, 339] on button "Take Quiz" at bounding box center [1158, 338] width 66 height 26
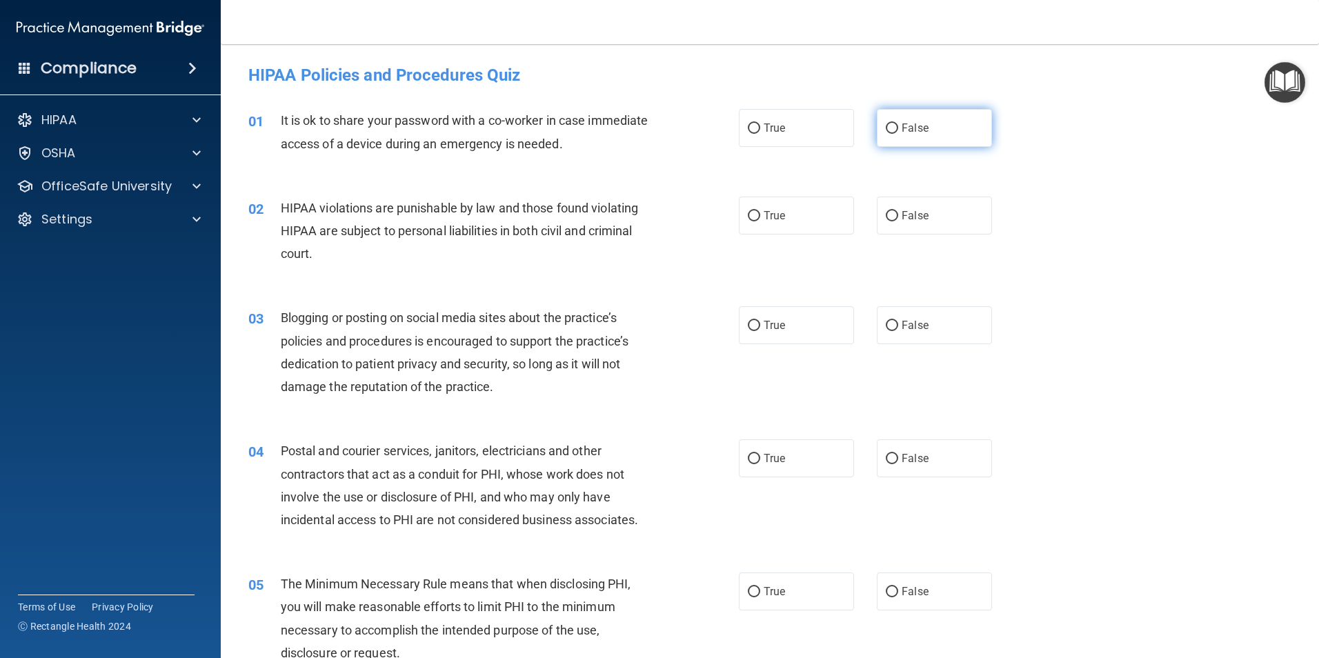
click at [894, 124] on label "False" at bounding box center [934, 128] width 115 height 38
click at [894, 124] on input "False" at bounding box center [892, 129] width 12 height 10
radio input "true"
click at [821, 226] on label "True" at bounding box center [796, 216] width 115 height 38
click at [760, 221] on input "True" at bounding box center [754, 216] width 12 height 10
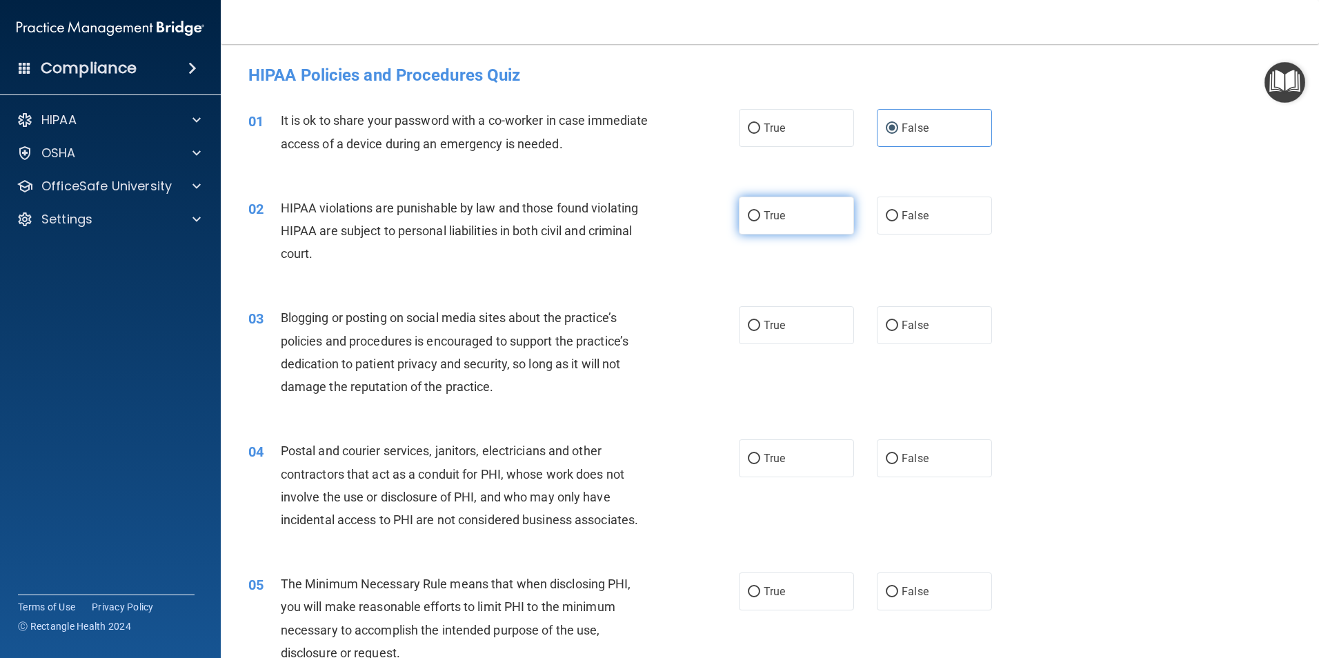
radio input "true"
drag, startPoint x: 791, startPoint y: 332, endPoint x: 789, endPoint y: 324, distance: 7.9
click at [791, 324] on label "True" at bounding box center [796, 325] width 115 height 38
click at [760, 324] on input "True" at bounding box center [754, 326] width 12 height 10
radio input "true"
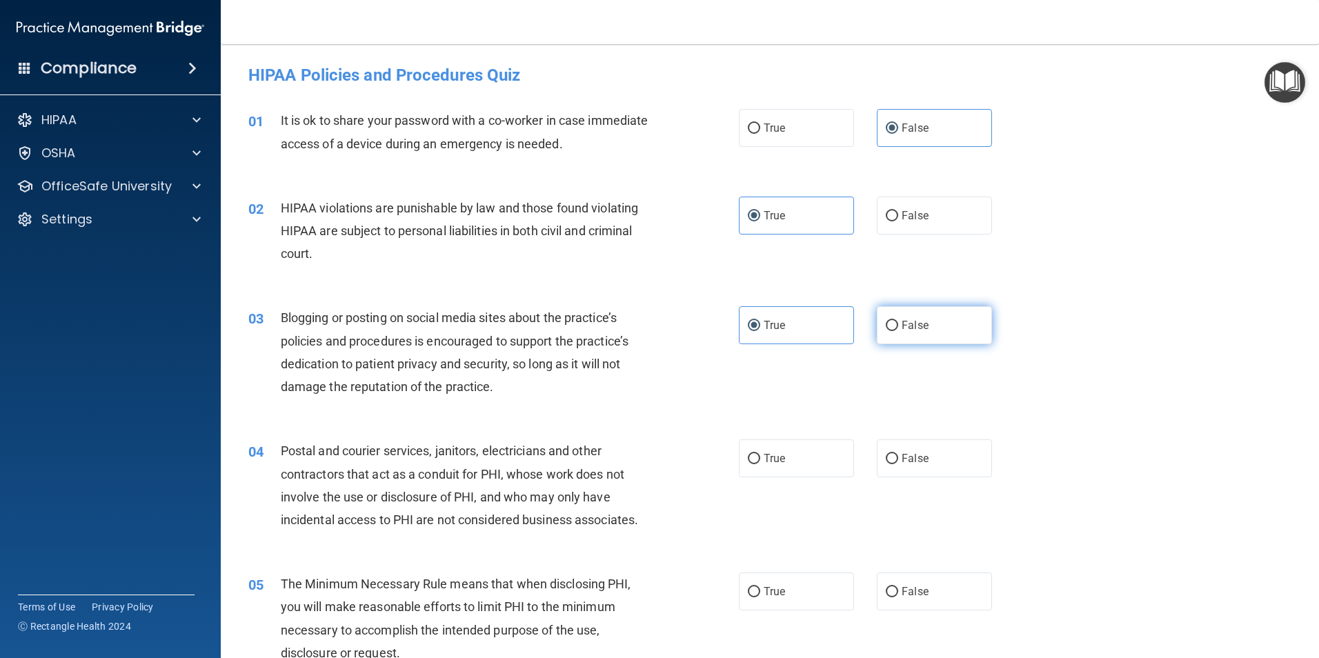
drag, startPoint x: 924, startPoint y: 324, endPoint x: 931, endPoint y: 331, distance: 10.7
click at [925, 324] on label "False" at bounding box center [934, 325] width 115 height 38
click at [898, 324] on input "False" at bounding box center [892, 326] width 12 height 10
radio input "true"
radio input "false"
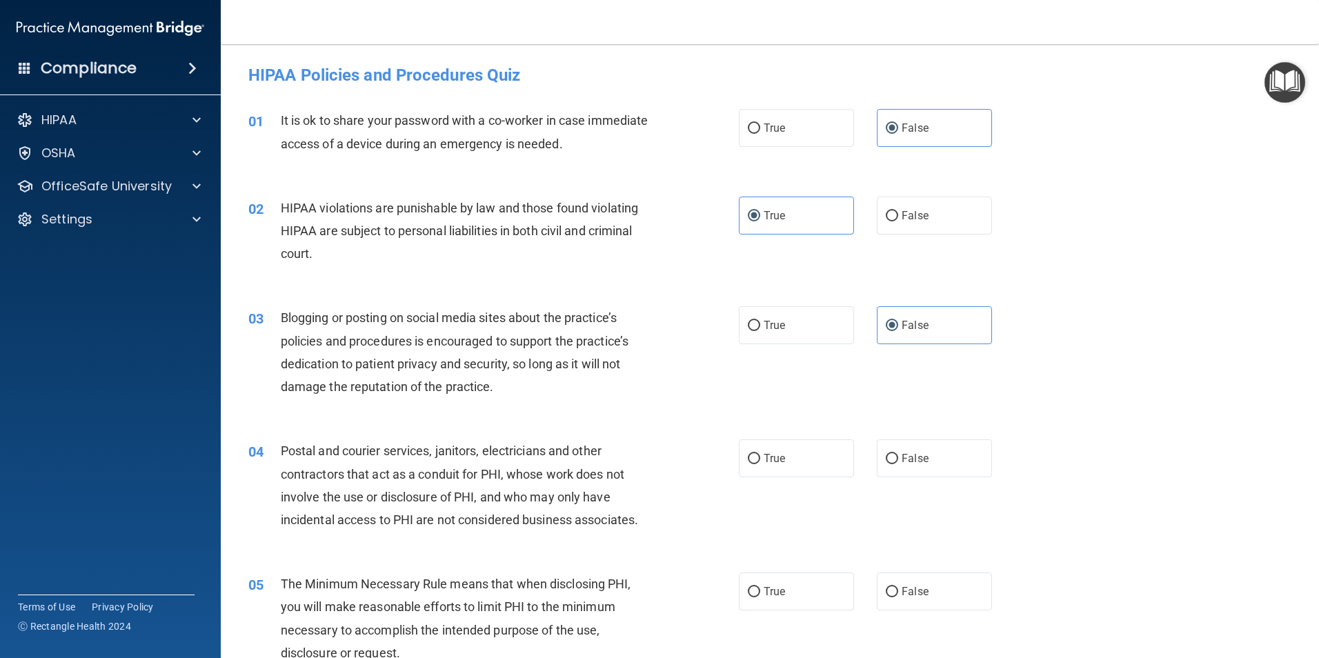
drag, startPoint x: 802, startPoint y: 467, endPoint x: 793, endPoint y: 484, distance: 19.4
click at [799, 466] on label "True" at bounding box center [796, 459] width 115 height 38
click at [760, 464] on input "True" at bounding box center [754, 459] width 12 height 10
radio input "true"
click at [769, 584] on label "True" at bounding box center [796, 592] width 115 height 38
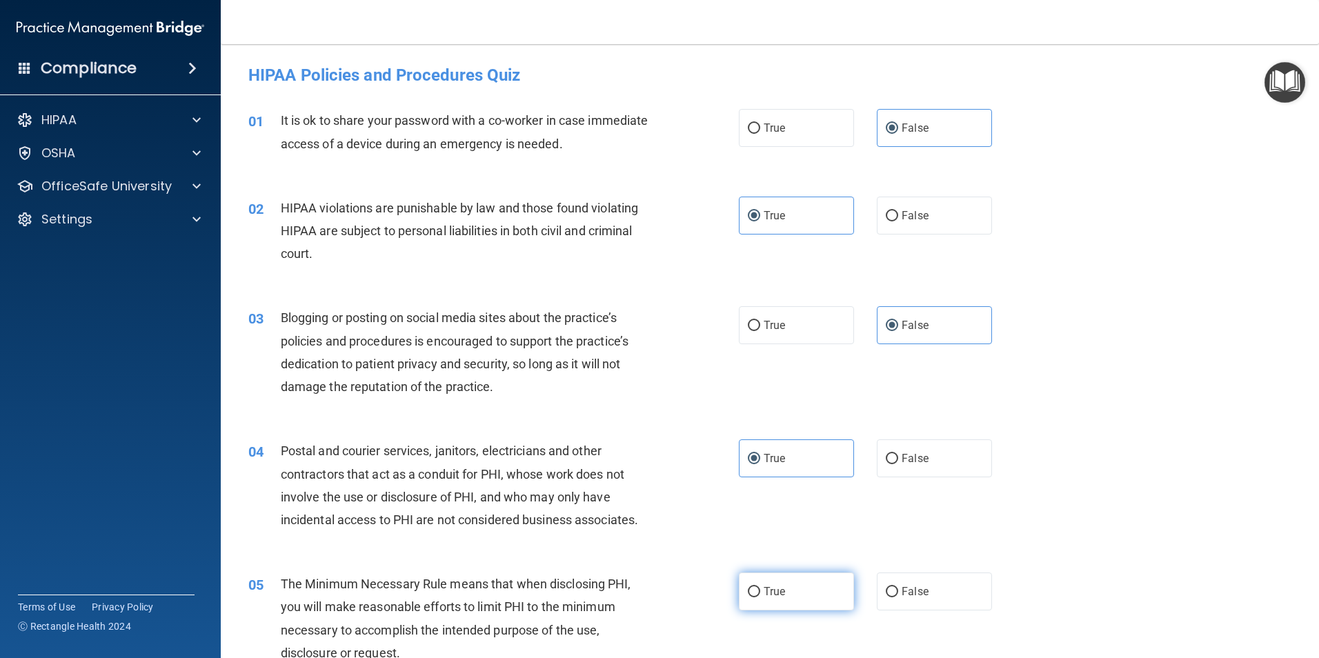
click at [760, 587] on input "True" at bounding box center [754, 592] width 12 height 10
radio input "true"
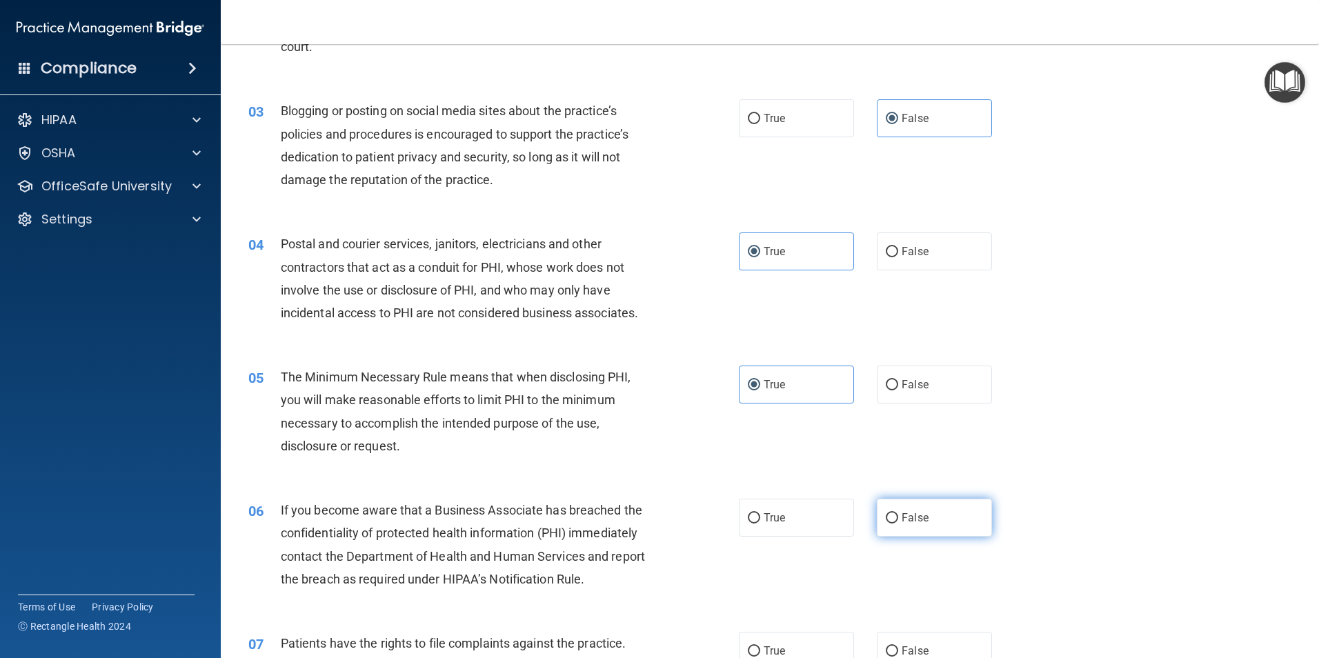
click at [887, 516] on input "False" at bounding box center [892, 518] width 12 height 10
radio input "true"
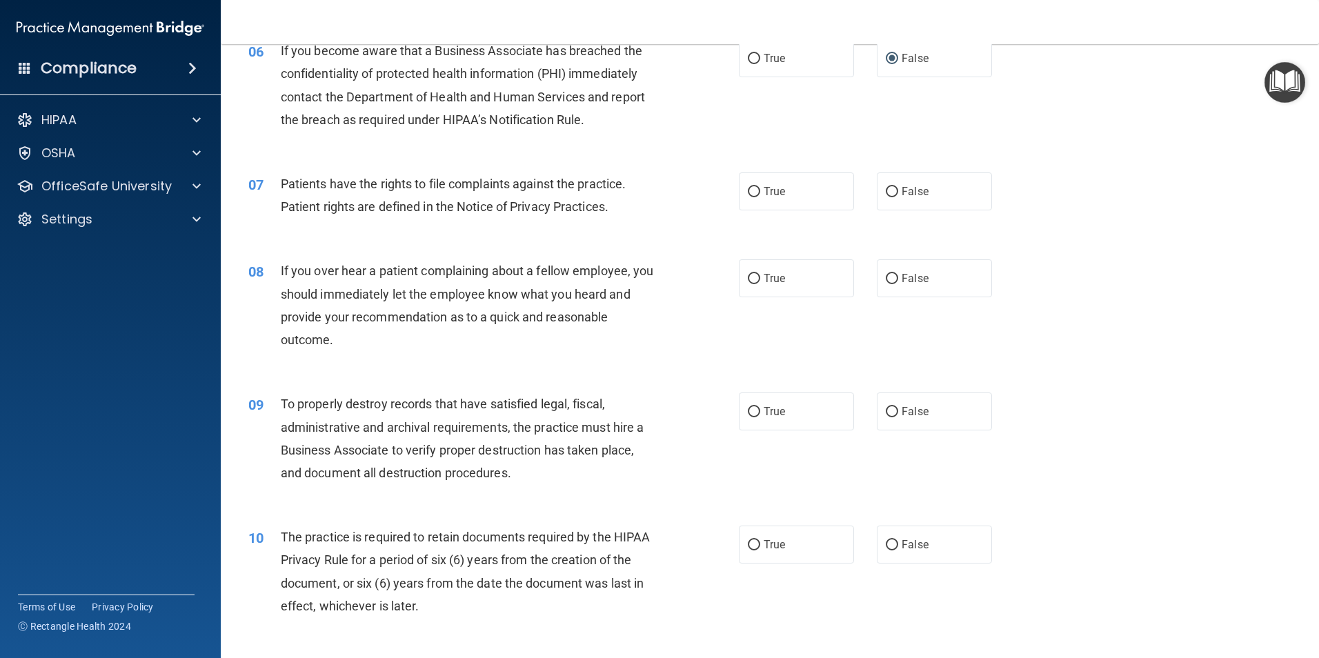
scroll to position [759, 0]
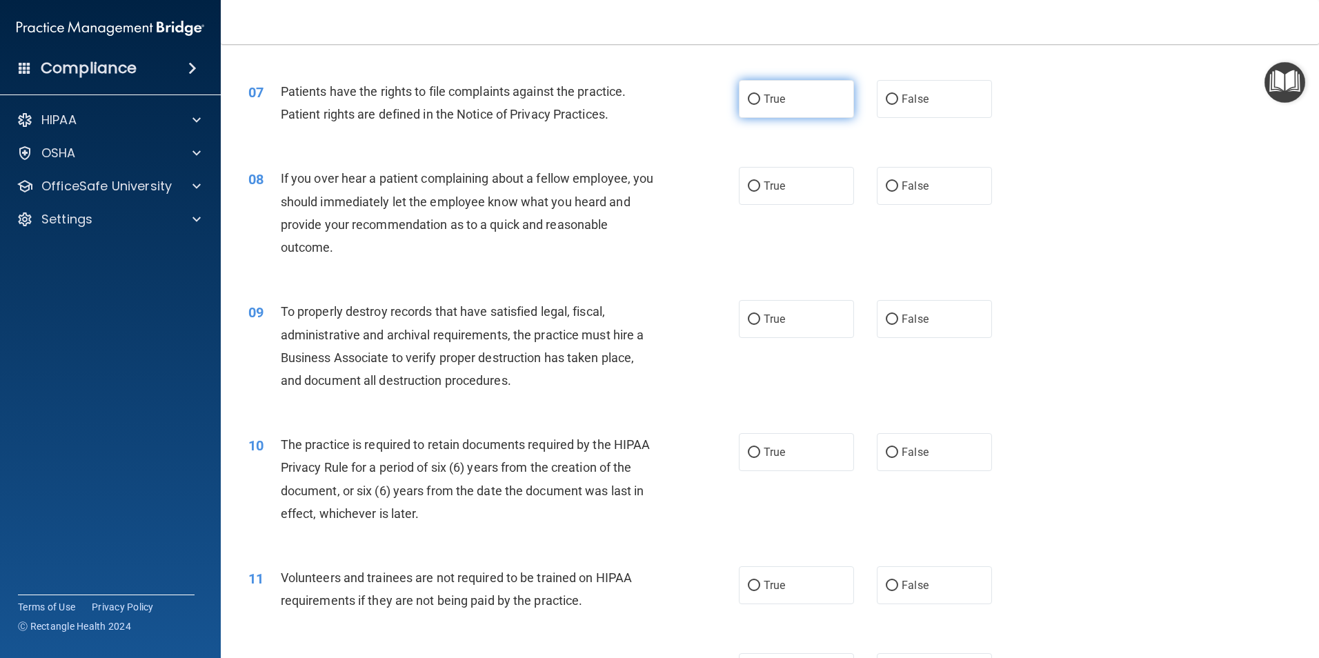
click at [771, 80] on label "True" at bounding box center [796, 99] width 115 height 38
click at [760, 95] on input "True" at bounding box center [754, 100] width 12 height 10
radio input "true"
click at [959, 190] on label "False" at bounding box center [934, 186] width 115 height 38
click at [898, 190] on input "False" at bounding box center [892, 186] width 12 height 10
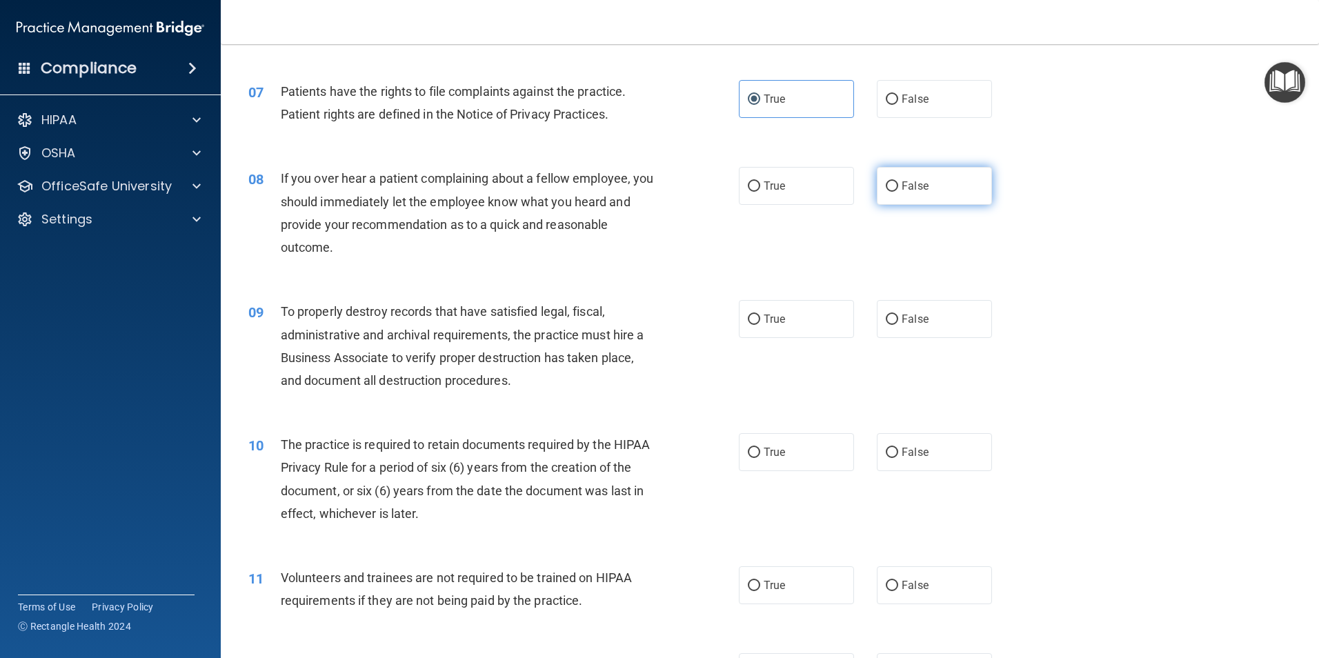
radio input "true"
click at [951, 328] on label "False" at bounding box center [934, 319] width 115 height 38
click at [898, 325] on input "False" at bounding box center [892, 320] width 12 height 10
radio input "true"
click at [800, 452] on label "True" at bounding box center [796, 452] width 115 height 38
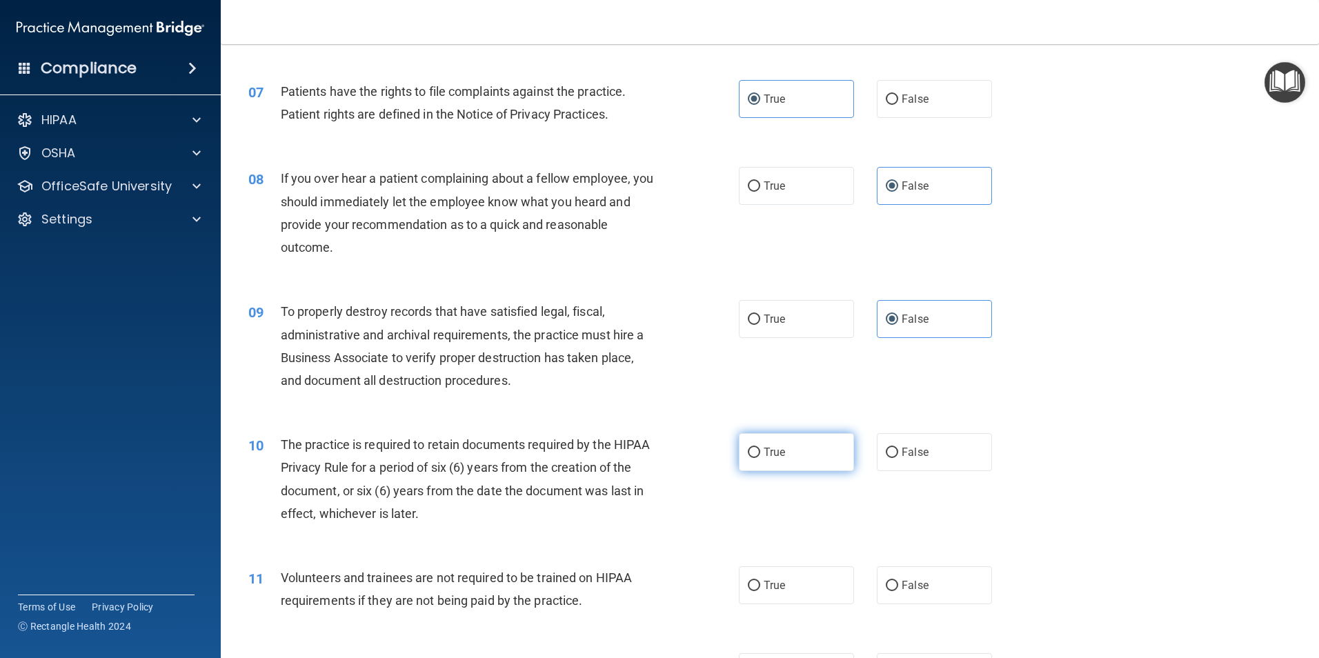
click at [760, 452] on input "True" at bounding box center [754, 453] width 12 height 10
radio input "true"
click at [812, 597] on label "True" at bounding box center [796, 585] width 115 height 38
click at [760, 591] on input "True" at bounding box center [754, 586] width 12 height 10
radio input "true"
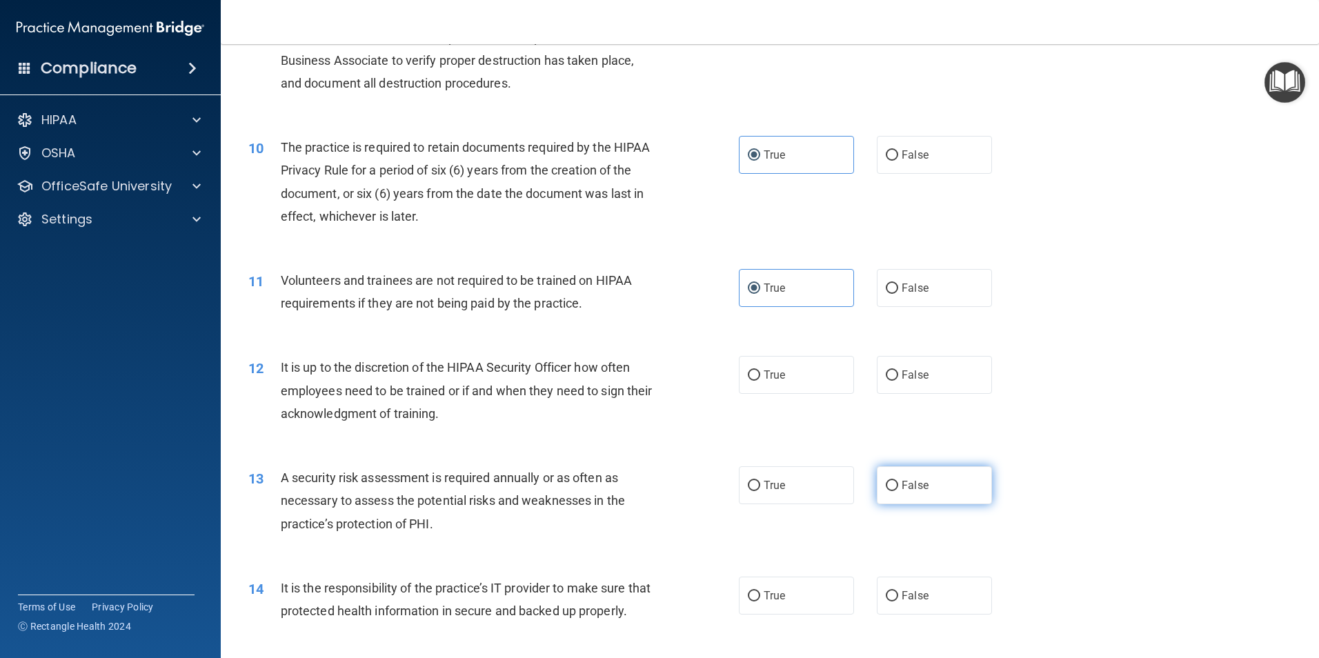
scroll to position [1104, 0]
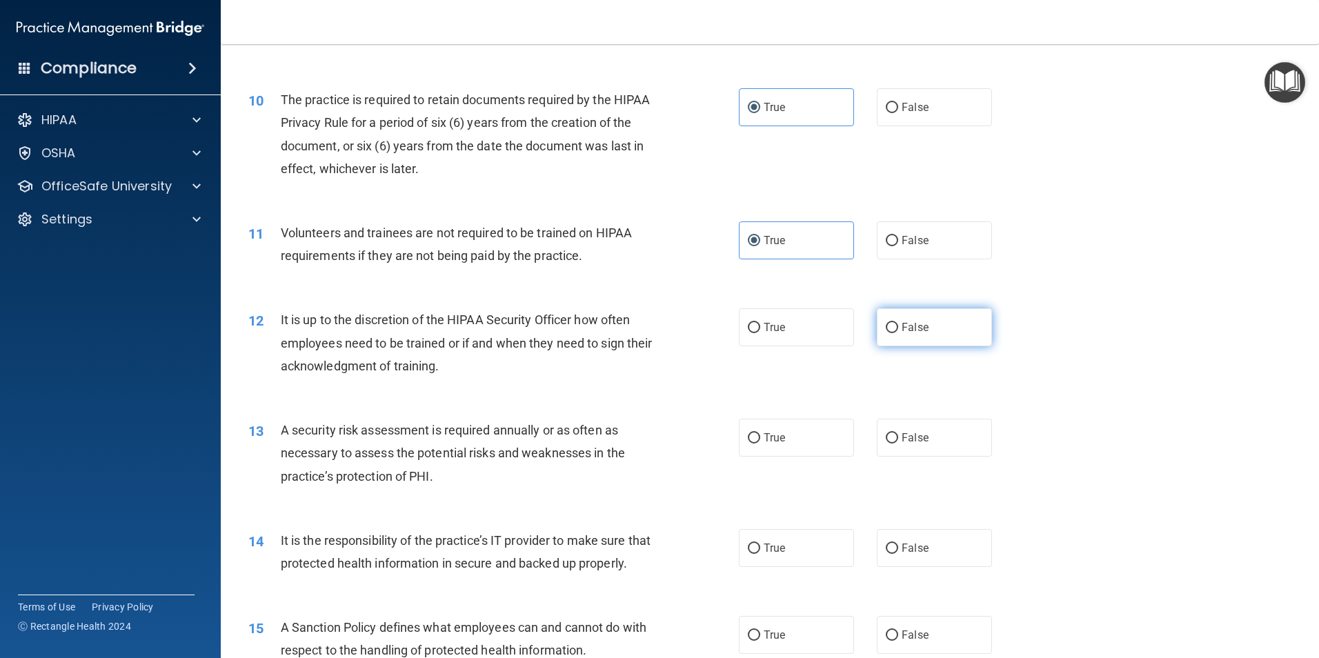
click at [905, 312] on label "False" at bounding box center [934, 327] width 115 height 38
click at [898, 323] on input "False" at bounding box center [892, 328] width 12 height 10
radio input "true"
drag, startPoint x: 802, startPoint y: 445, endPoint x: 820, endPoint y: 459, distance: 22.1
click at [802, 445] on label "True" at bounding box center [796, 438] width 115 height 38
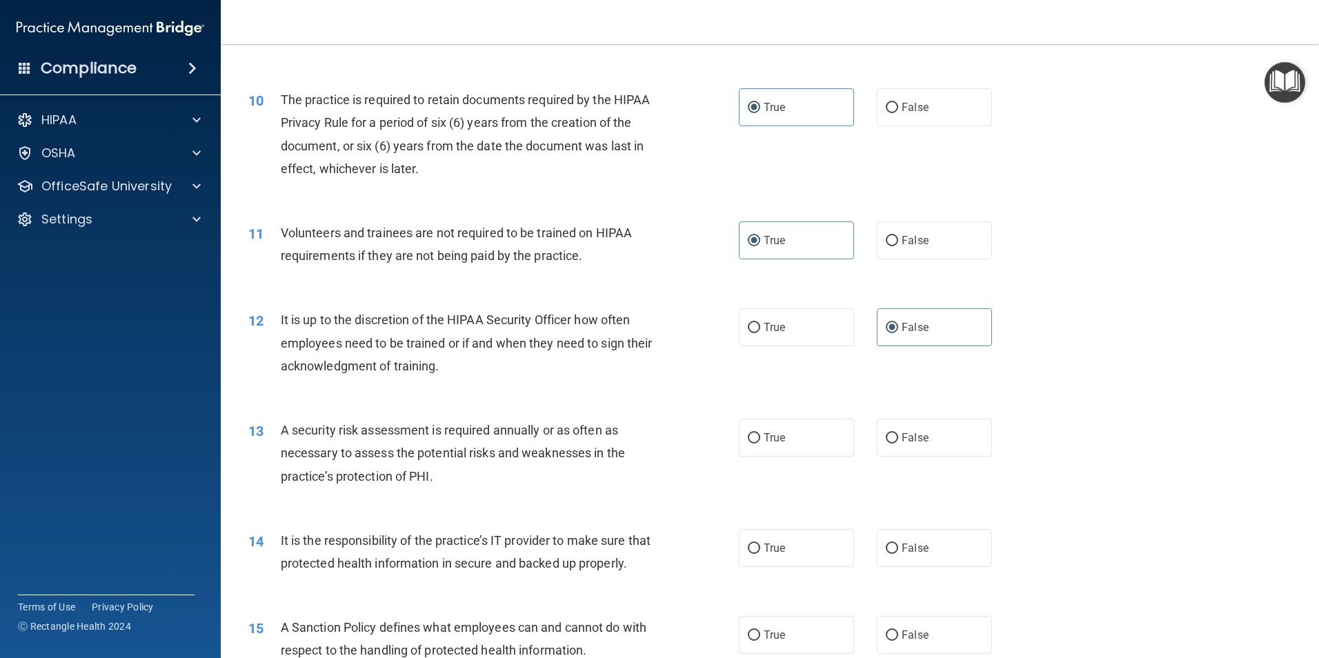
click at [760, 444] on input "True" at bounding box center [754, 438] width 12 height 10
radio input "true"
click at [929, 557] on label "False" at bounding box center [934, 548] width 115 height 38
click at [898, 554] on input "False" at bounding box center [892, 549] width 12 height 10
radio input "true"
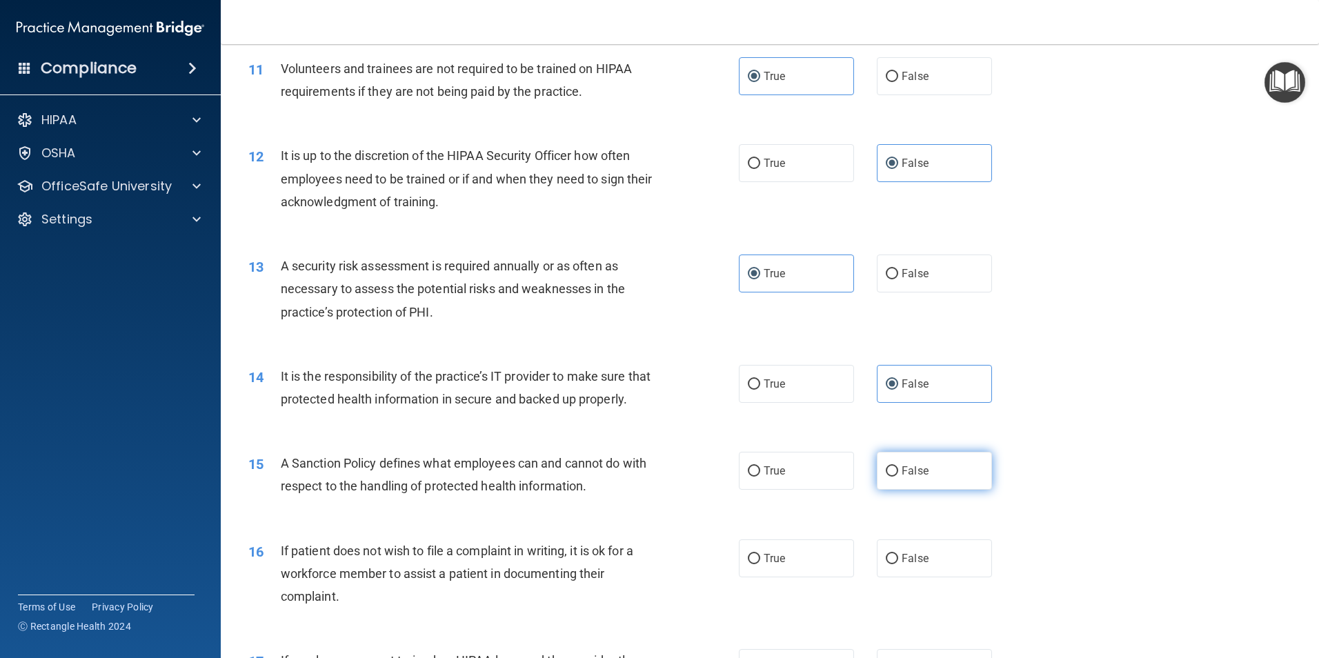
scroll to position [1311, 0]
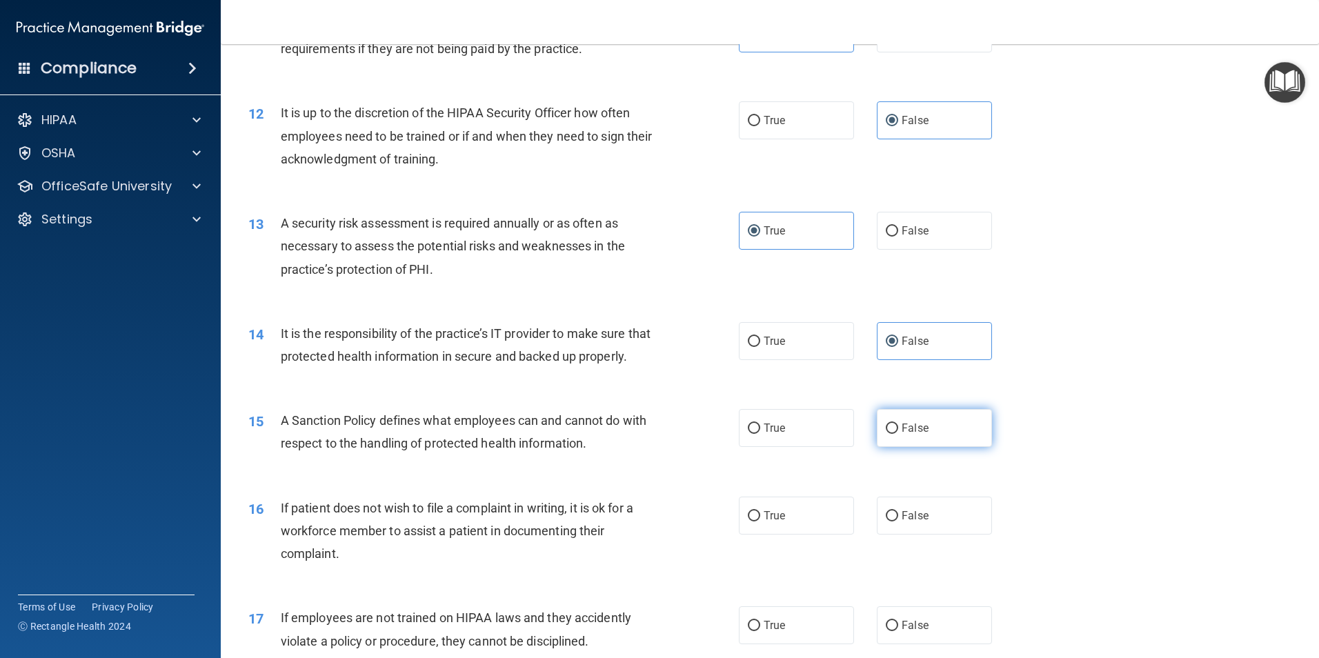
click at [896, 437] on label "False" at bounding box center [934, 428] width 115 height 38
click at [896, 434] on input "False" at bounding box center [892, 429] width 12 height 10
radio input "true"
click at [787, 533] on label "True" at bounding box center [796, 516] width 115 height 38
click at [760, 522] on input "True" at bounding box center [754, 516] width 12 height 10
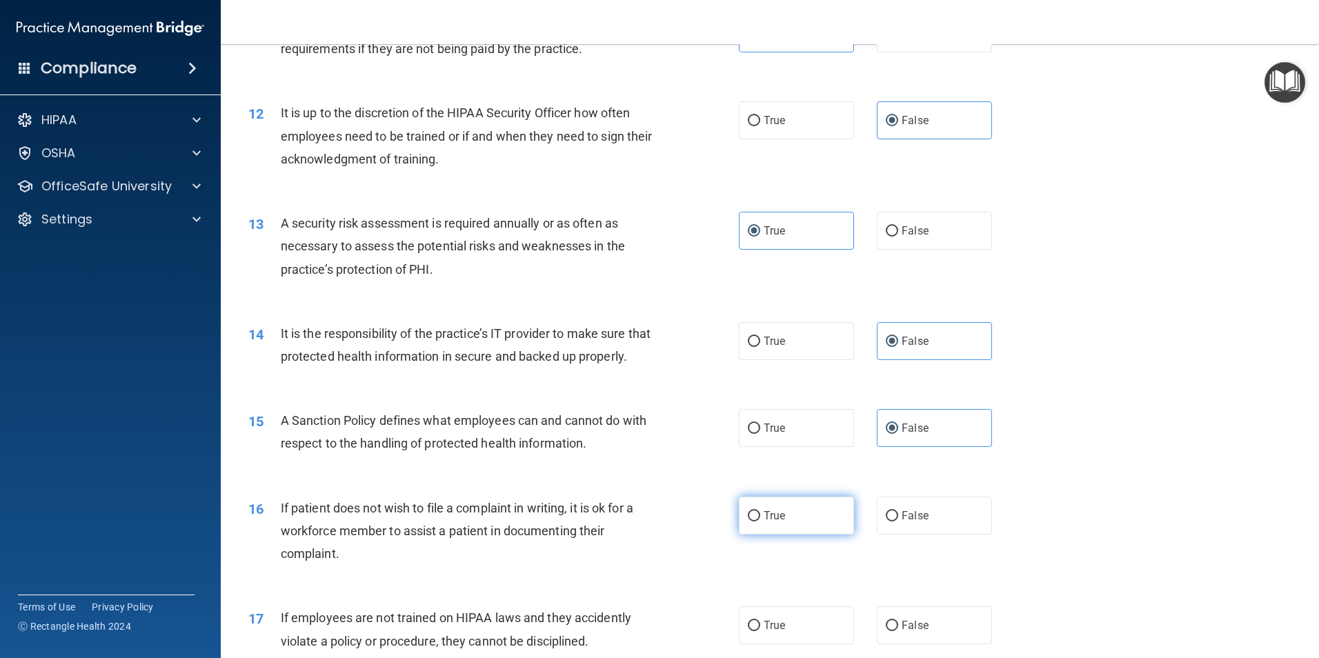
radio input "true"
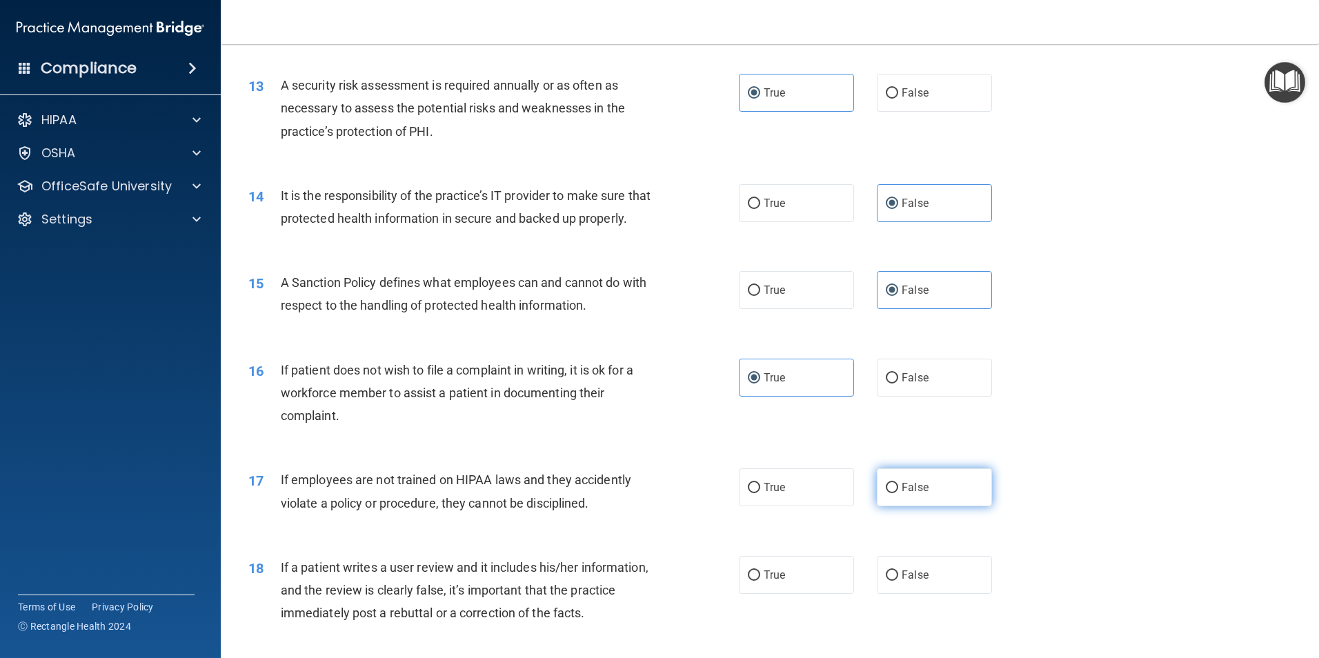
click at [934, 506] on label "False" at bounding box center [934, 487] width 115 height 38
click at [898, 493] on input "False" at bounding box center [892, 488] width 12 height 10
radio input "true"
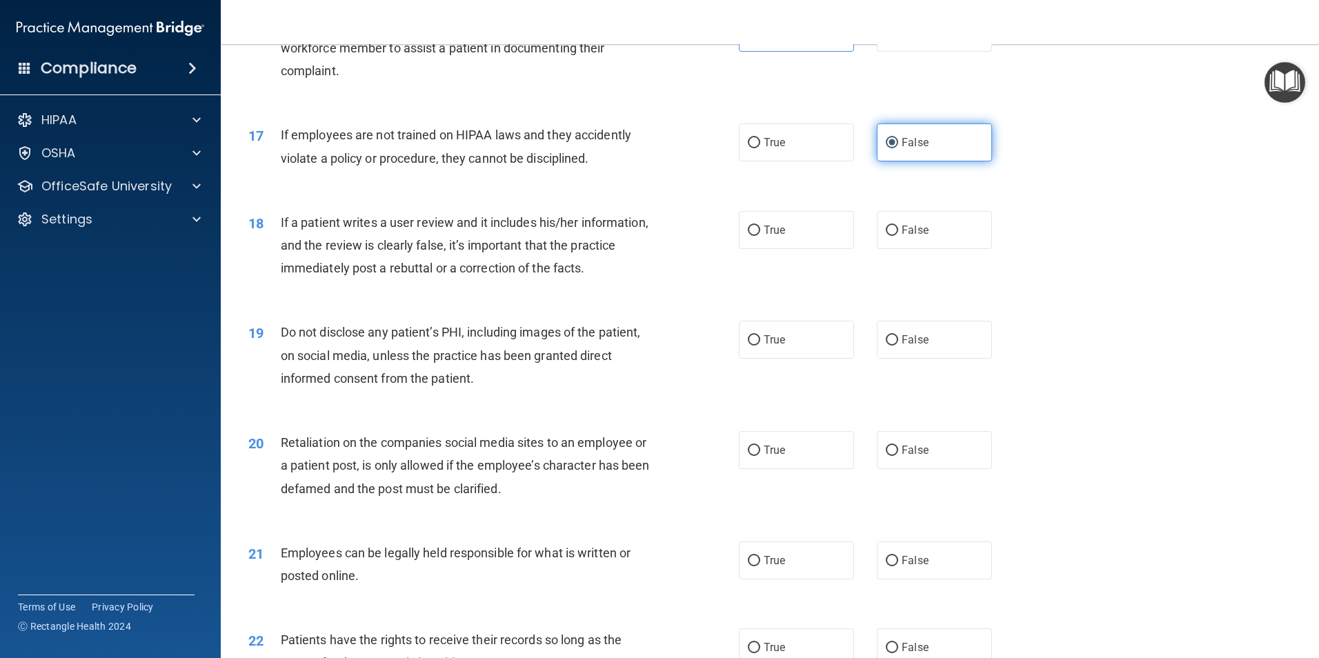
scroll to position [1863, 0]
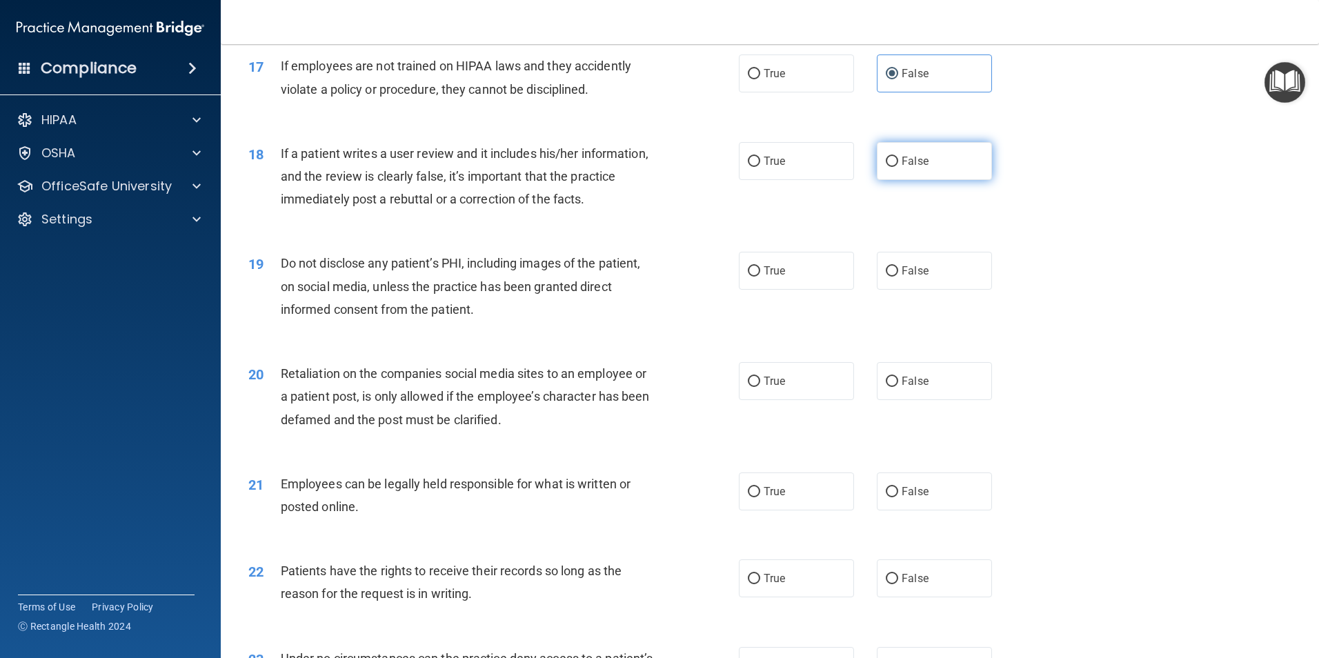
click at [914, 168] on span "False" at bounding box center [915, 161] width 27 height 13
click at [898, 167] on input "False" at bounding box center [892, 162] width 12 height 10
radio input "true"
click at [819, 290] on label "True" at bounding box center [796, 271] width 115 height 38
click at [760, 277] on input "True" at bounding box center [754, 271] width 12 height 10
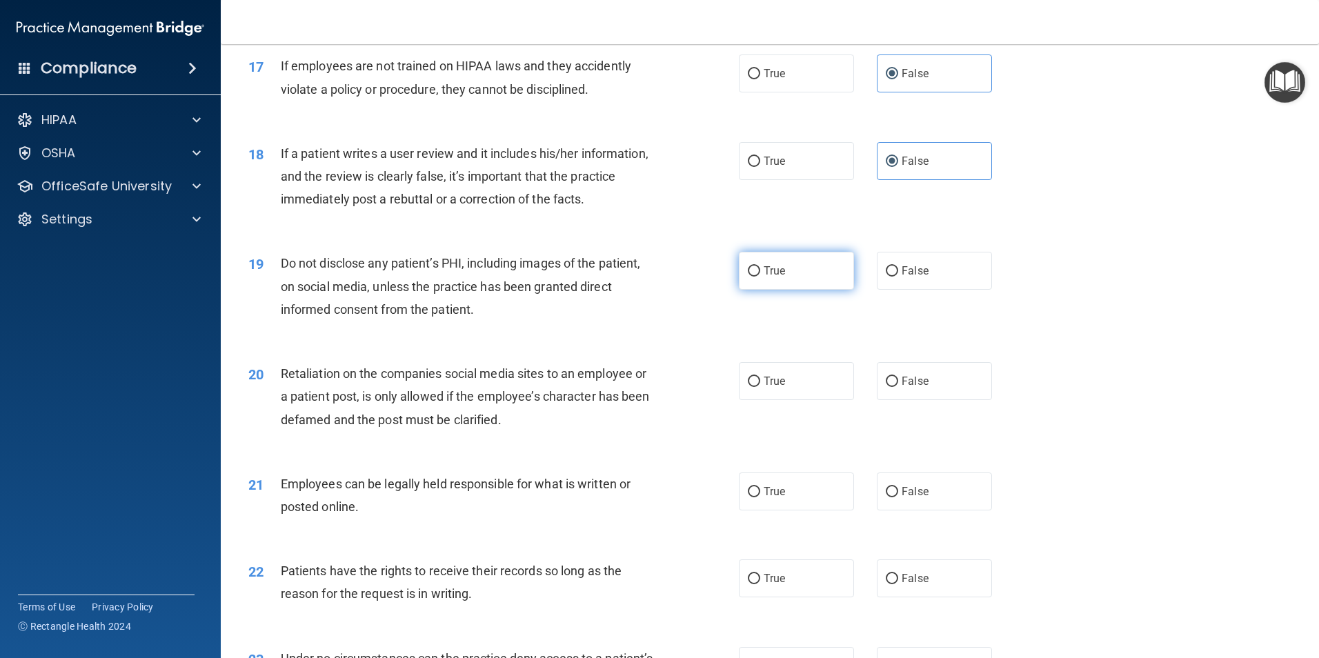
radio input "true"
click at [952, 400] on label "False" at bounding box center [934, 381] width 115 height 38
click at [898, 387] on input "False" at bounding box center [892, 382] width 12 height 10
radio input "true"
click at [773, 505] on label "True" at bounding box center [796, 492] width 115 height 38
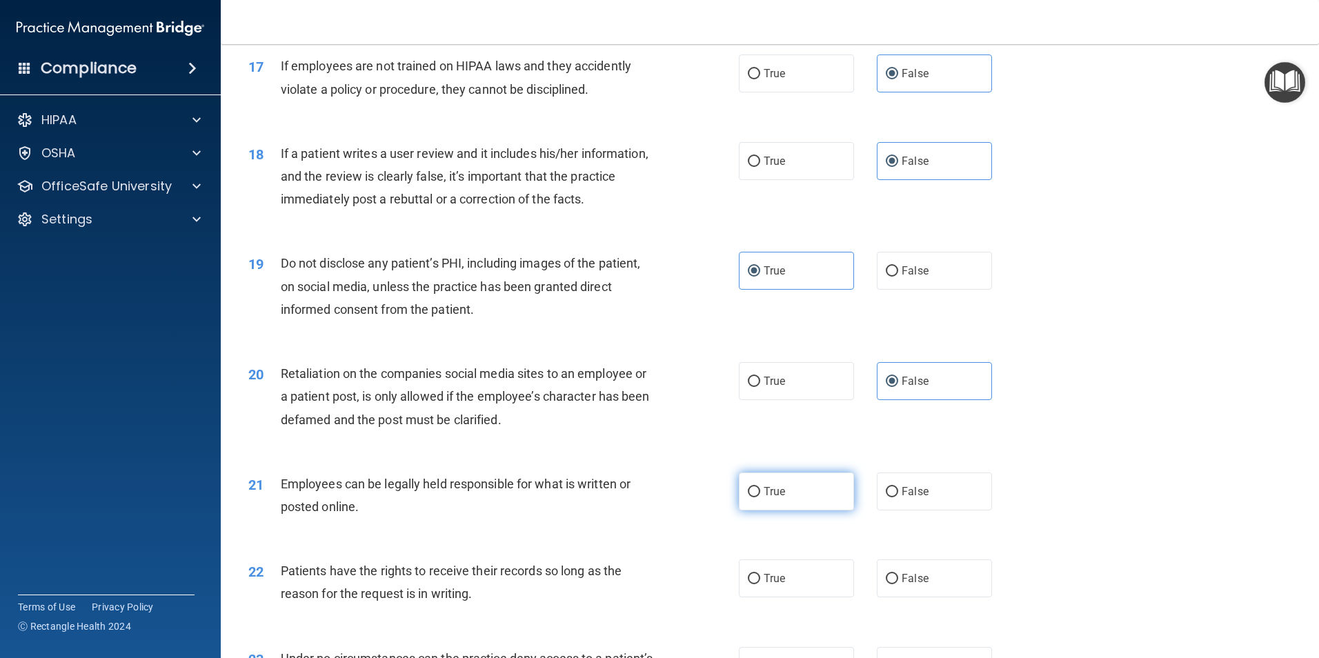
click at [760, 497] on input "True" at bounding box center [754, 492] width 12 height 10
radio input "true"
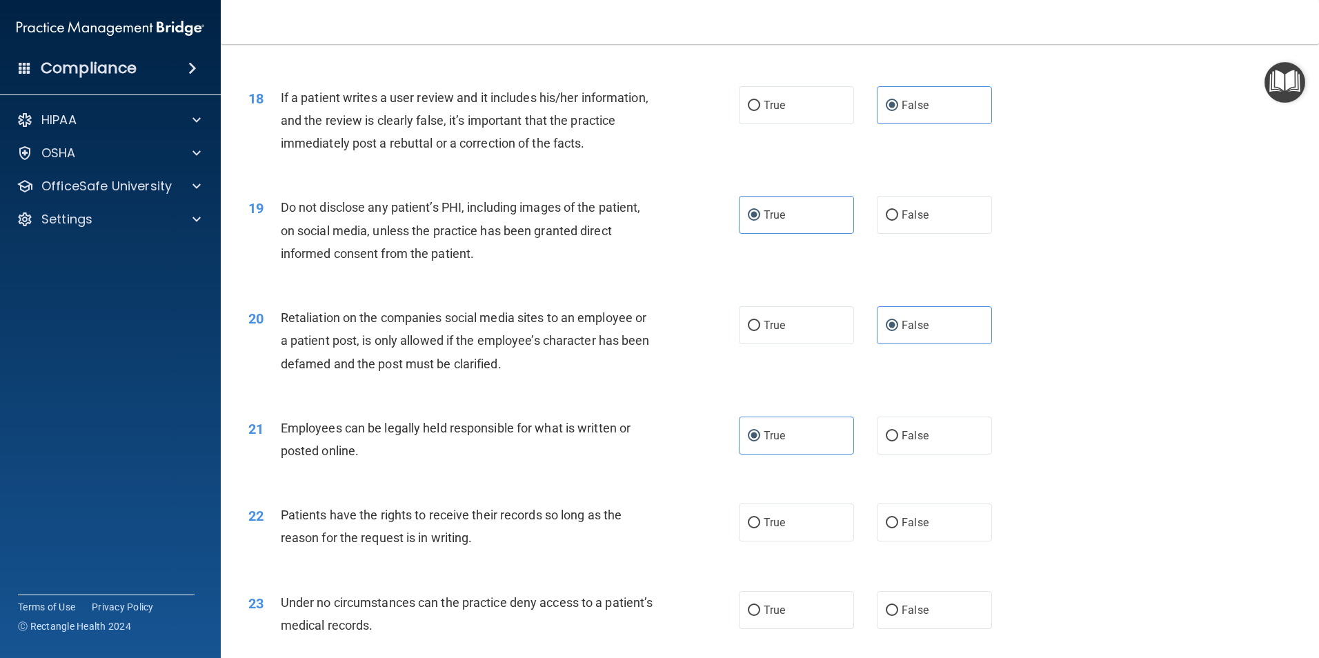
scroll to position [2001, 0]
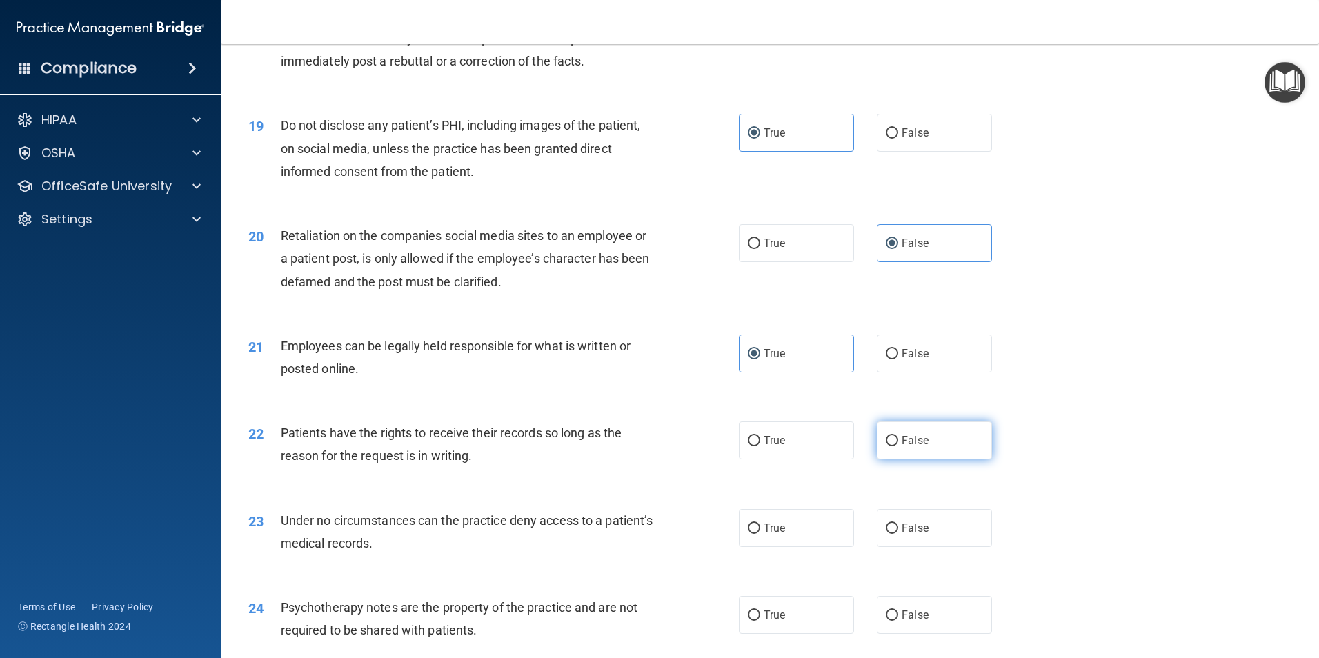
click at [886, 446] on input "False" at bounding box center [892, 441] width 12 height 10
radio input "true"
click at [902, 535] on span "False" at bounding box center [915, 528] width 27 height 13
click at [898, 534] on input "False" at bounding box center [892, 529] width 12 height 10
radio input "true"
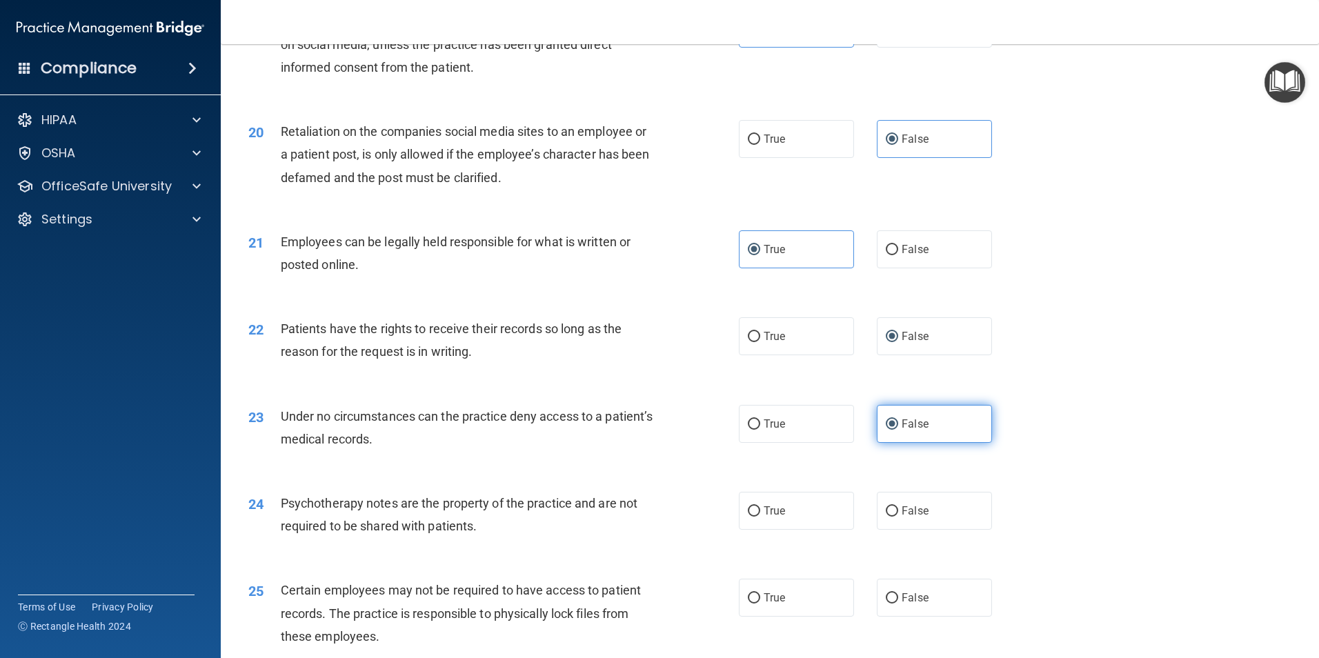
scroll to position [2139, 0]
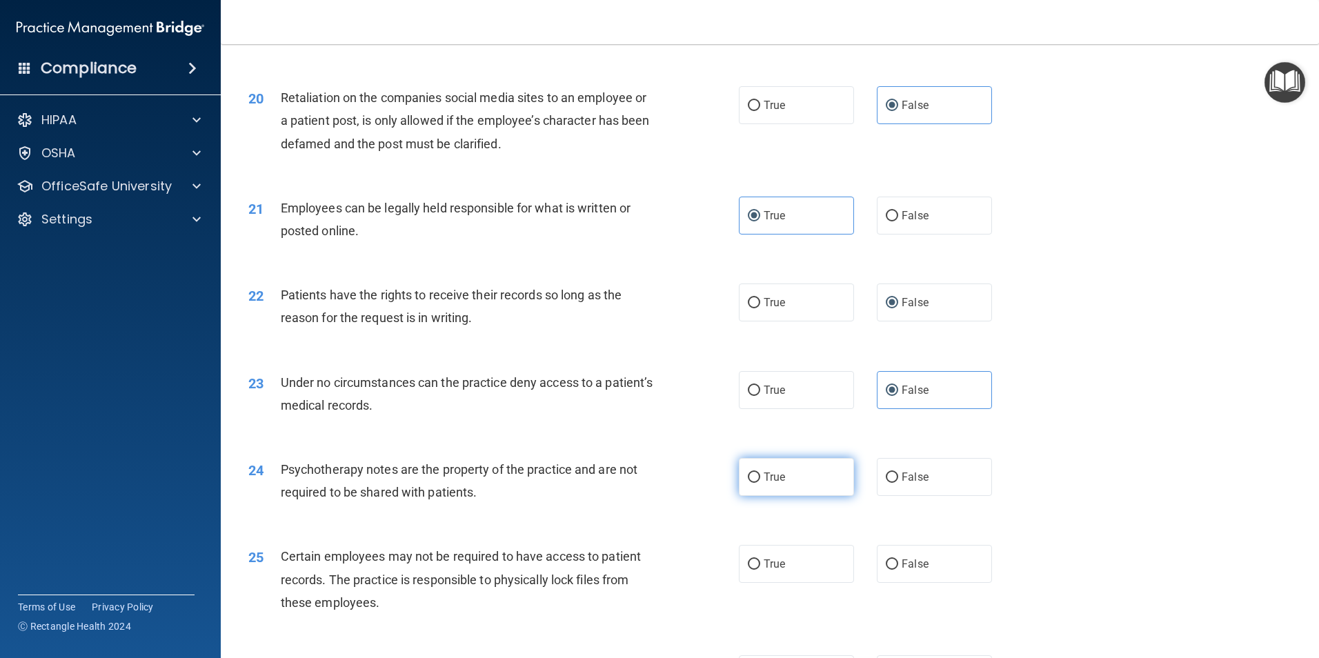
click at [785, 496] on label "True" at bounding box center [796, 477] width 115 height 38
click at [760, 483] on input "True" at bounding box center [754, 478] width 12 height 10
radio input "true"
click at [780, 571] on span "True" at bounding box center [774, 563] width 21 height 13
click at [760, 570] on input "True" at bounding box center [754, 565] width 12 height 10
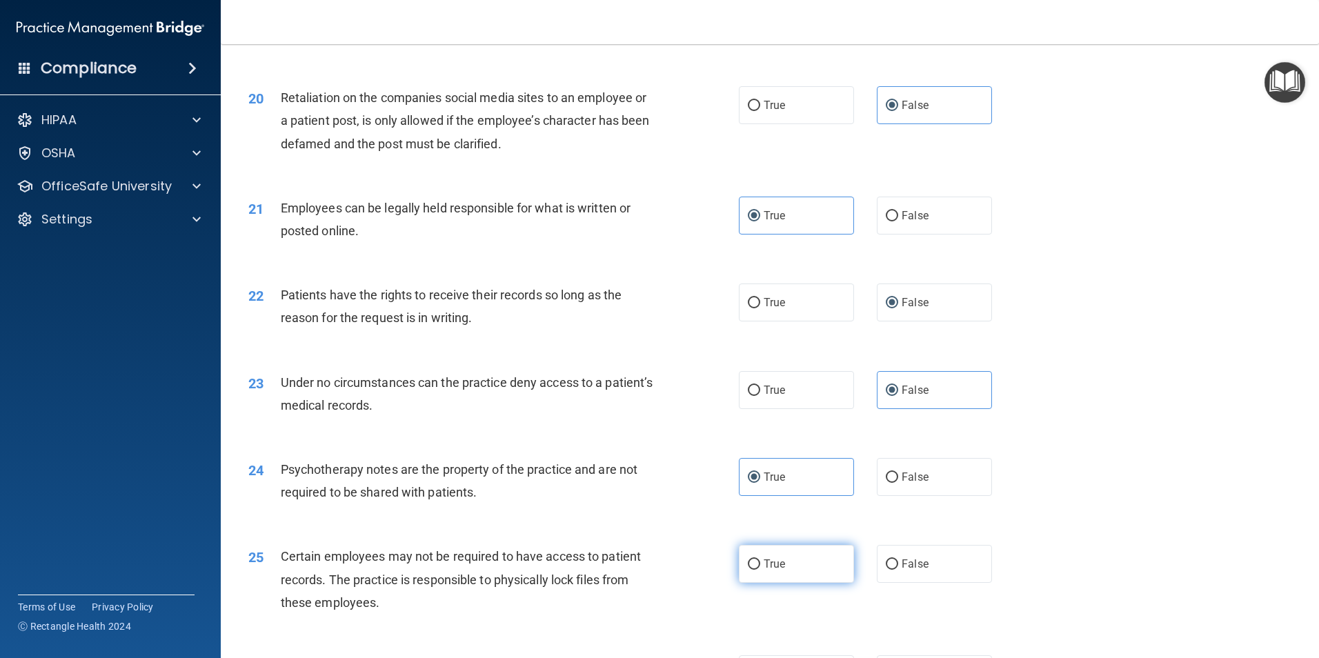
radio input "true"
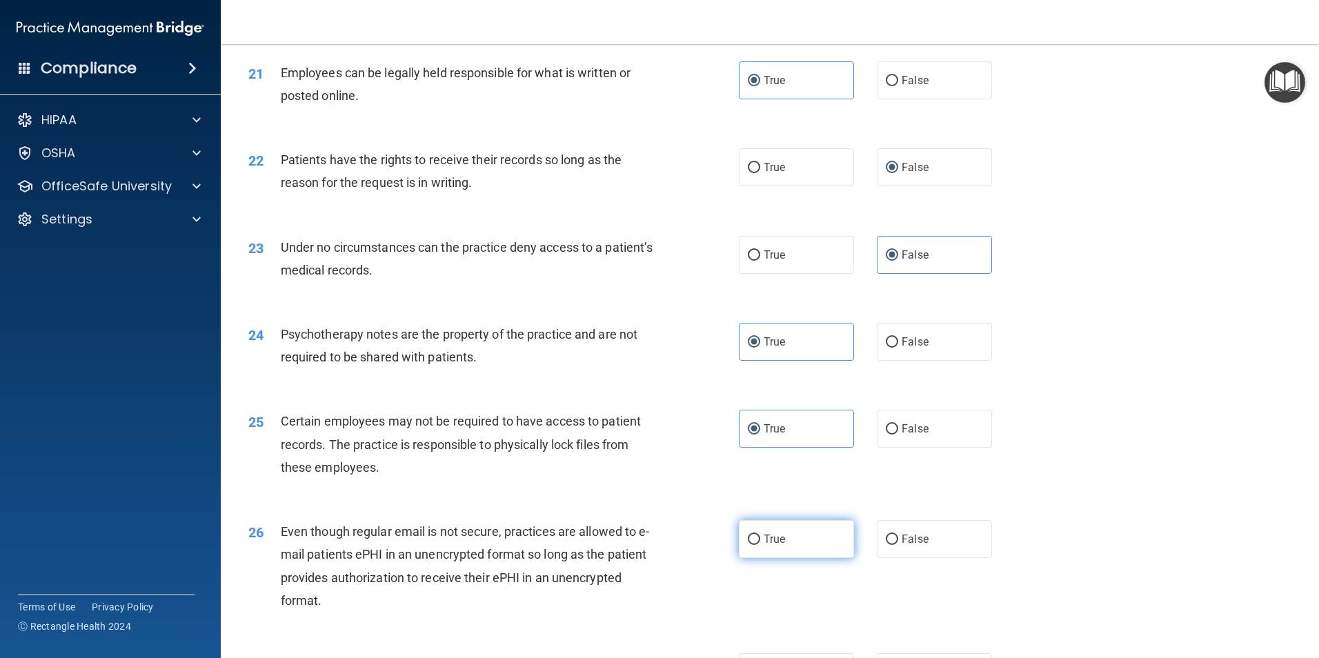
scroll to position [2277, 0]
click at [809, 555] on label "True" at bounding box center [796, 536] width 115 height 38
click at [760, 542] on input "True" at bounding box center [754, 537] width 12 height 10
radio input "true"
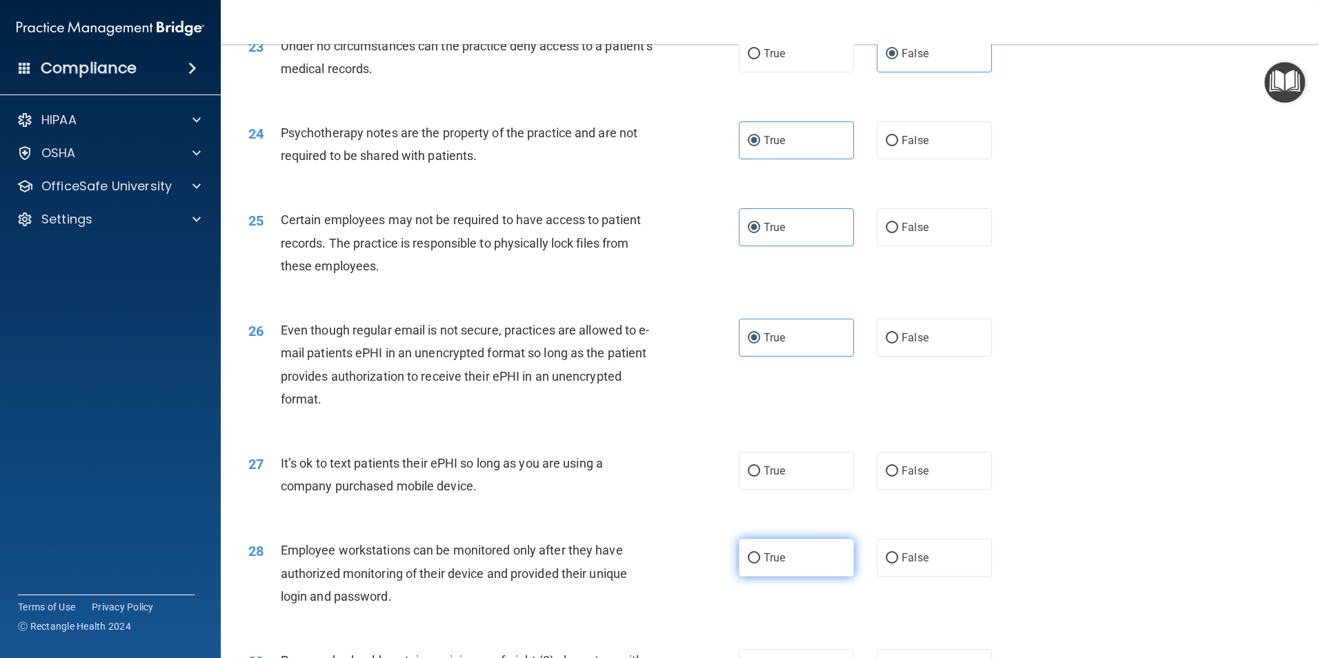
scroll to position [2484, 0]
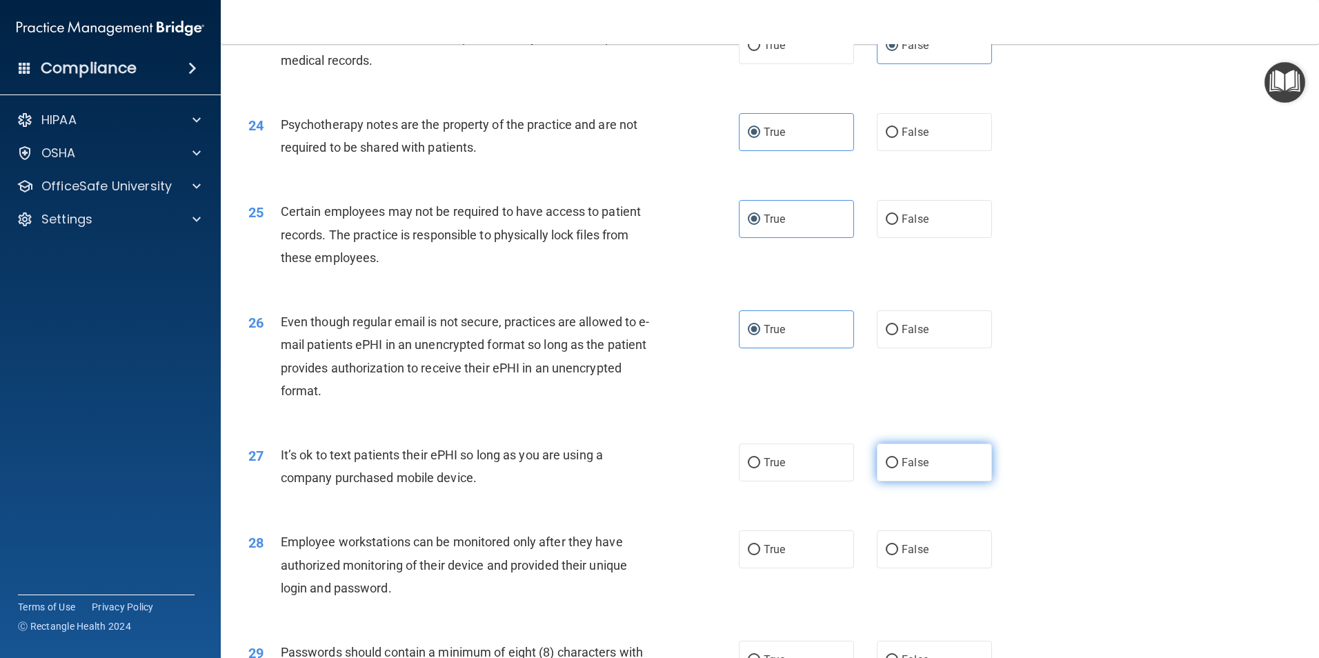
click at [944, 482] on label "False" at bounding box center [934, 463] width 115 height 38
click at [898, 468] on input "False" at bounding box center [892, 463] width 12 height 10
radio input "true"
click at [914, 556] on span "False" at bounding box center [915, 549] width 27 height 13
click at [898, 555] on input "False" at bounding box center [892, 550] width 12 height 10
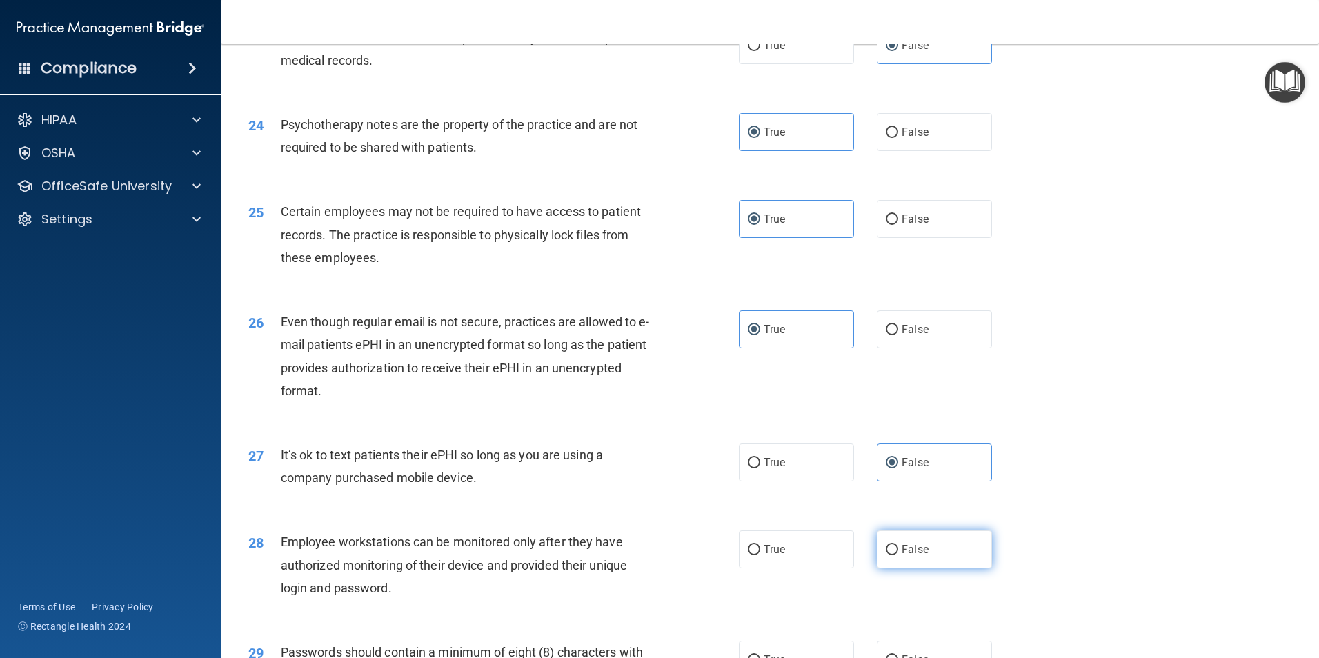
radio input "true"
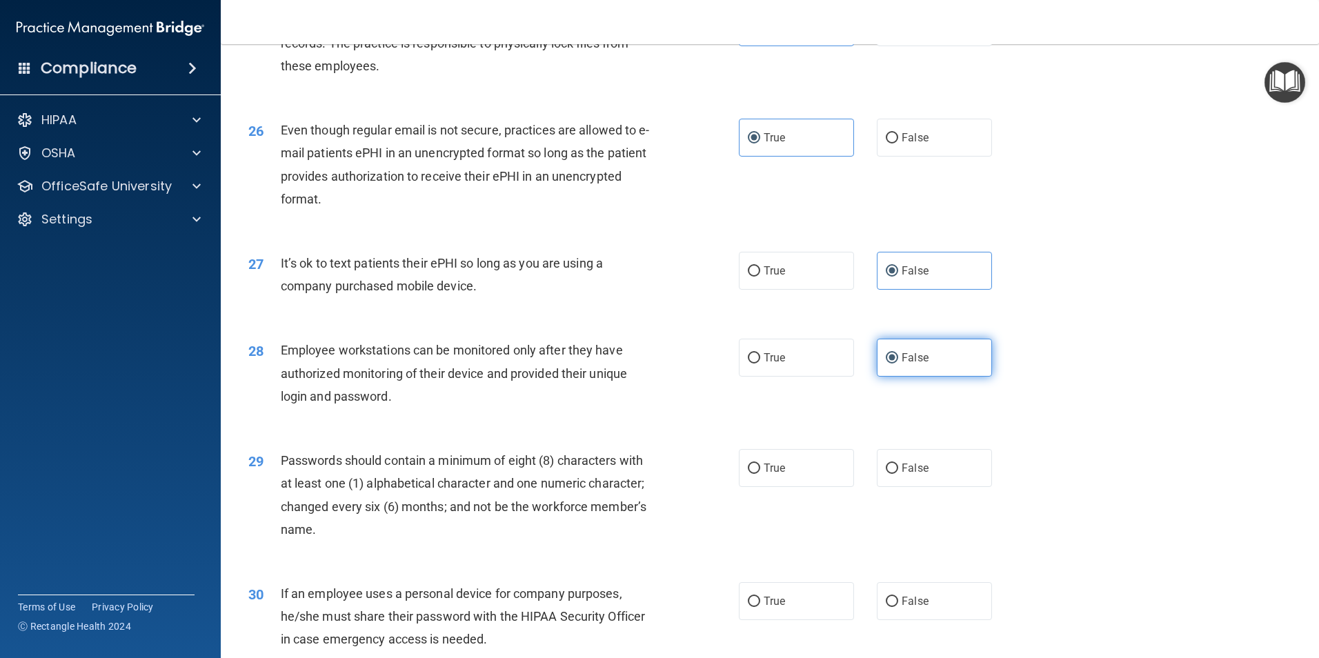
scroll to position [2691, 0]
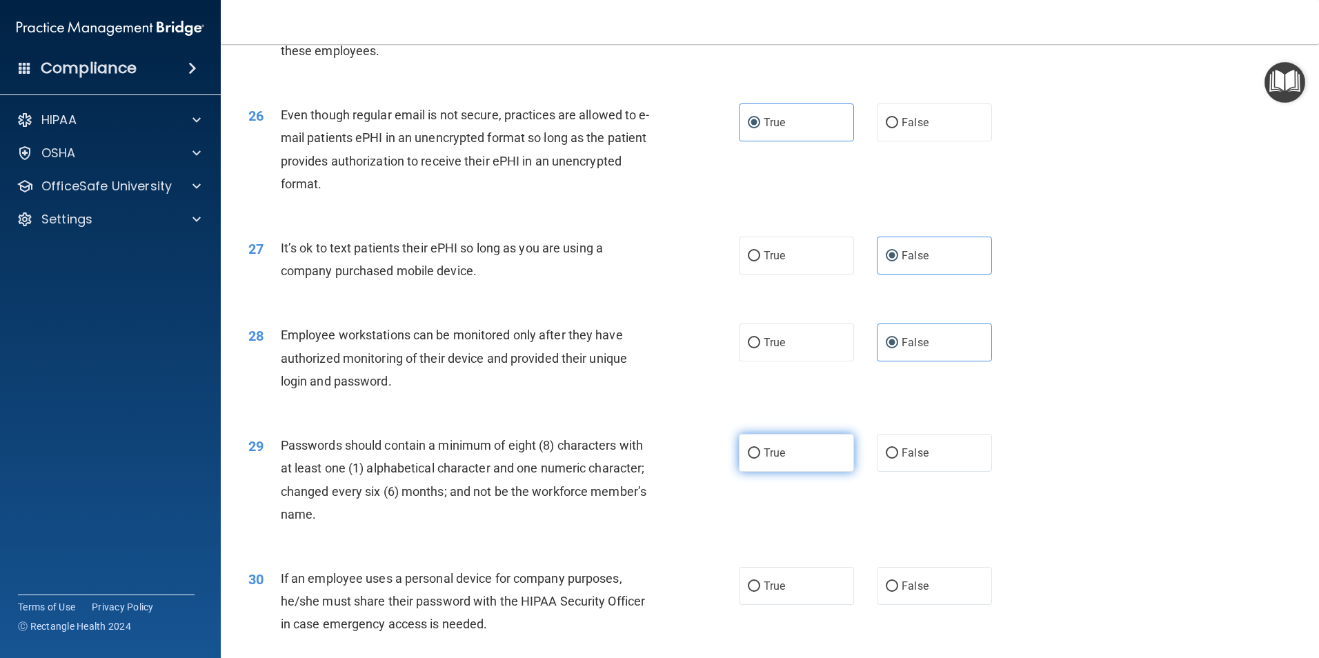
click at [820, 472] on label "True" at bounding box center [796, 453] width 115 height 38
click at [760, 459] on input "True" at bounding box center [754, 453] width 12 height 10
radio input "true"
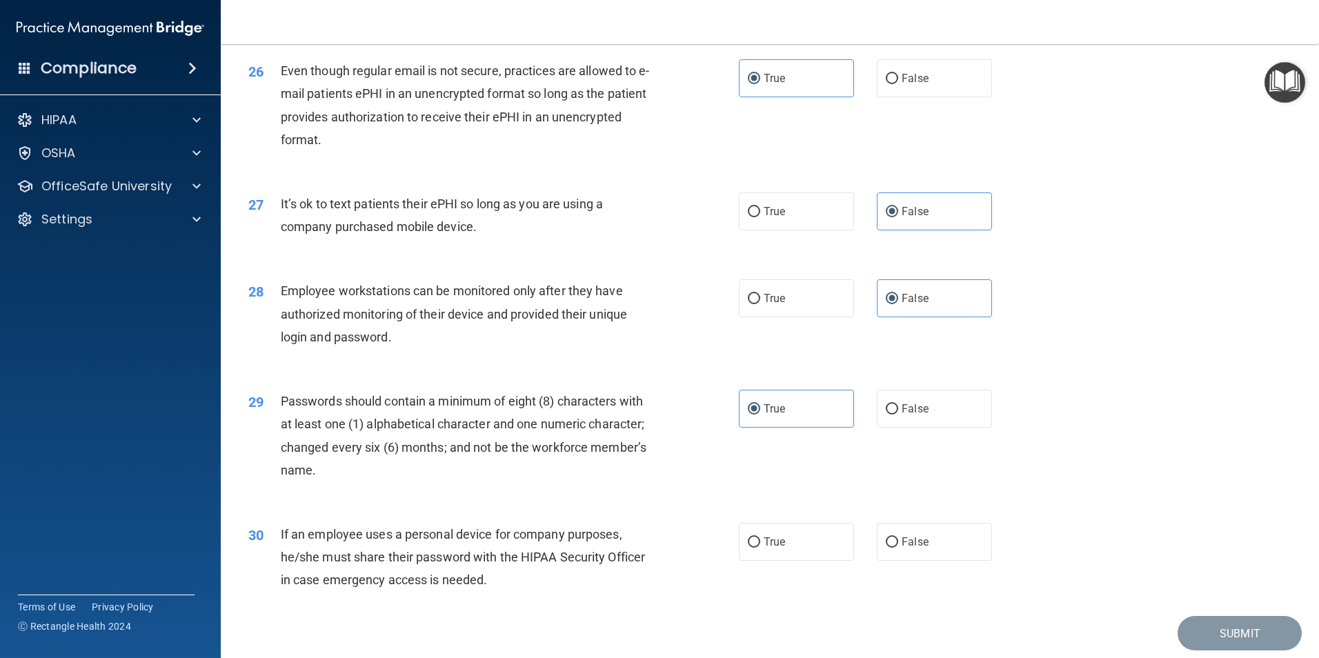
scroll to position [2760, 0]
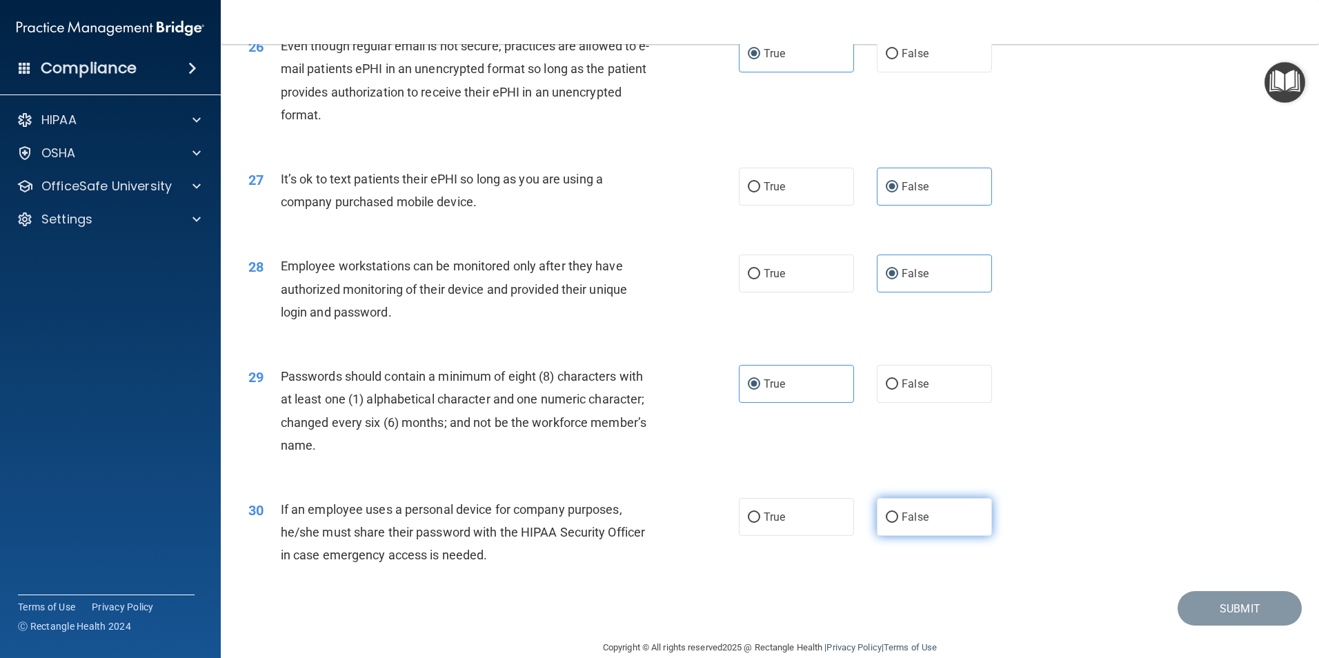
click at [917, 524] on span "False" at bounding box center [915, 517] width 27 height 13
click at [898, 523] on input "False" at bounding box center [892, 518] width 12 height 10
radio input "true"
click at [1216, 620] on button "Submit" at bounding box center [1240, 608] width 124 height 35
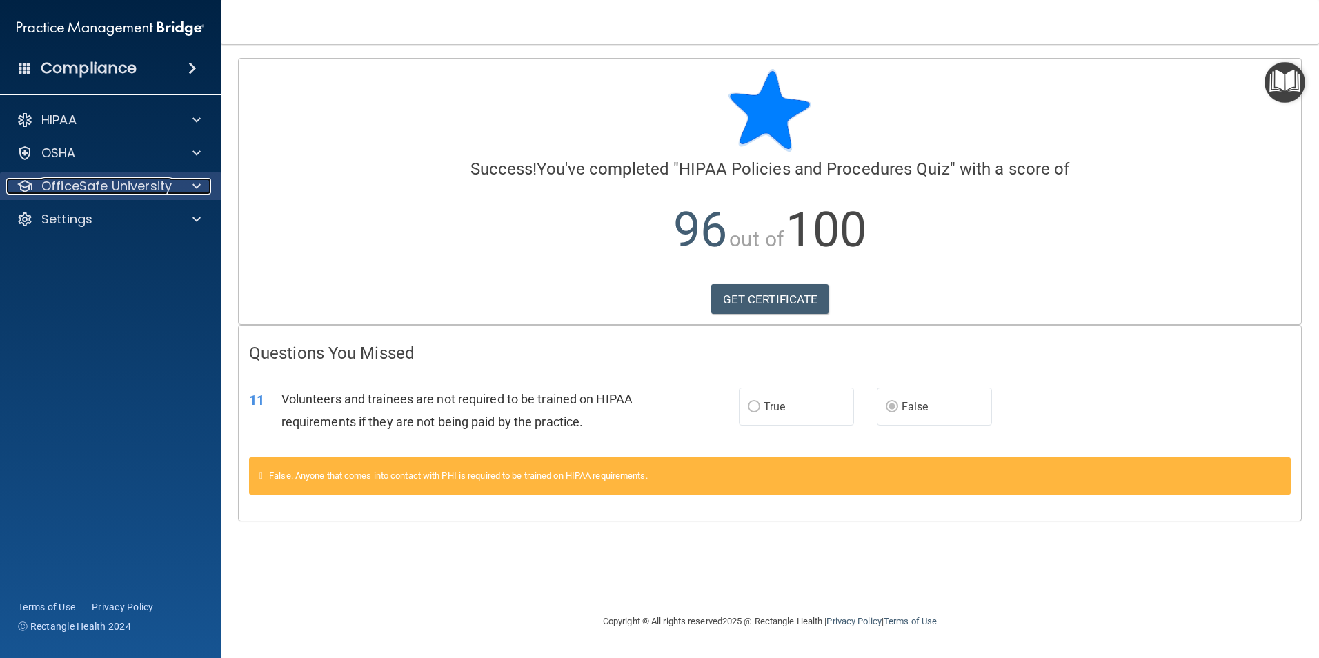
click at [126, 186] on p "OfficeSafe University" at bounding box center [106, 186] width 130 height 17
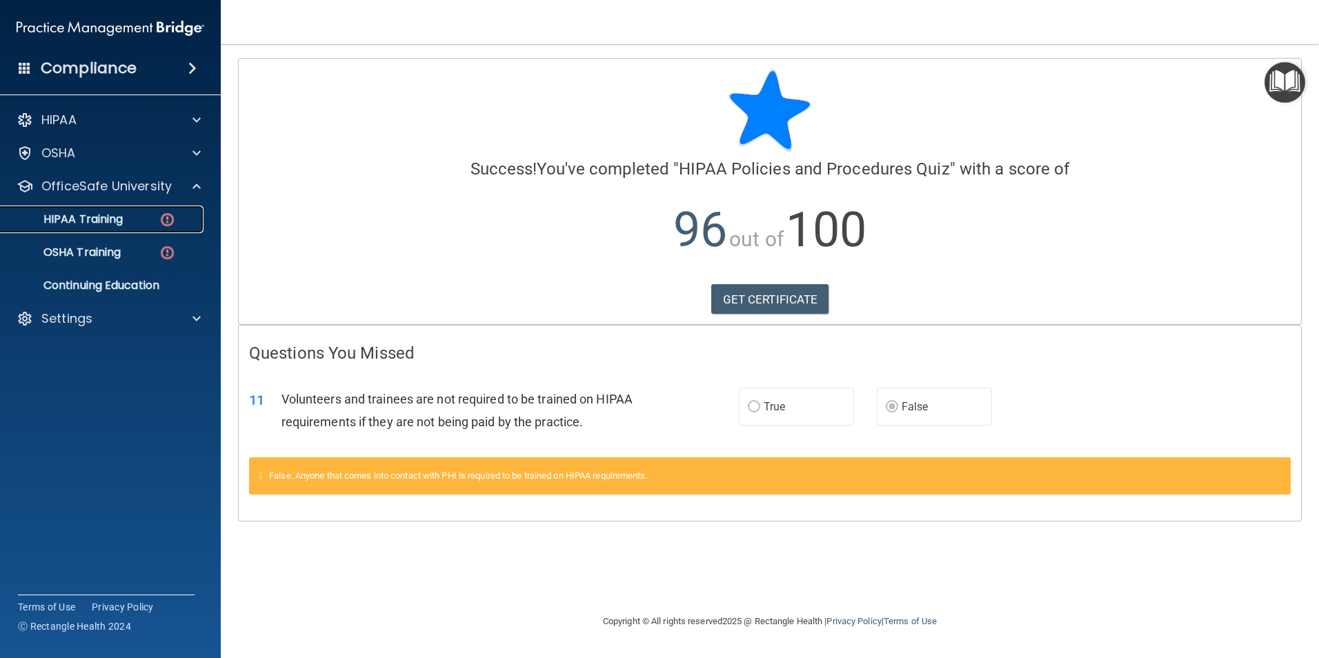
click at [141, 213] on div "HIPAA Training" at bounding box center [103, 220] width 188 height 14
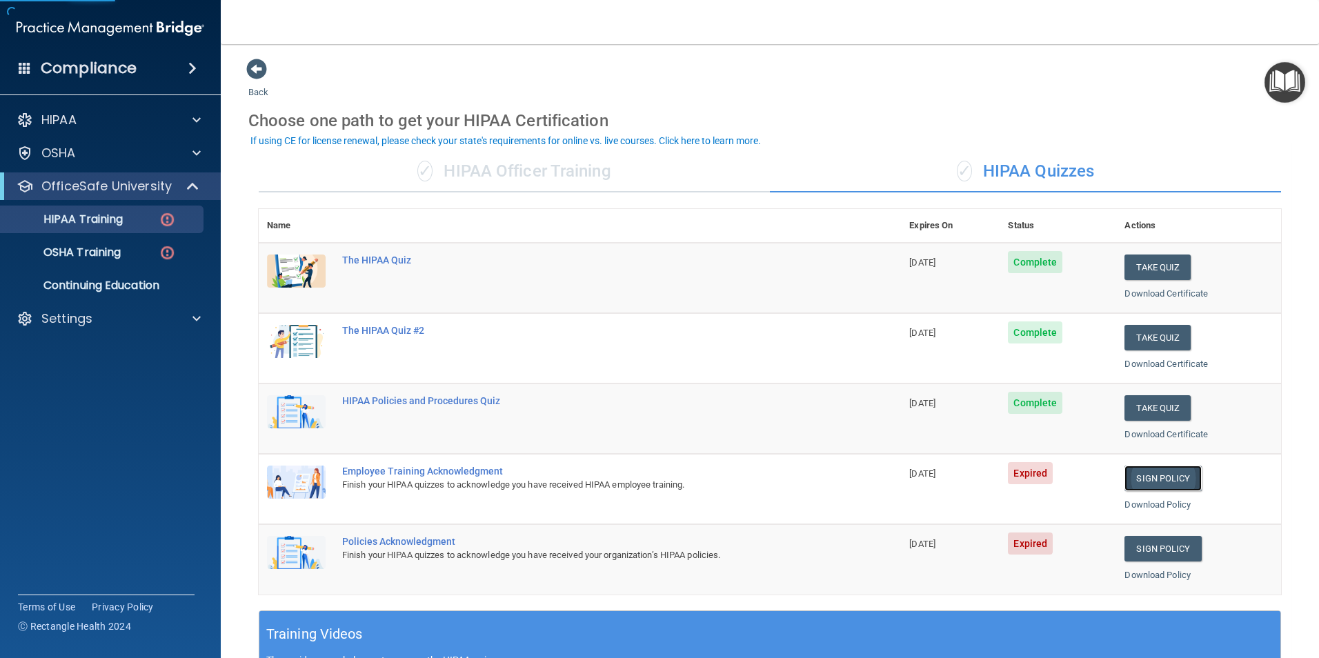
click at [1176, 481] on link "Sign Policy" at bounding box center [1163, 479] width 77 height 26
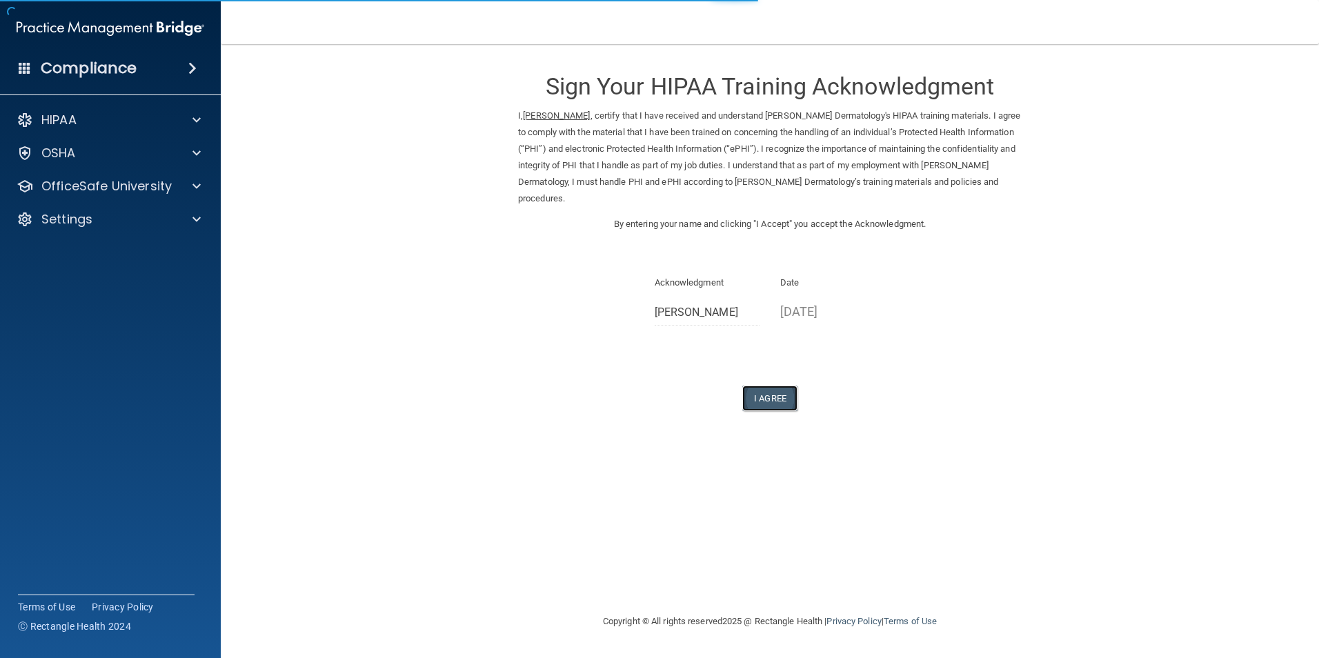
click at [776, 397] on button "I Agree" at bounding box center [769, 399] width 55 height 26
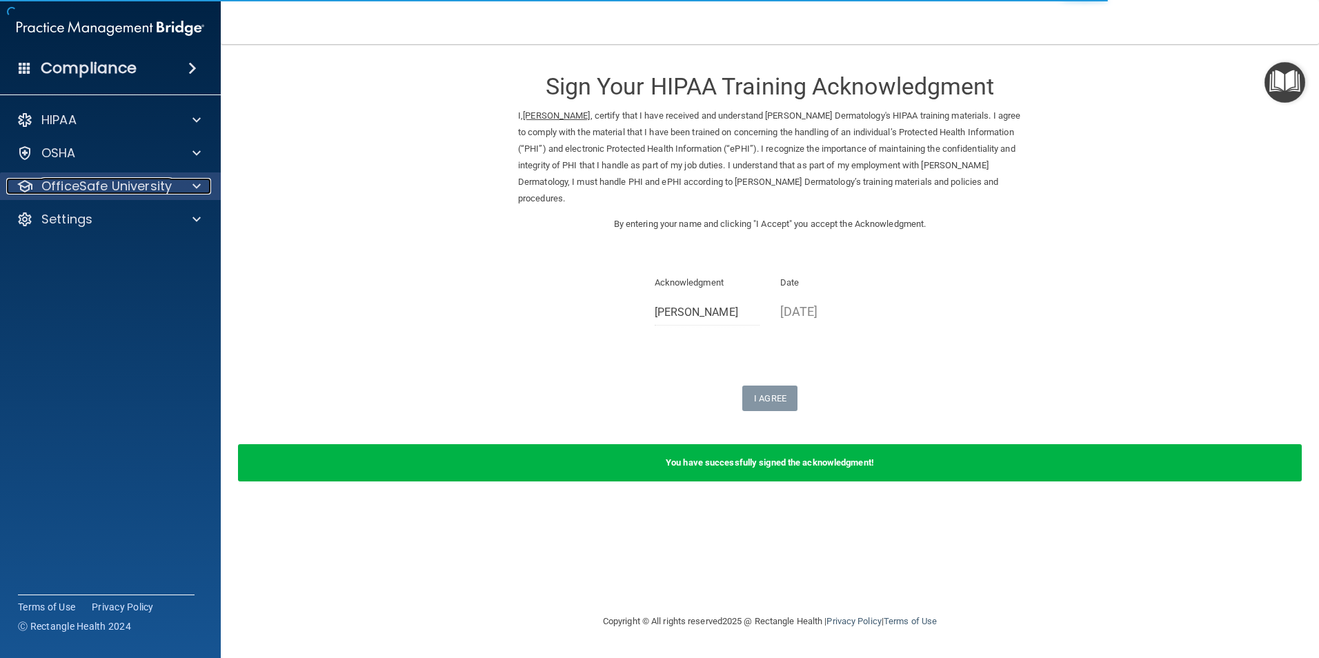
drag, startPoint x: 38, startPoint y: 189, endPoint x: 63, endPoint y: 193, distance: 25.9
click at [38, 189] on div "OfficeSafe University" at bounding box center [91, 186] width 171 height 17
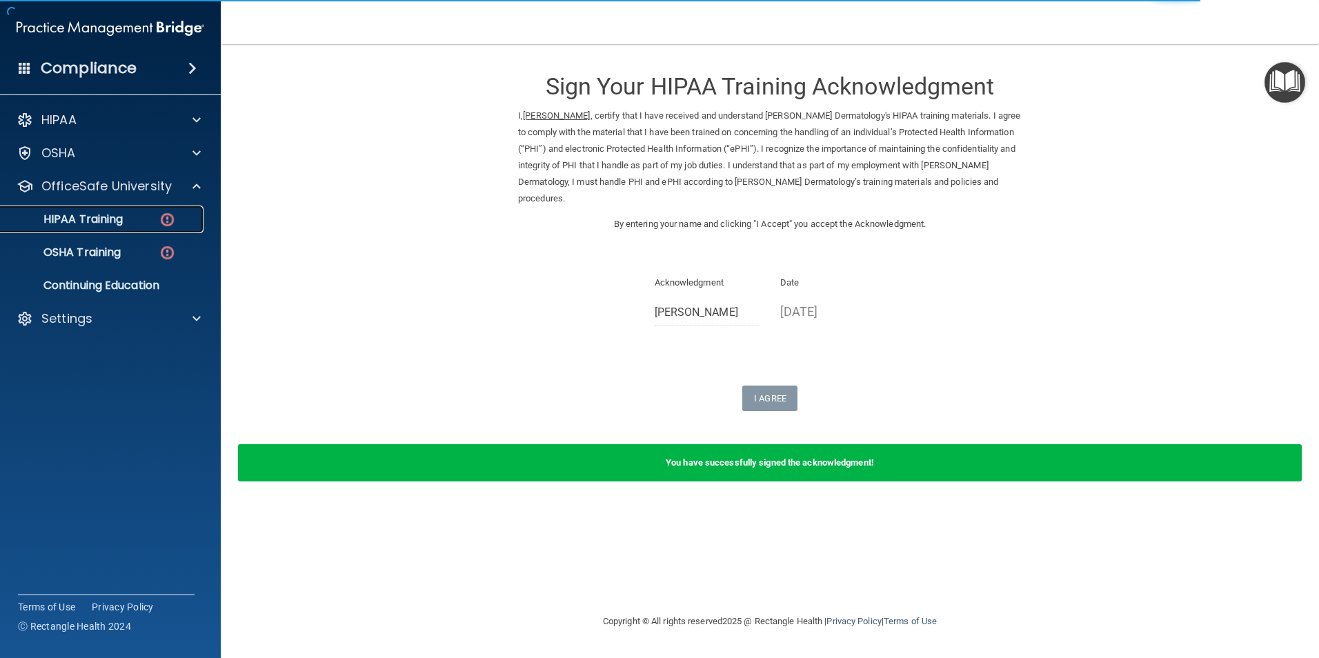
click at [121, 216] on p "HIPAA Training" at bounding box center [66, 220] width 114 height 14
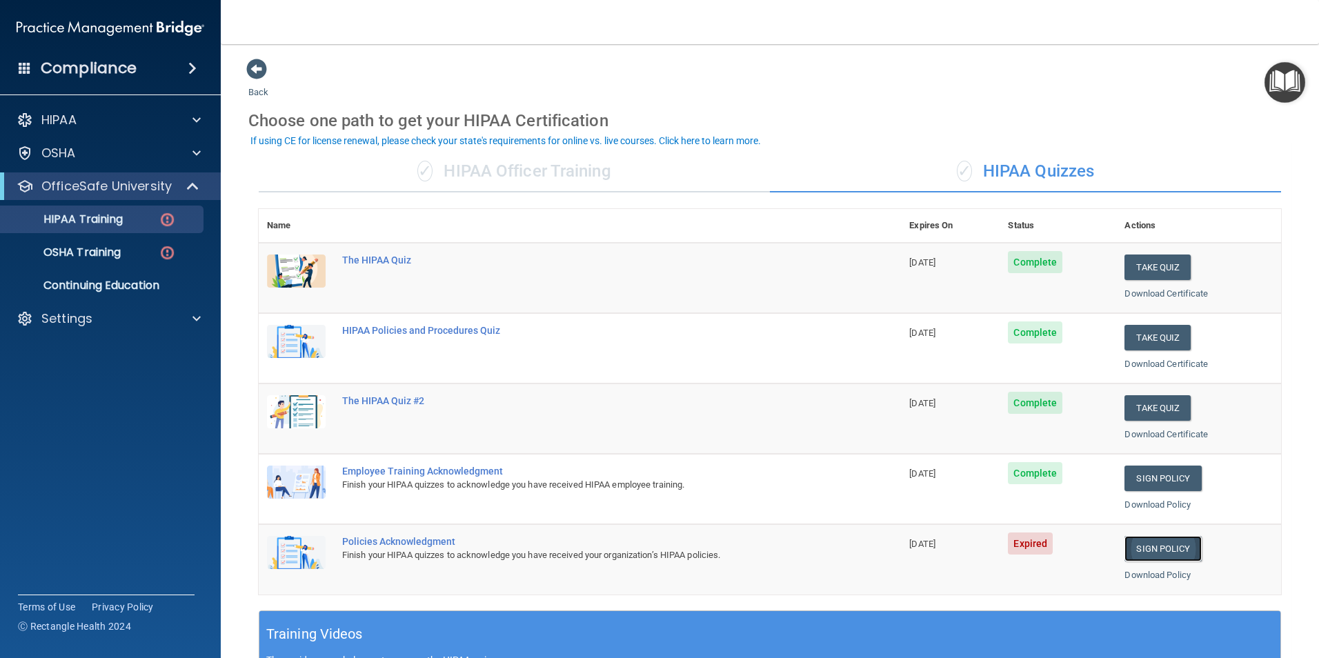
click at [1165, 547] on link "Sign Policy" at bounding box center [1163, 549] width 77 height 26
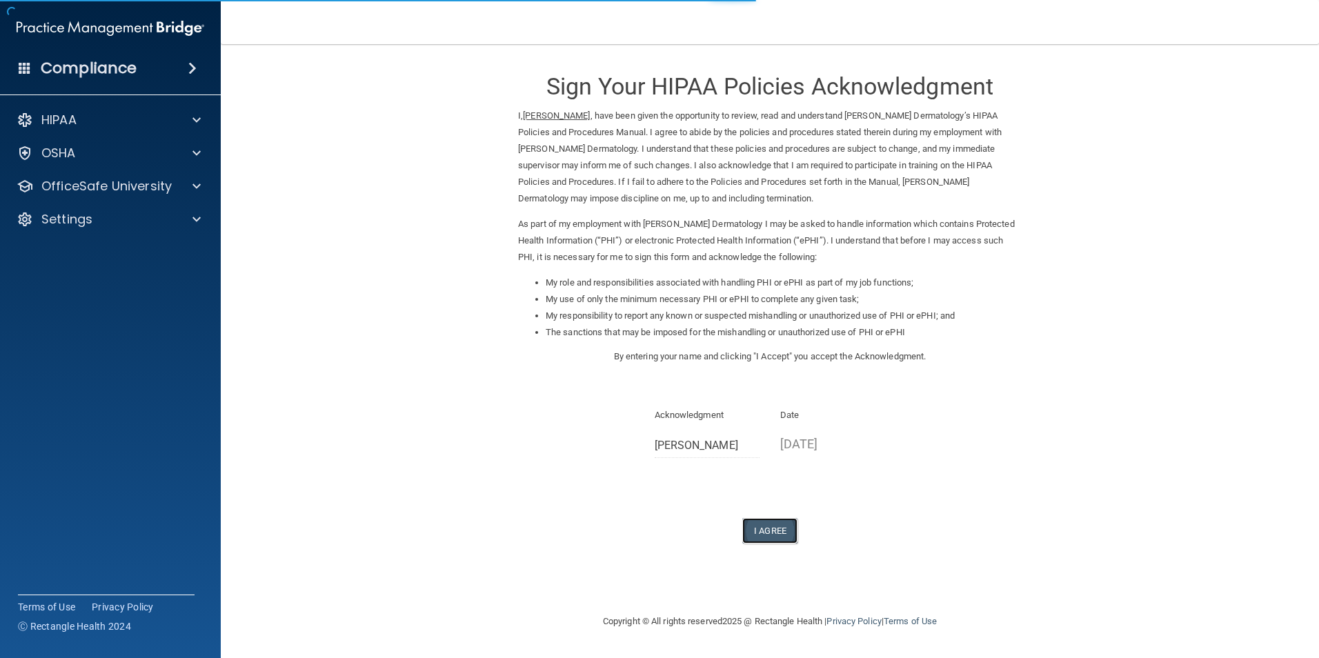
click at [778, 536] on button "I Agree" at bounding box center [769, 531] width 55 height 26
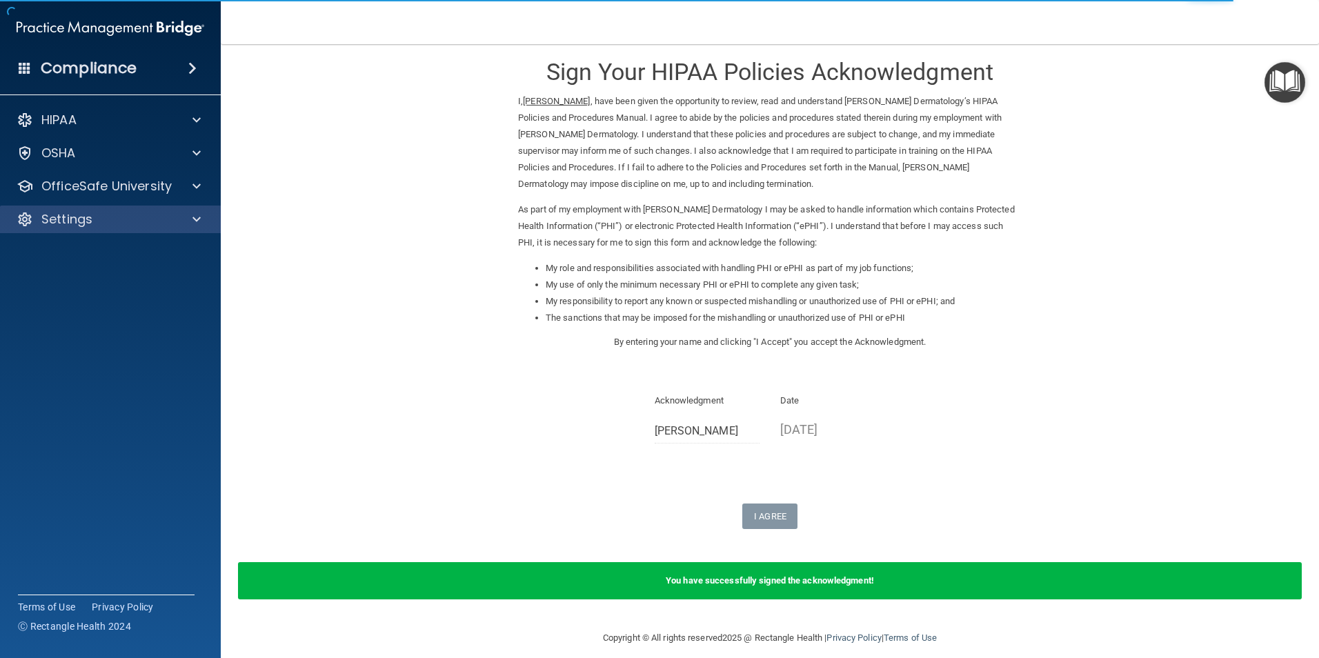
scroll to position [28, 0]
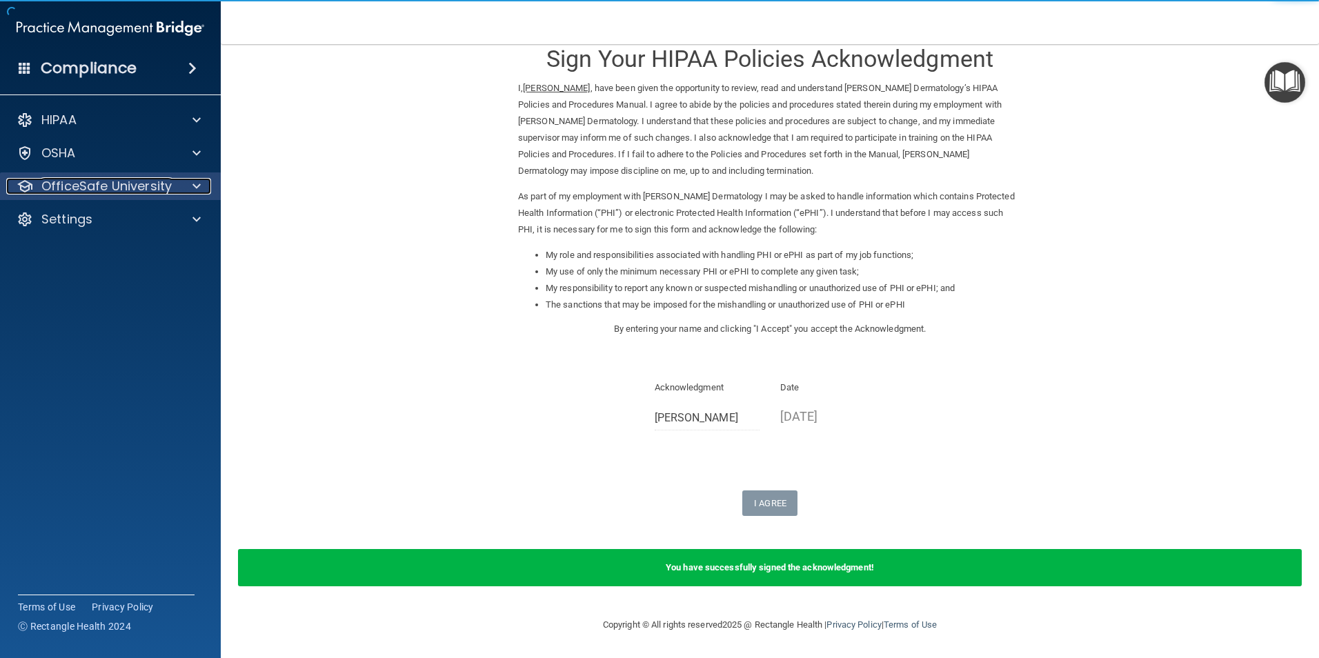
drag, startPoint x: 72, startPoint y: 184, endPoint x: 86, endPoint y: 184, distance: 13.1
click at [72, 184] on p "OfficeSafe University" at bounding box center [106, 186] width 130 height 17
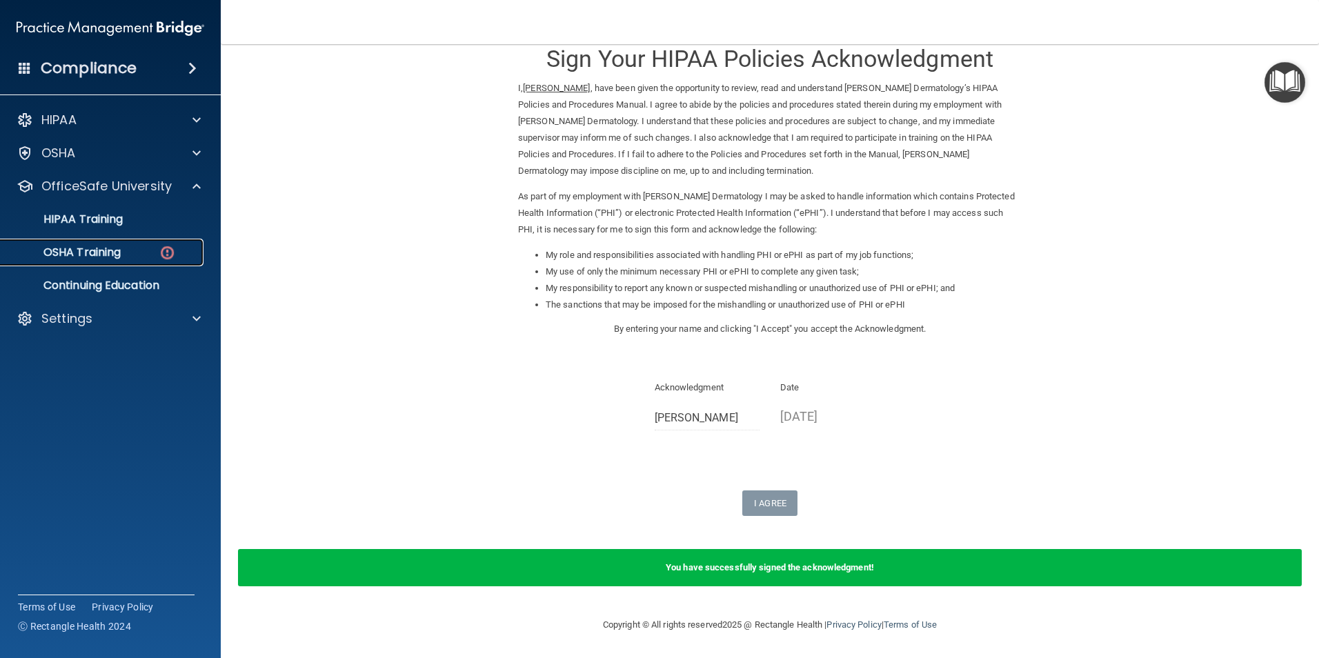
click at [92, 257] on p "OSHA Training" at bounding box center [65, 253] width 112 height 14
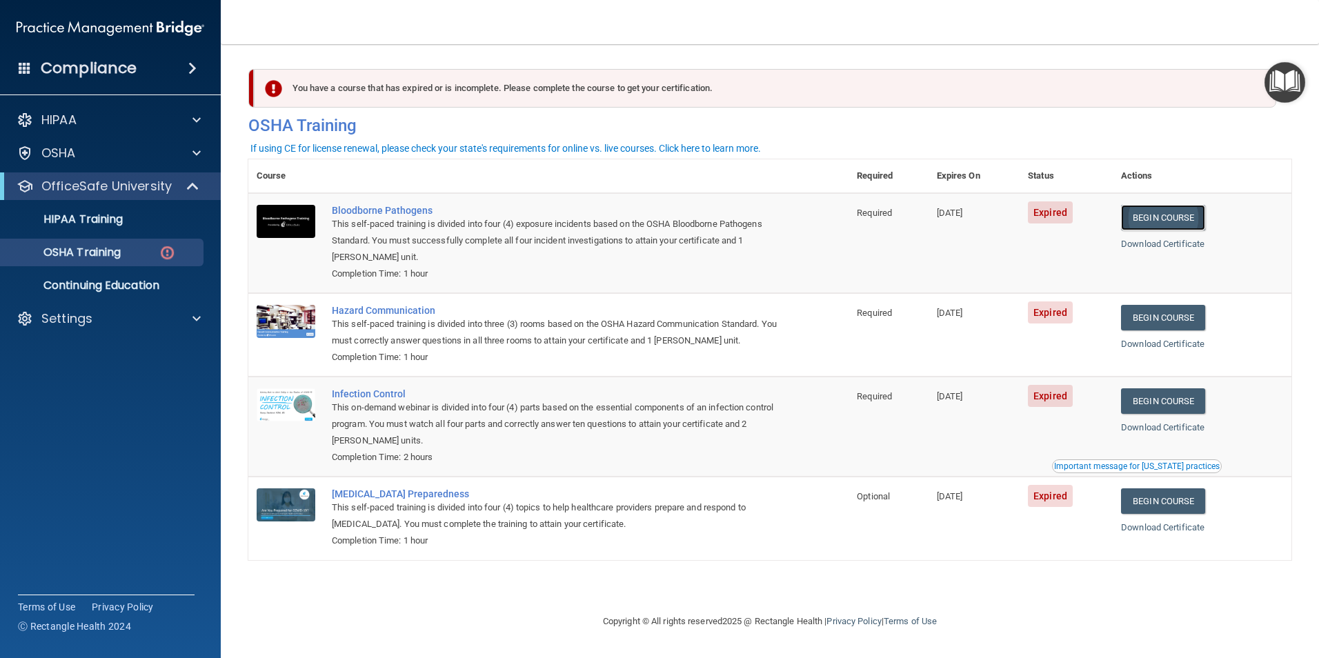
click at [1188, 222] on link "Begin Course" at bounding box center [1163, 218] width 84 height 26
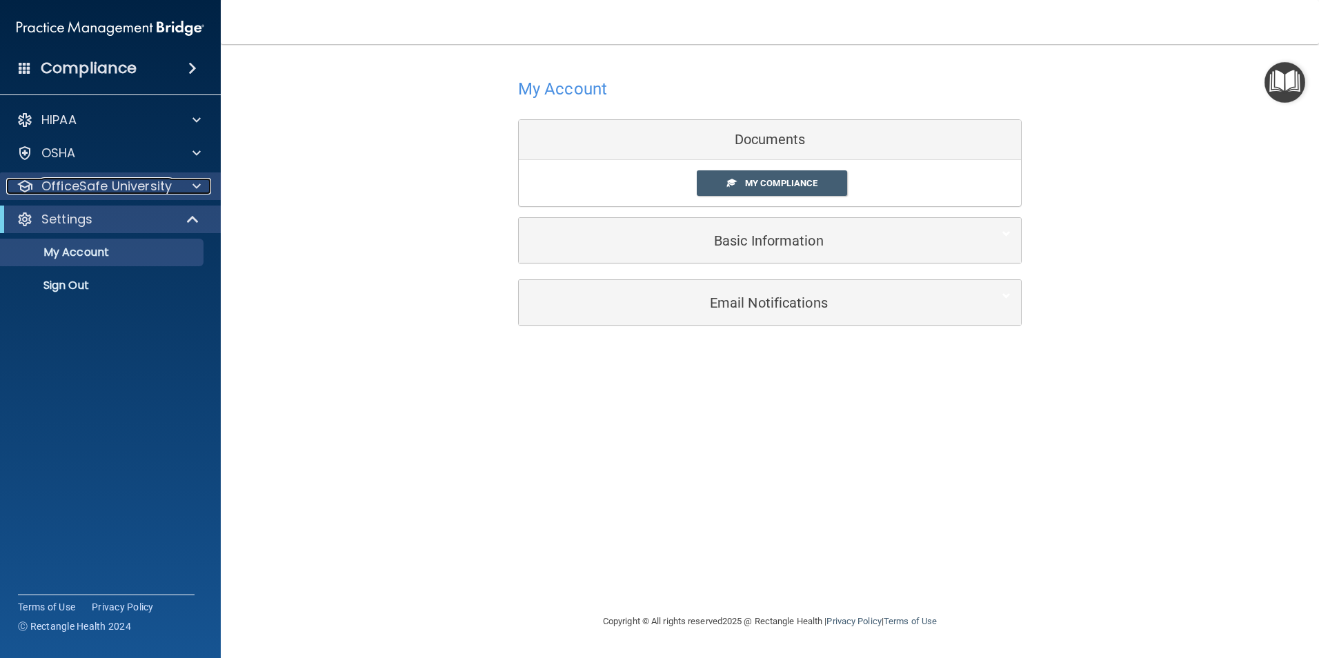
click at [88, 182] on p "OfficeSafe University" at bounding box center [106, 186] width 130 height 17
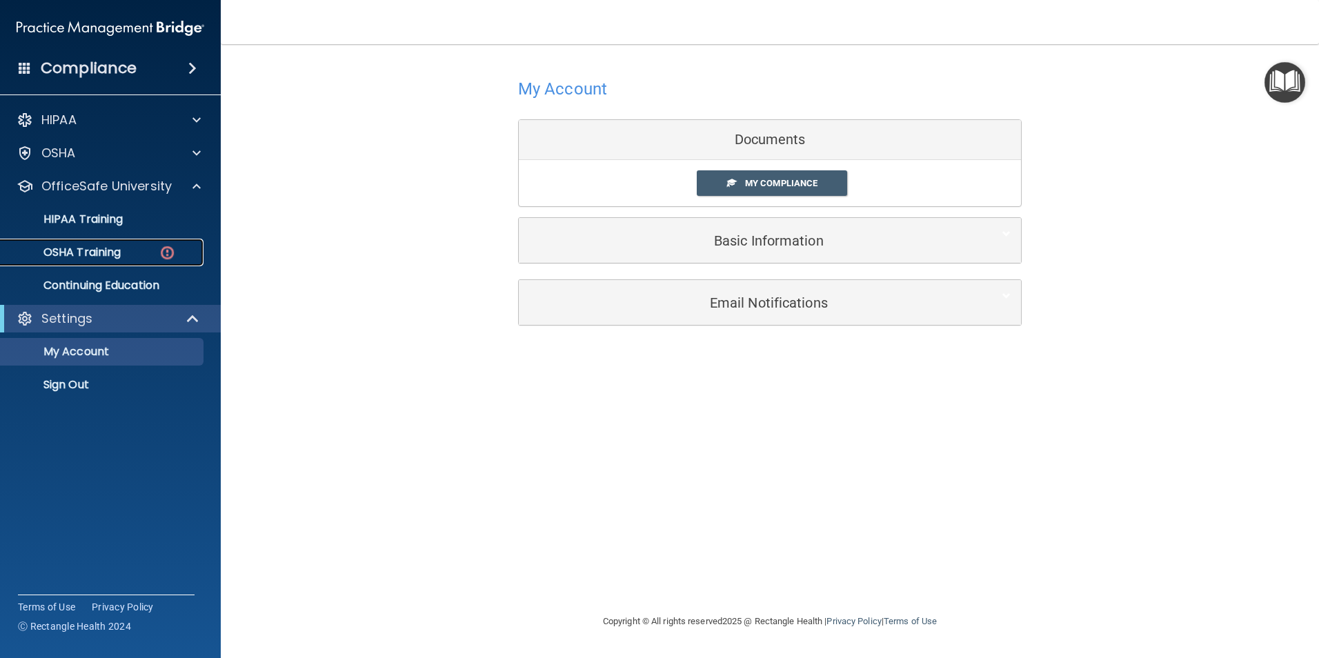
click at [120, 248] on p "OSHA Training" at bounding box center [65, 253] width 112 height 14
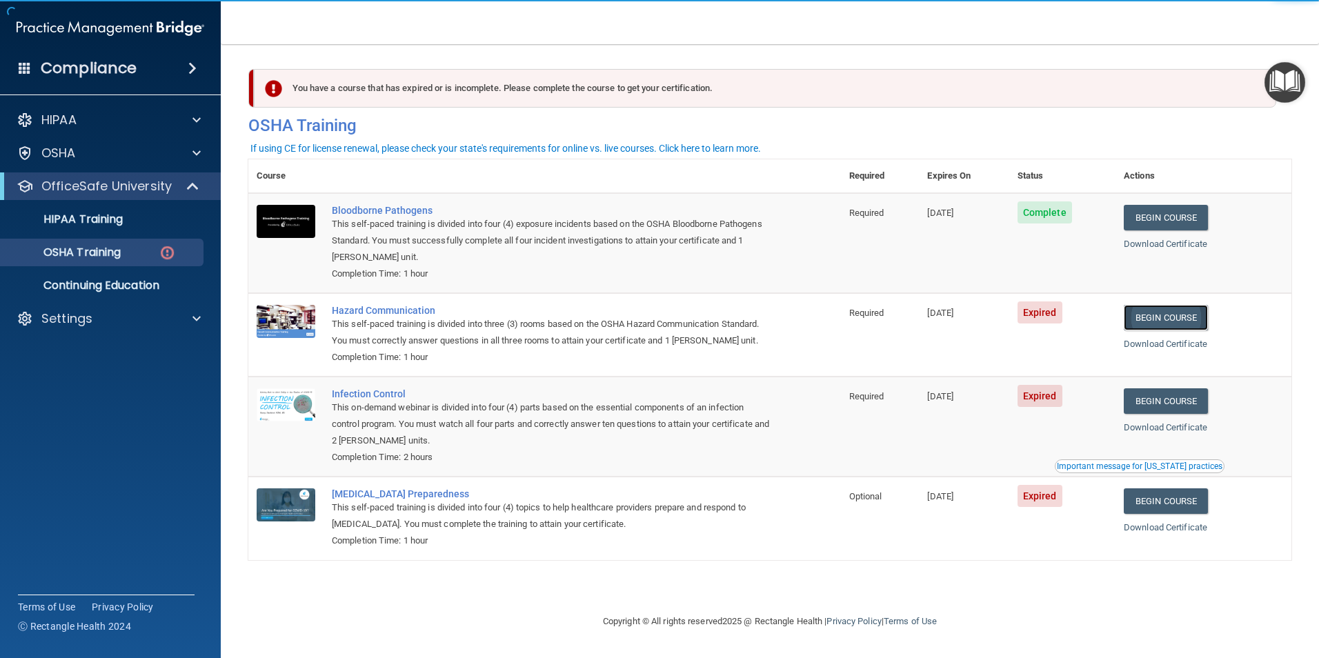
click at [1167, 315] on link "Begin Course" at bounding box center [1166, 318] width 84 height 26
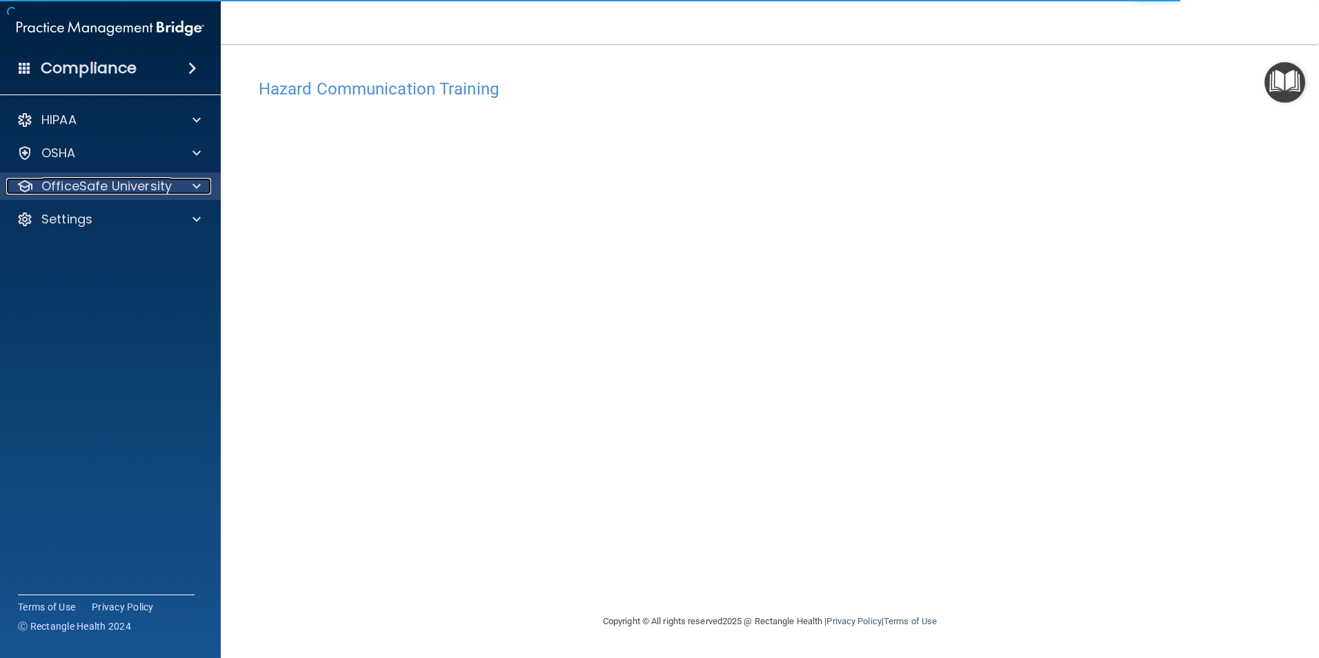
click at [109, 188] on p "OfficeSafe University" at bounding box center [106, 186] width 130 height 17
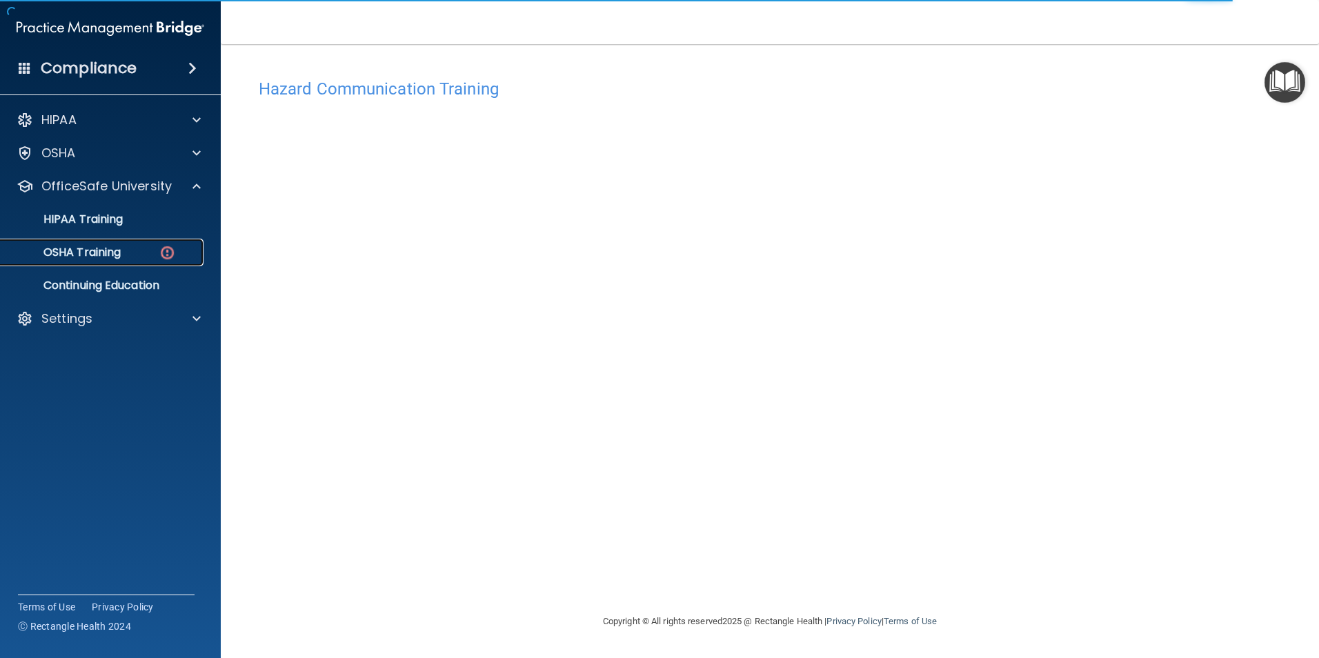
click at [119, 258] on p "OSHA Training" at bounding box center [65, 253] width 112 height 14
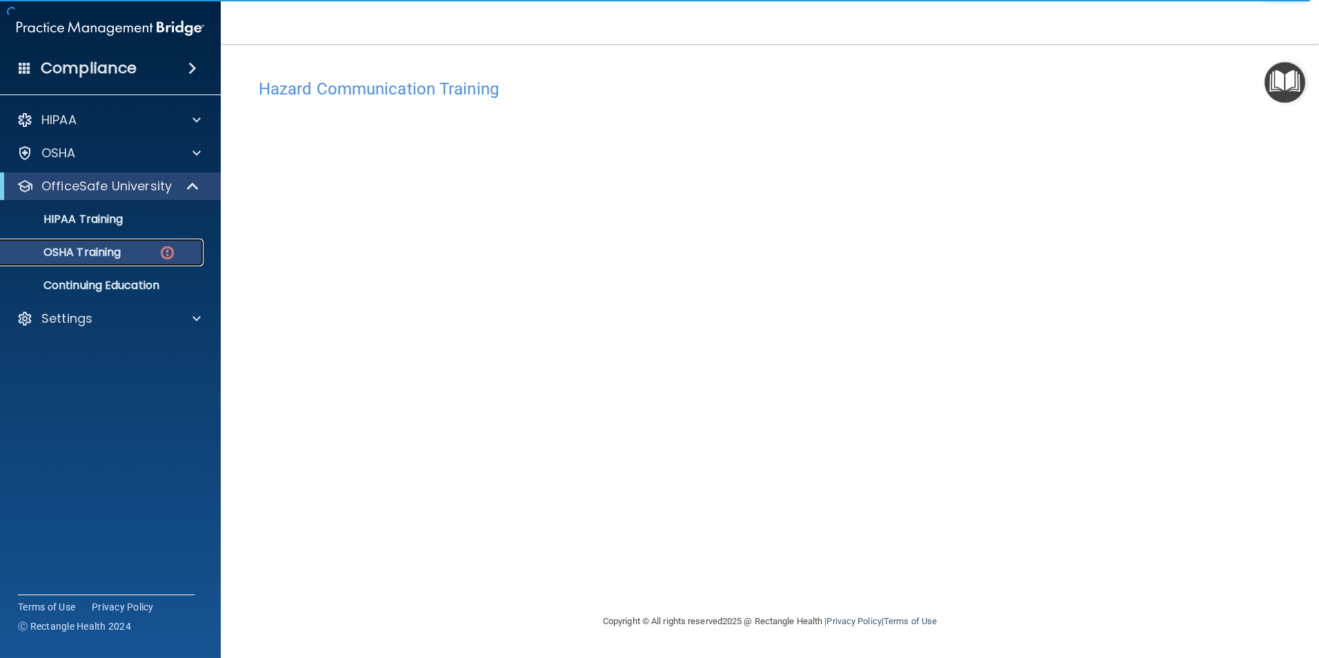
click at [113, 253] on p "OSHA Training" at bounding box center [65, 253] width 112 height 14
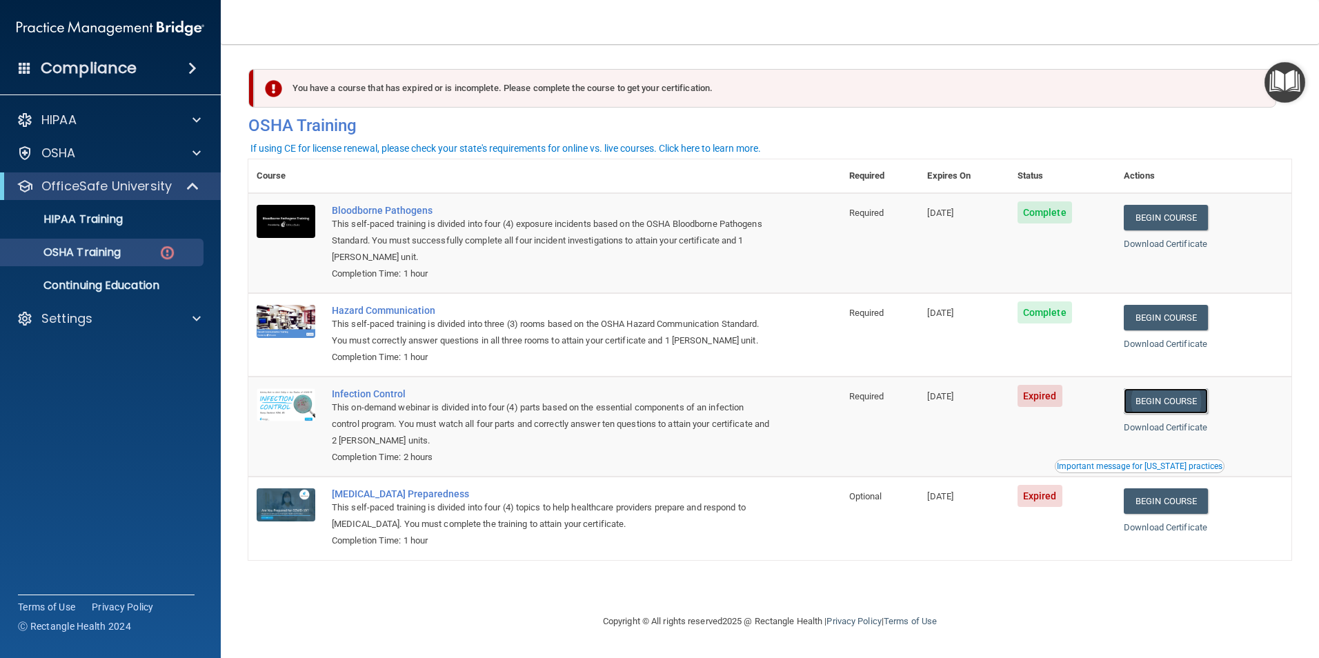
click at [1181, 397] on link "Begin Course" at bounding box center [1166, 401] width 84 height 26
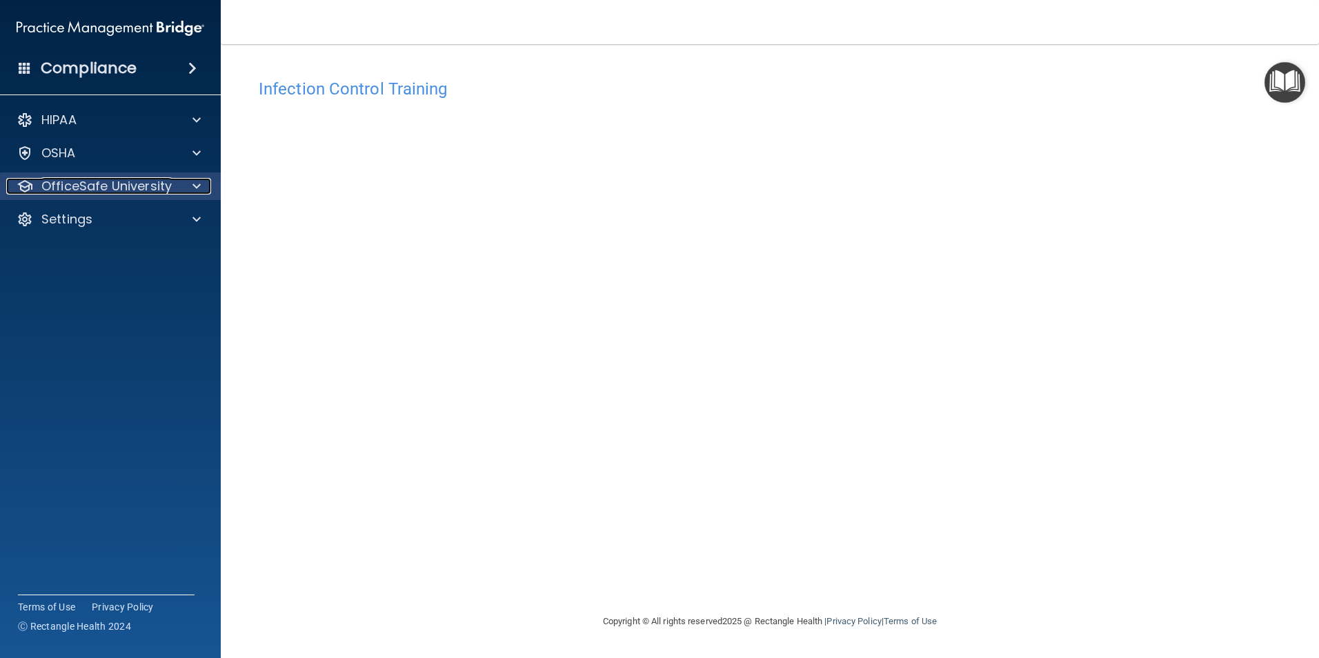
drag, startPoint x: 73, startPoint y: 191, endPoint x: 86, endPoint y: 193, distance: 13.3
click at [73, 191] on p "OfficeSafe University" at bounding box center [106, 186] width 130 height 17
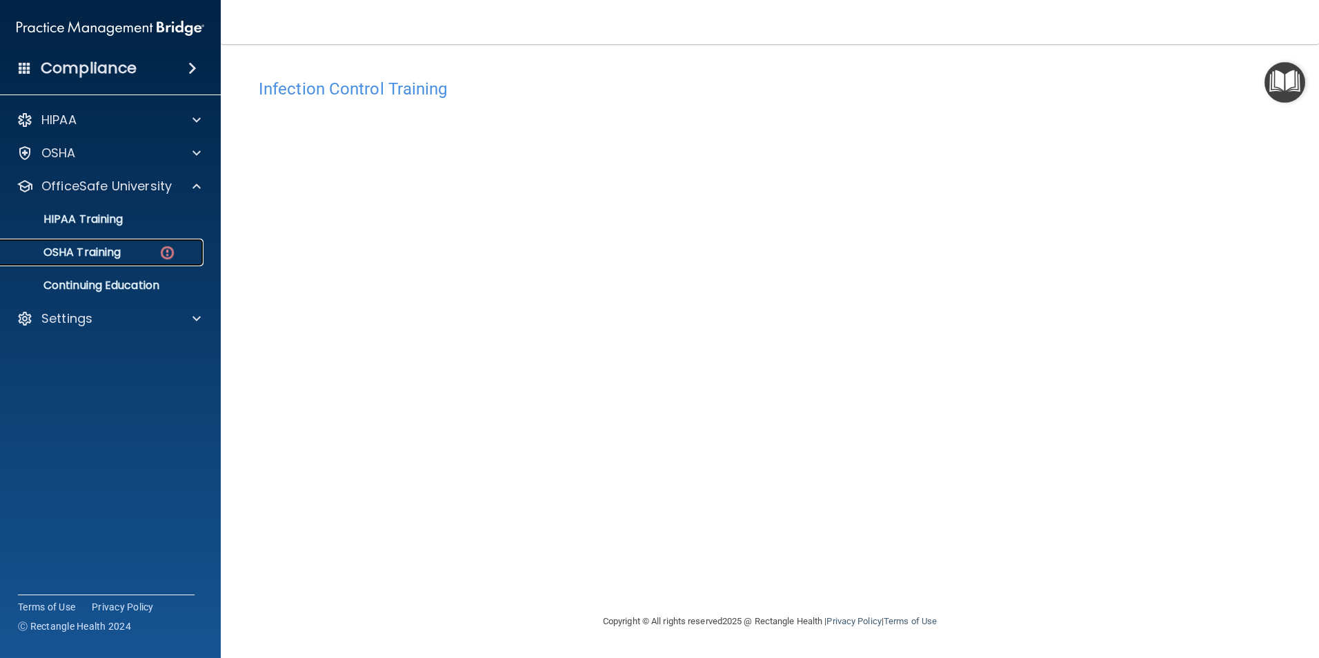
click at [89, 264] on link "OSHA Training" at bounding box center [94, 253] width 217 height 28
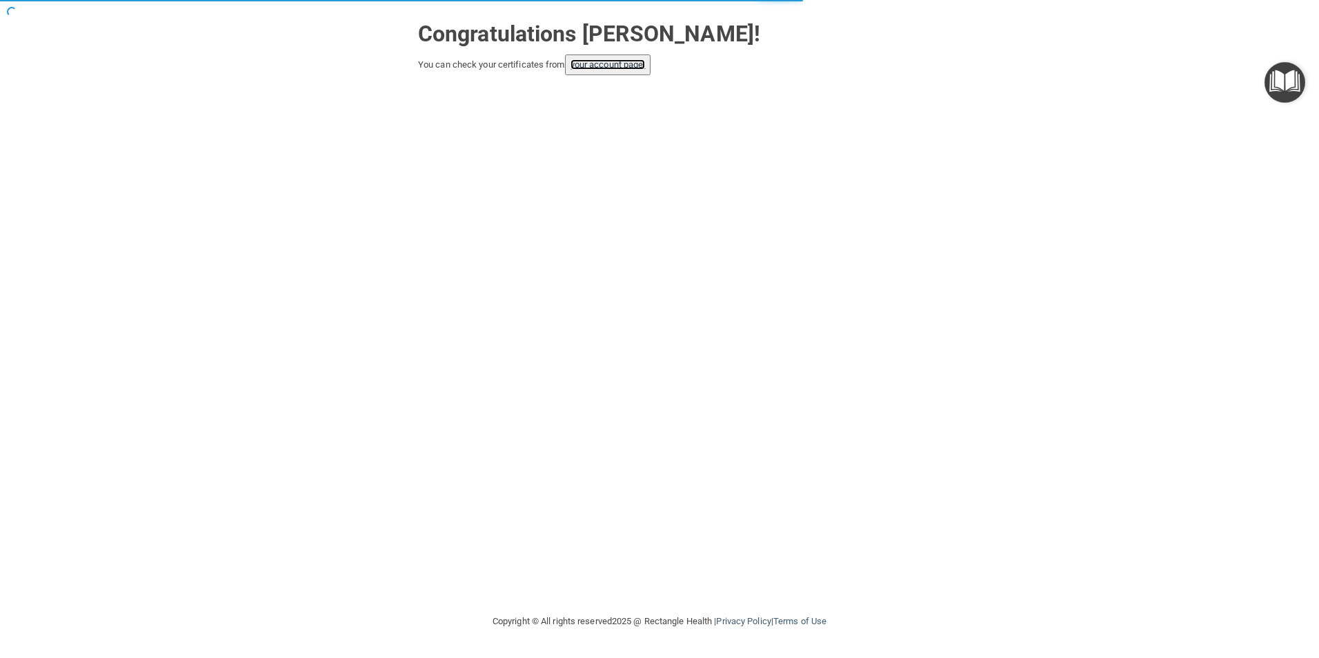
click at [598, 66] on link "your account page!" at bounding box center [608, 64] width 75 height 10
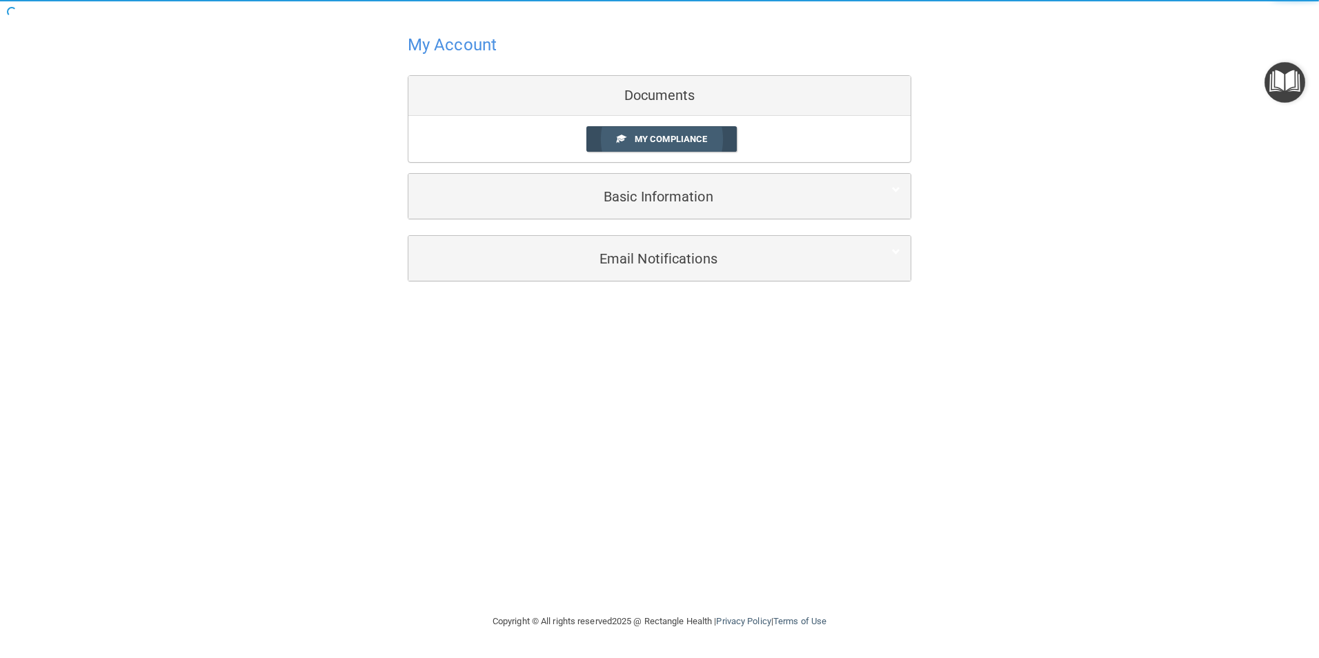
click at [672, 137] on span "My Compliance" at bounding box center [671, 139] width 72 height 10
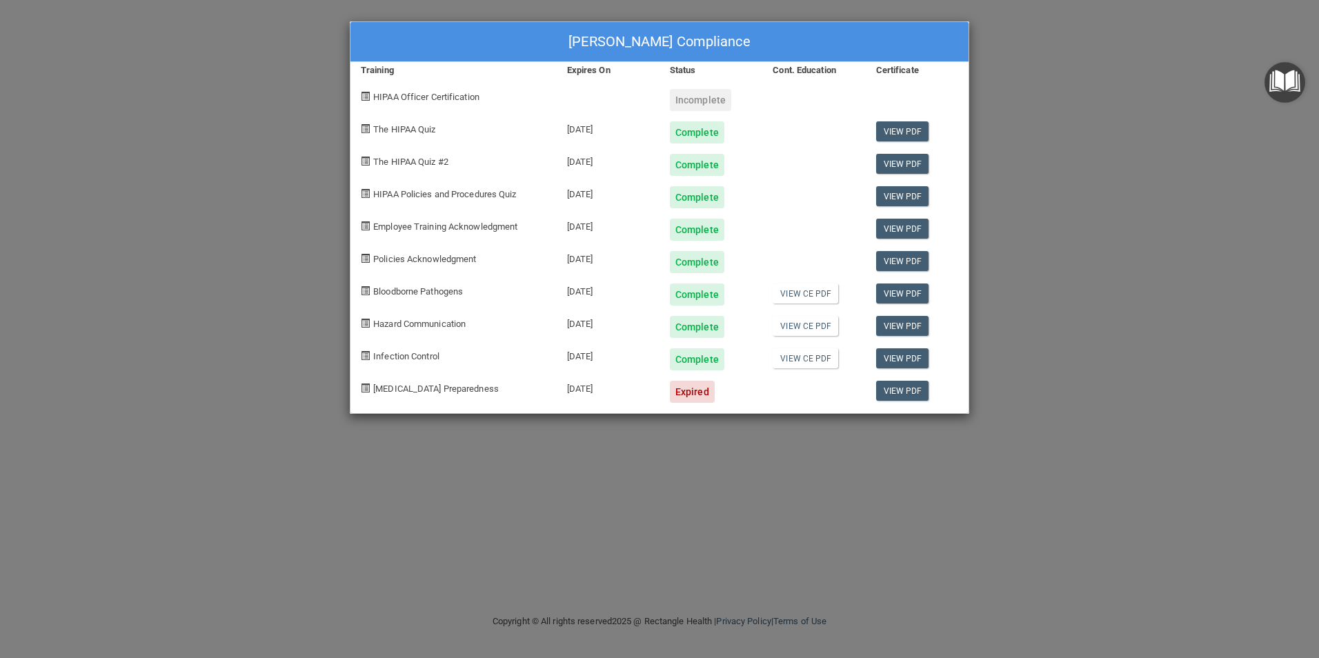
click at [1118, 227] on div "[PERSON_NAME] Compliance Training Expires On Status Cont. Education Certificate…" at bounding box center [659, 329] width 1319 height 658
